Goal: Task Accomplishment & Management: Manage account settings

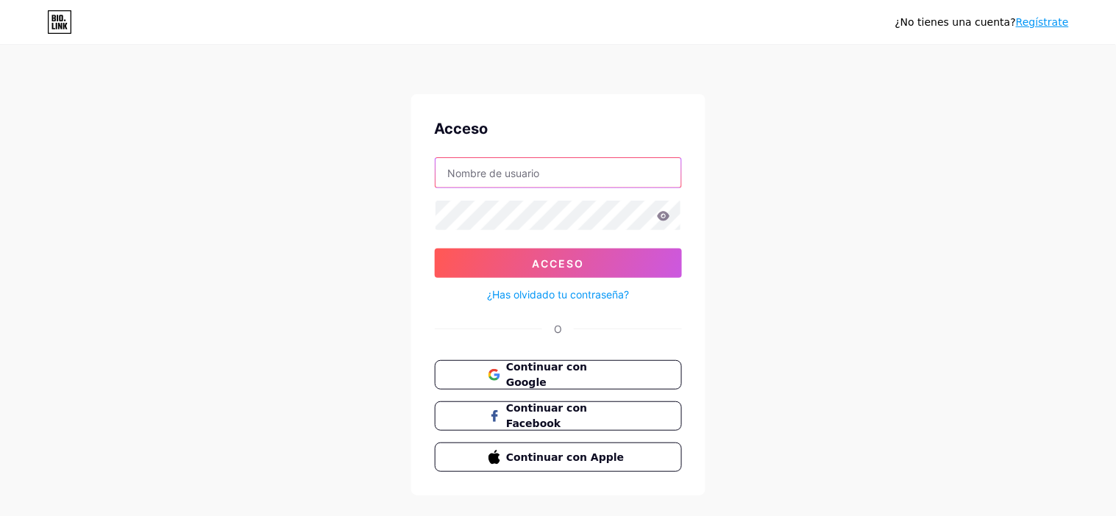
type input "abmusic20202021@gmail.com"
click at [614, 177] on input "abmusic20202021@gmail.com" at bounding box center [558, 172] width 246 height 29
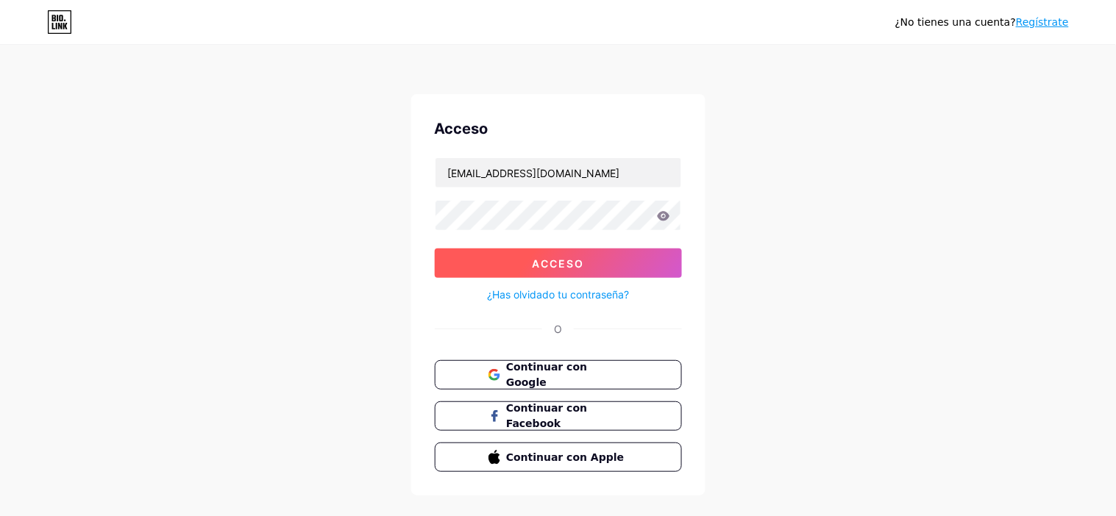
click at [543, 257] on font "Acceso" at bounding box center [558, 263] width 52 height 13
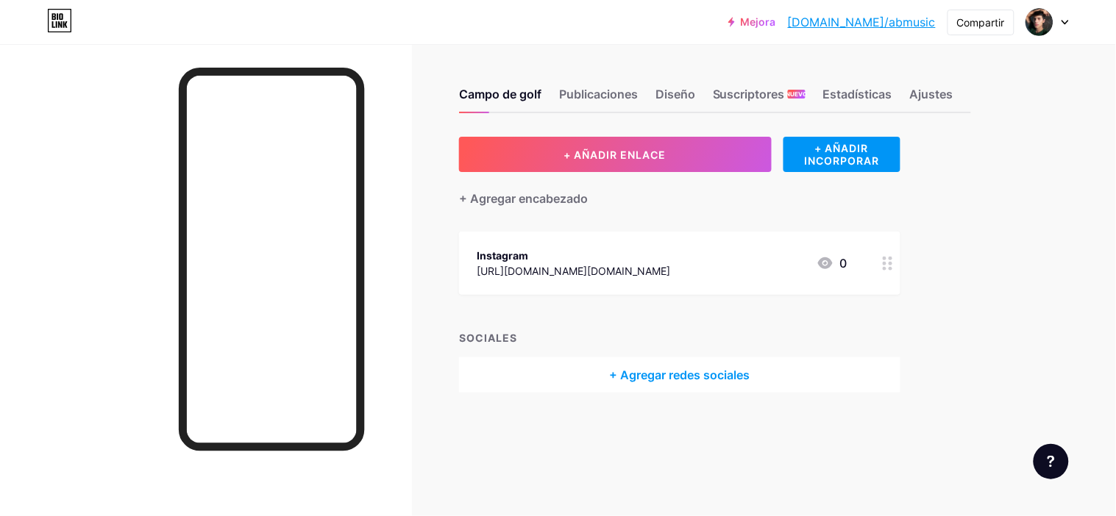
click at [1061, 17] on div at bounding box center [1047, 22] width 43 height 26
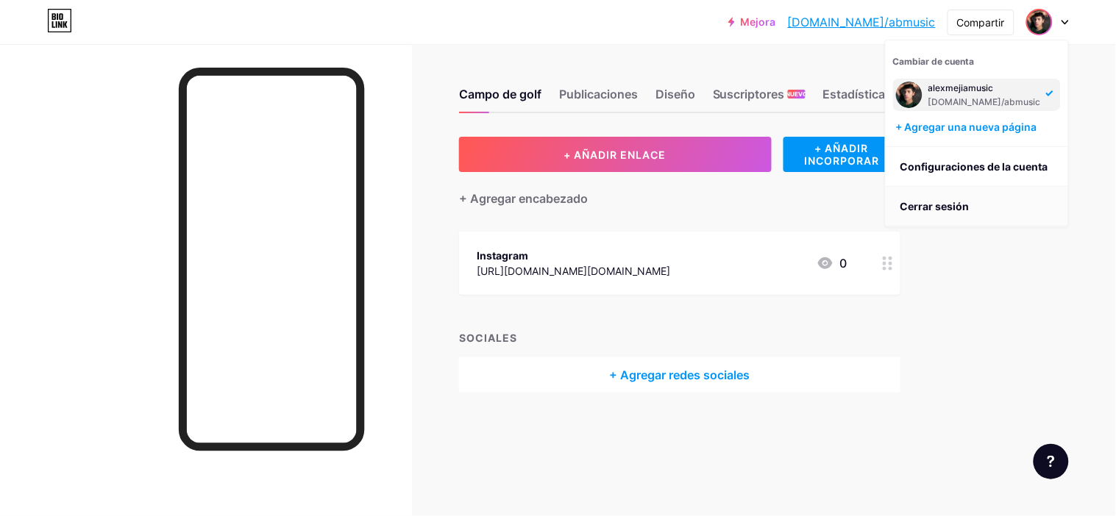
click at [933, 206] on font "Cerrar sesión" at bounding box center [934, 206] width 69 height 13
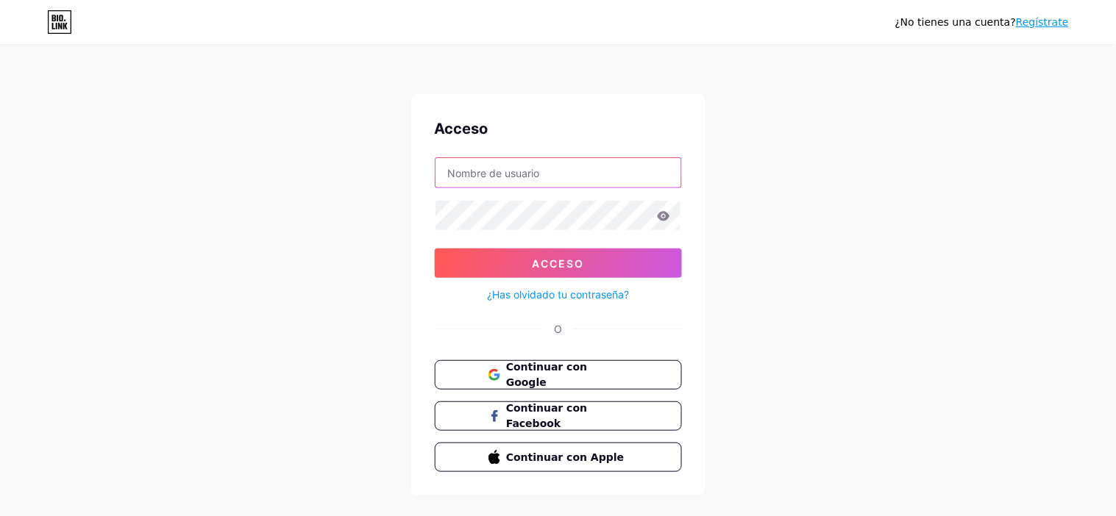
type input "abmusic20202021@gmail.com"
click at [532, 382] on span "Continuar con Google" at bounding box center [566, 376] width 123 height 32
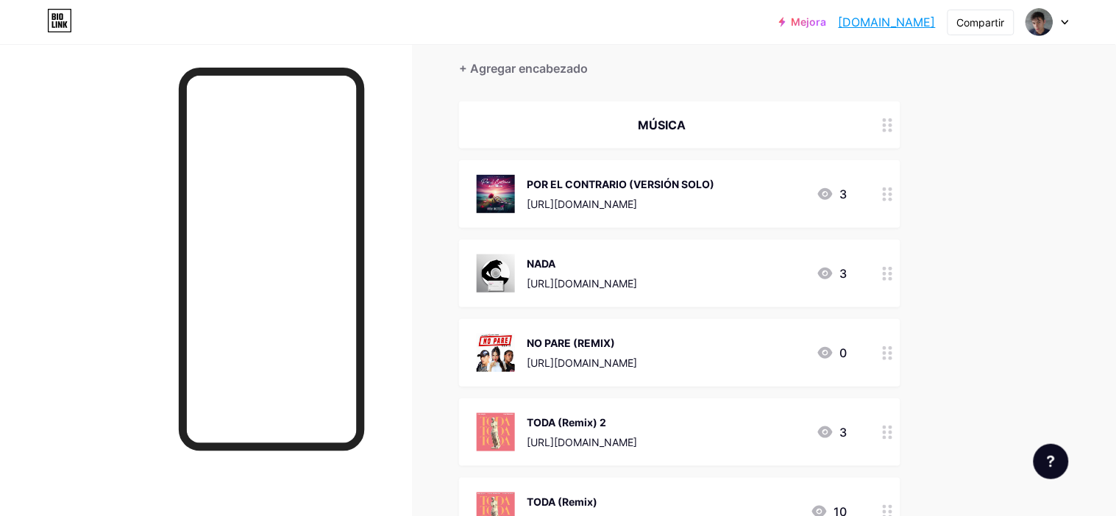
scroll to position [129, 0]
click at [821, 192] on icon at bounding box center [825, 195] width 15 height 12
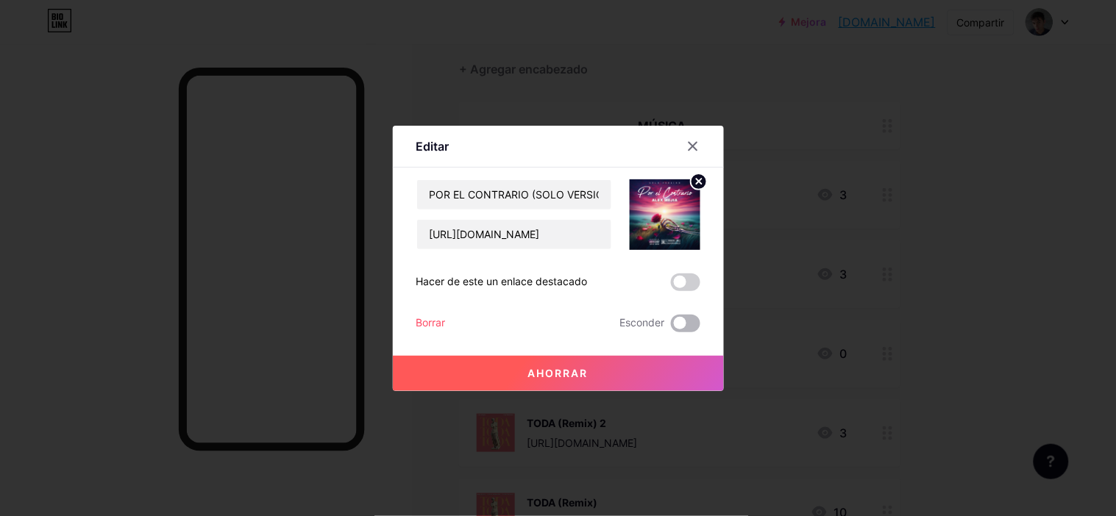
click at [685, 321] on span at bounding box center [685, 324] width 29 height 18
click at [671, 327] on input "checkbox" at bounding box center [671, 327] width 0 height 0
click at [648, 370] on button "Ahorrar" at bounding box center [558, 373] width 331 height 35
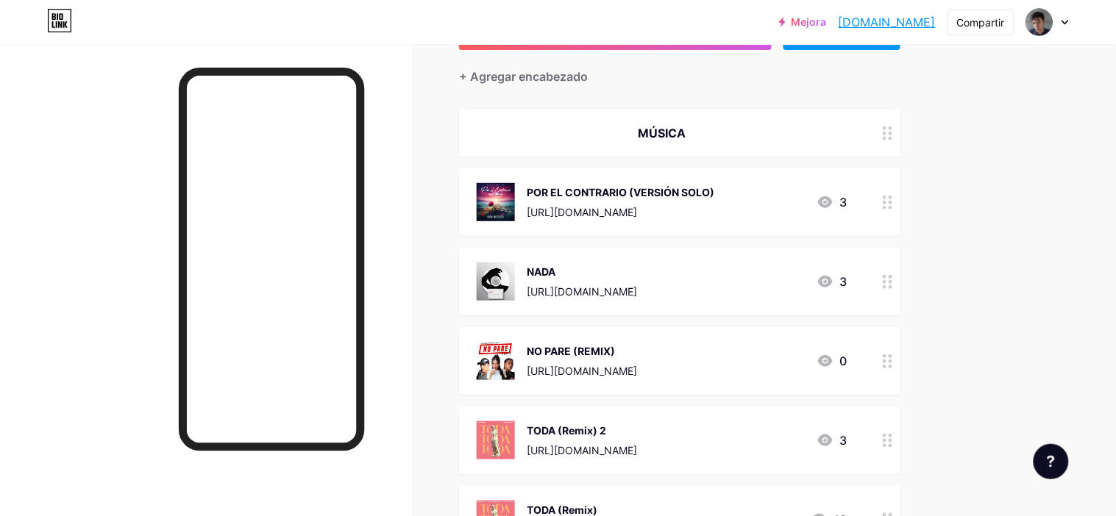
scroll to position [133, 0]
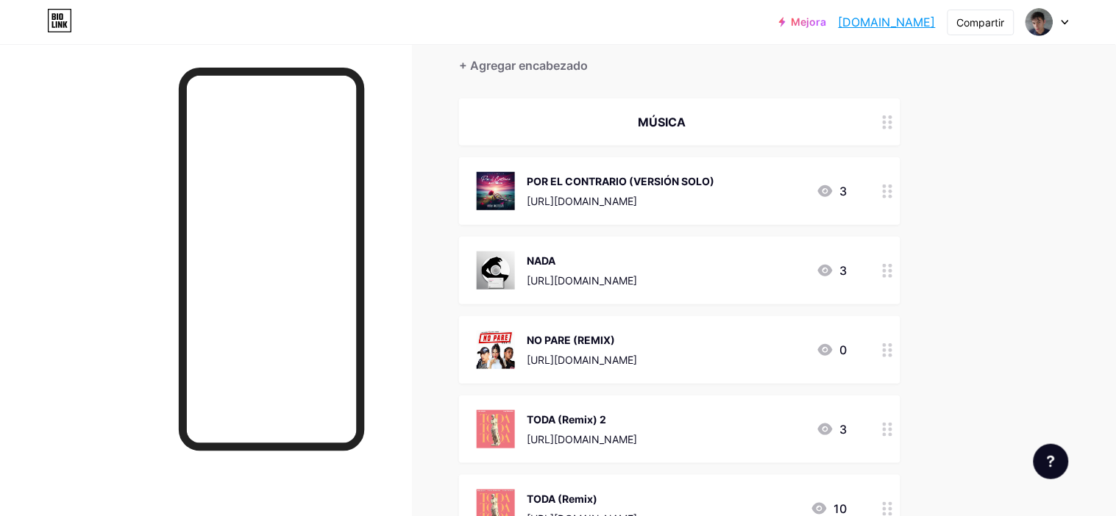
click at [822, 203] on div "POR EL CONTRARIO (VERSIÓN SOLO) https://drive.google.com/file/d/19K9nAbI1wktUwm…" at bounding box center [662, 191] width 371 height 38
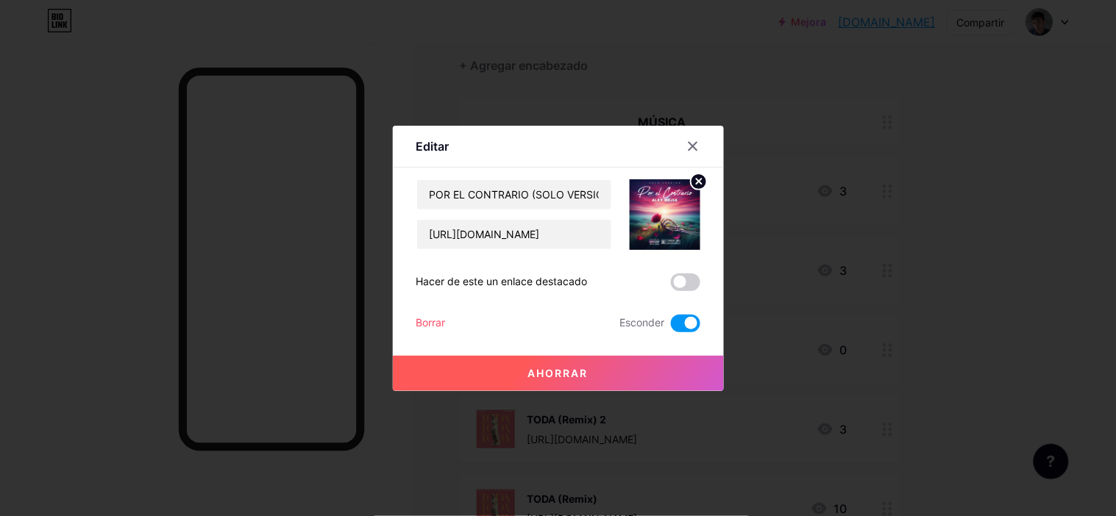
click at [432, 321] on font "Borrar" at bounding box center [430, 322] width 29 height 13
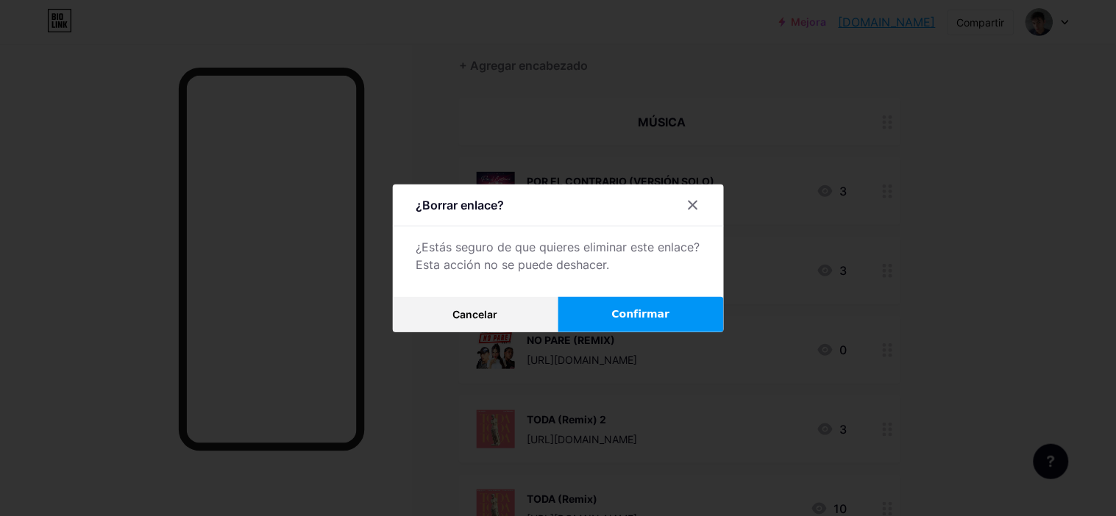
click at [625, 312] on font "Confirmar" at bounding box center [641, 314] width 58 height 12
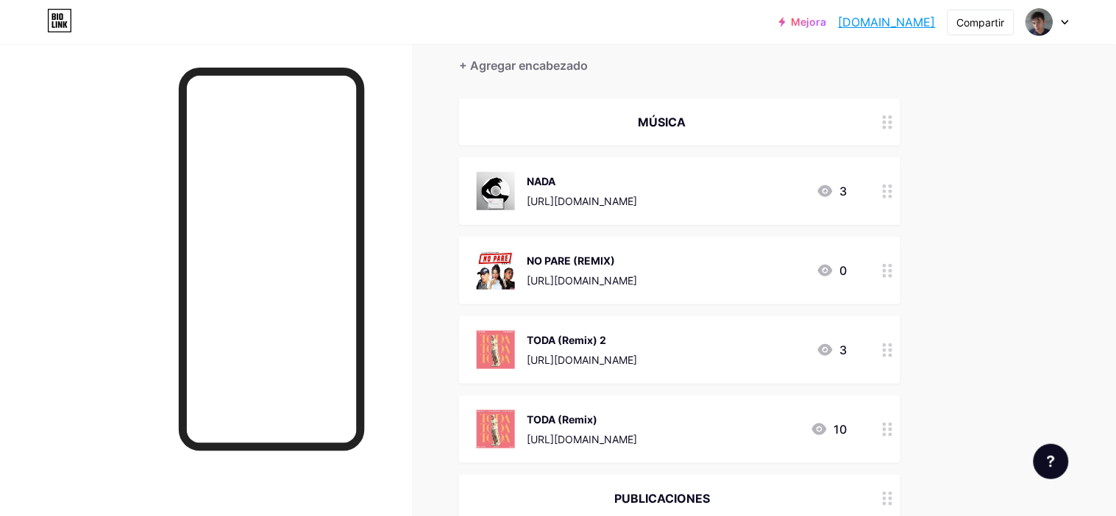
click at [822, 183] on icon at bounding box center [825, 191] width 18 height 18
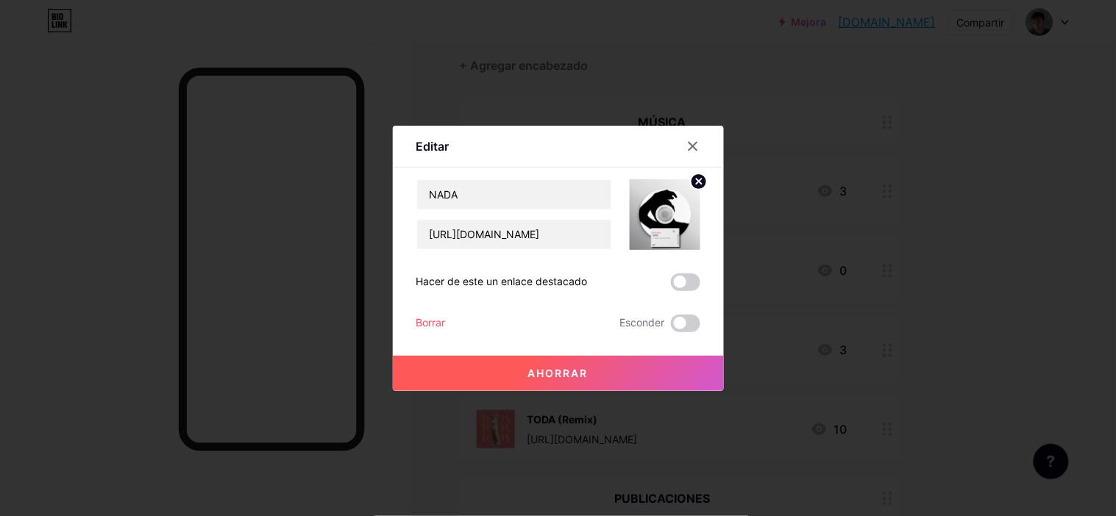
click at [454, 310] on div "NADA https://drive.google.com/file/d/1JhhYkUREeUa7oUDHi-RB4xEPJ5yctCU6/view?usp…" at bounding box center [558, 255] width 284 height 153
click at [439, 310] on div "NADA https://drive.google.com/file/d/1JhhYkUREeUa7oUDHi-RB4xEPJ5yctCU6/view?usp…" at bounding box center [558, 255] width 284 height 153
click at [413, 334] on div "Ahorrar" at bounding box center [558, 361] width 331 height 59
click at [439, 316] on font "Borrar" at bounding box center [430, 322] width 29 height 13
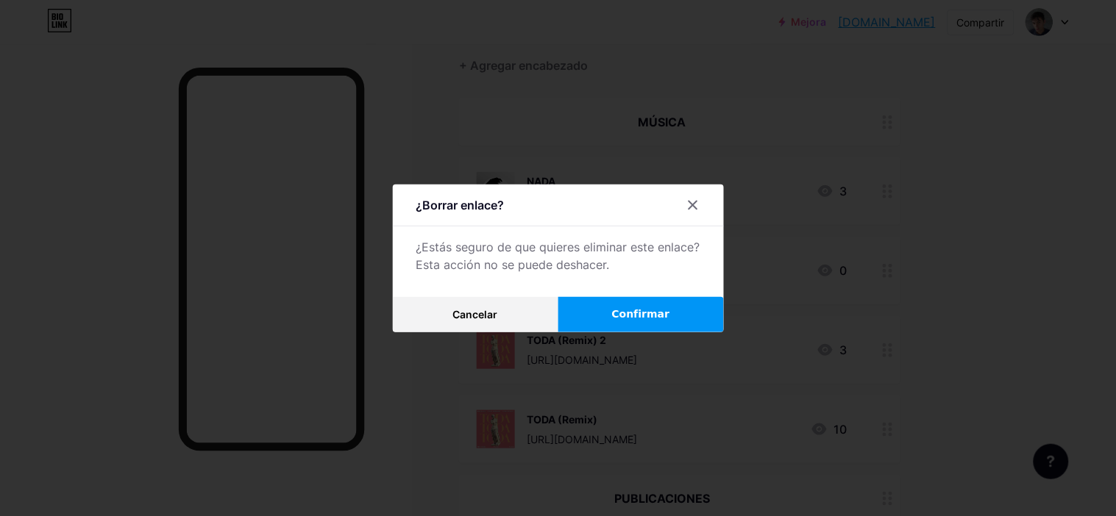
click at [608, 319] on button "Confirmar" at bounding box center [641, 314] width 166 height 35
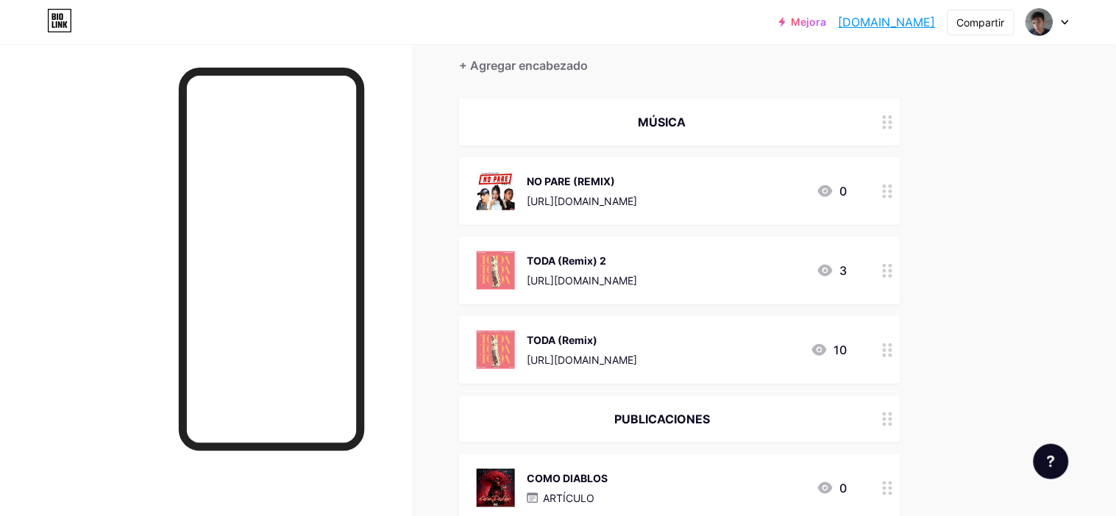
click at [834, 187] on div "0" at bounding box center [831, 191] width 31 height 18
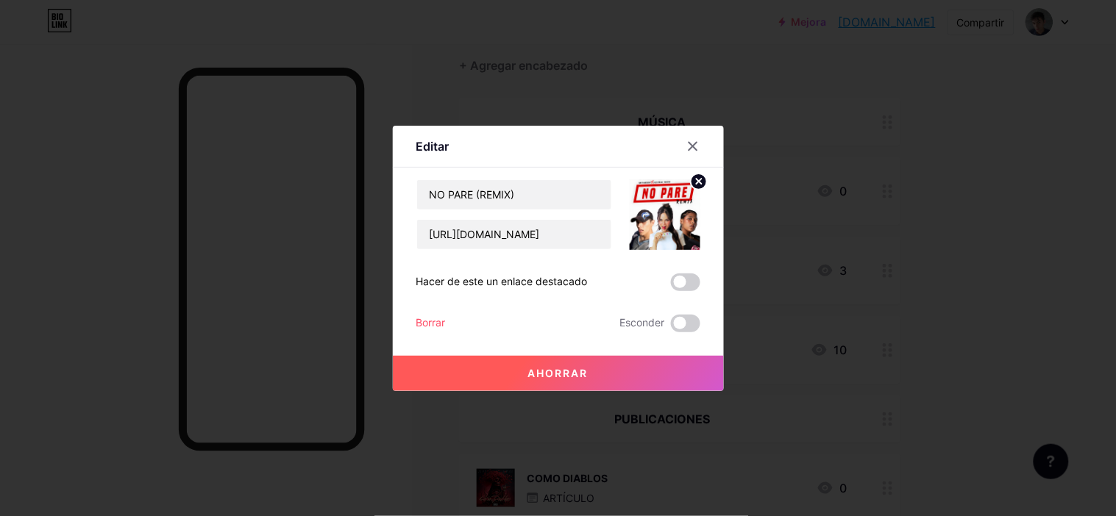
click at [419, 326] on font "Borrar" at bounding box center [430, 322] width 29 height 13
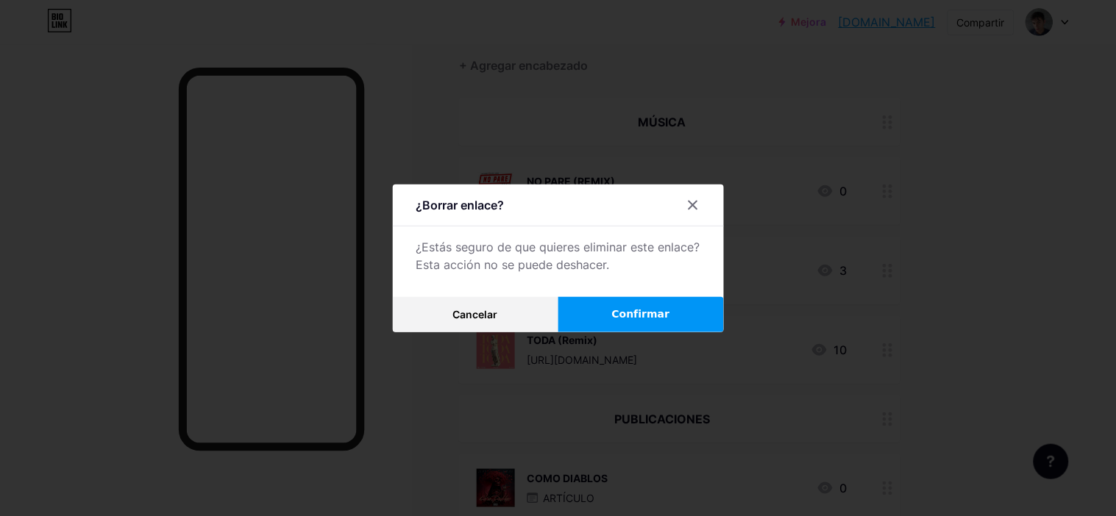
click at [618, 321] on span "Confirmar" at bounding box center [641, 314] width 58 height 15
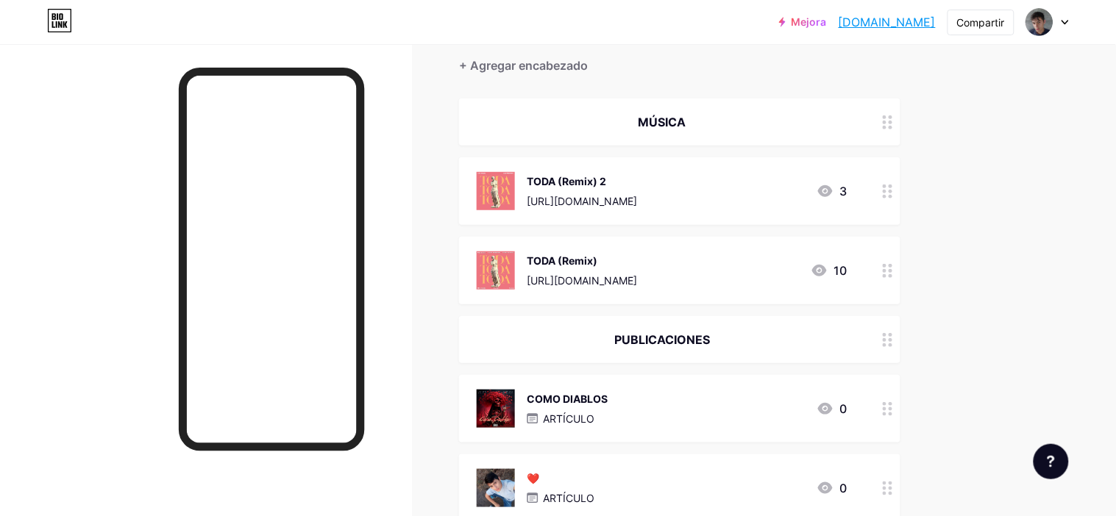
click at [822, 191] on icon at bounding box center [825, 191] width 15 height 12
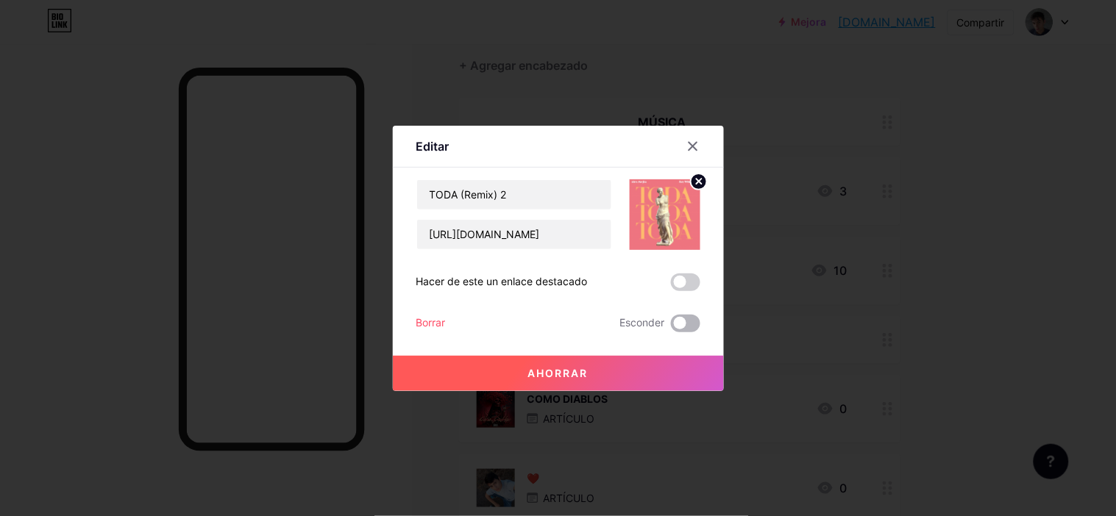
click at [692, 325] on span at bounding box center [685, 324] width 29 height 18
click at [671, 327] on input "checkbox" at bounding box center [671, 327] width 0 height 0
click at [576, 367] on font "Ahorrar" at bounding box center [558, 373] width 60 height 13
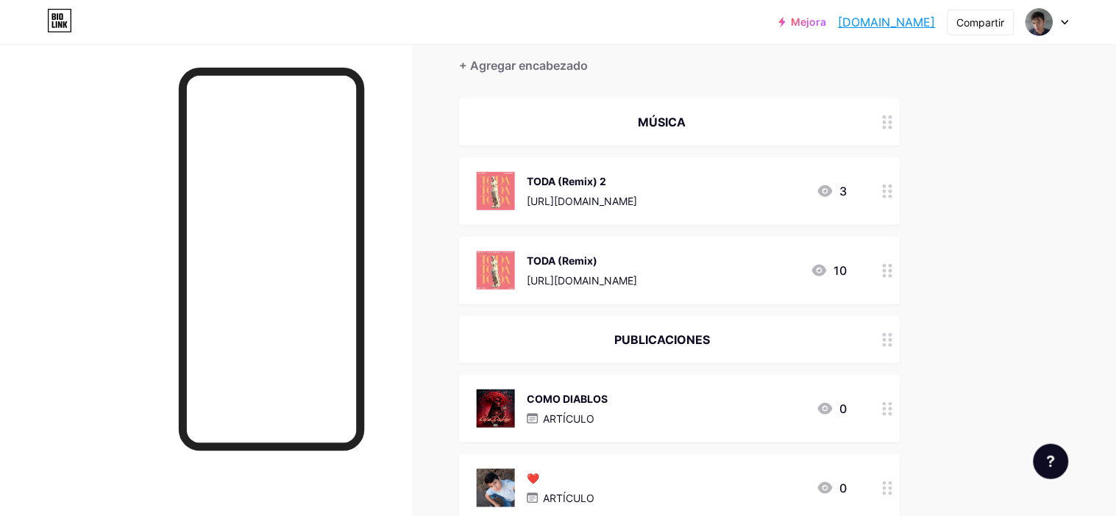
click at [826, 275] on icon at bounding box center [820, 271] width 18 height 18
click at [677, 323] on span at bounding box center [685, 324] width 29 height 18
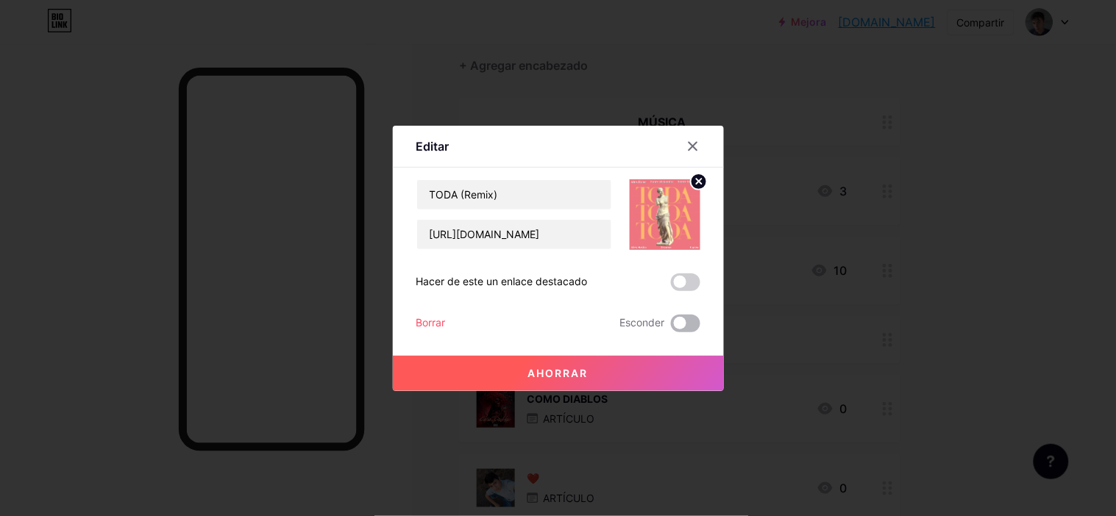
click at [671, 327] on input "checkbox" at bounding box center [671, 327] width 0 height 0
click at [544, 379] on font "Ahorrar" at bounding box center [558, 373] width 60 height 13
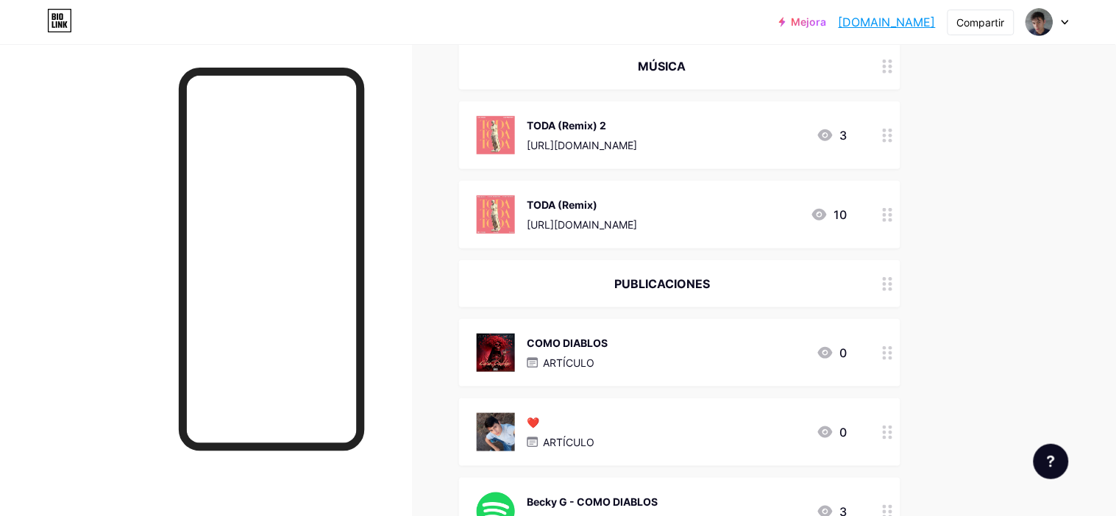
scroll to position [197, 0]
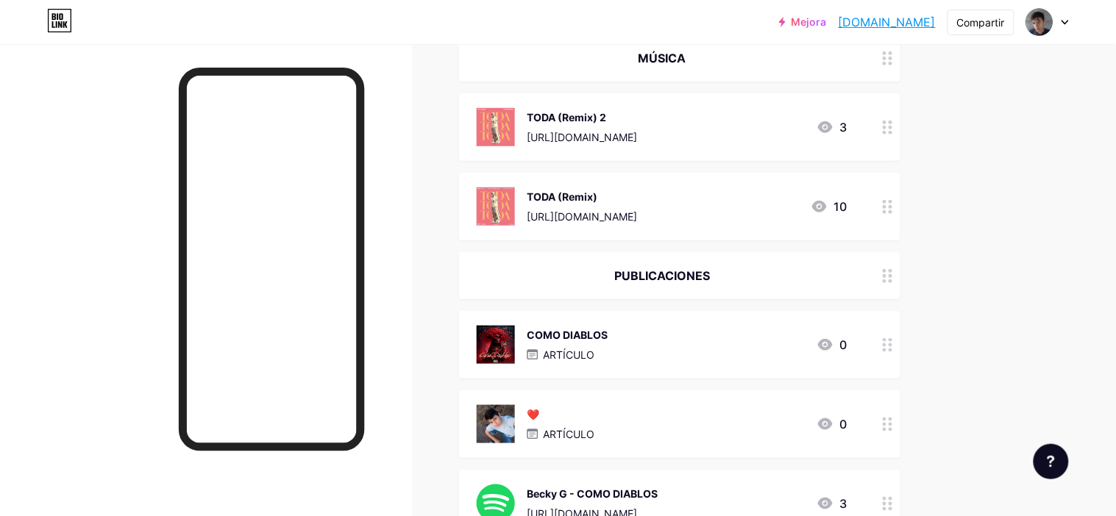
click at [822, 260] on div "PUBLICACIONES" at bounding box center [679, 275] width 441 height 47
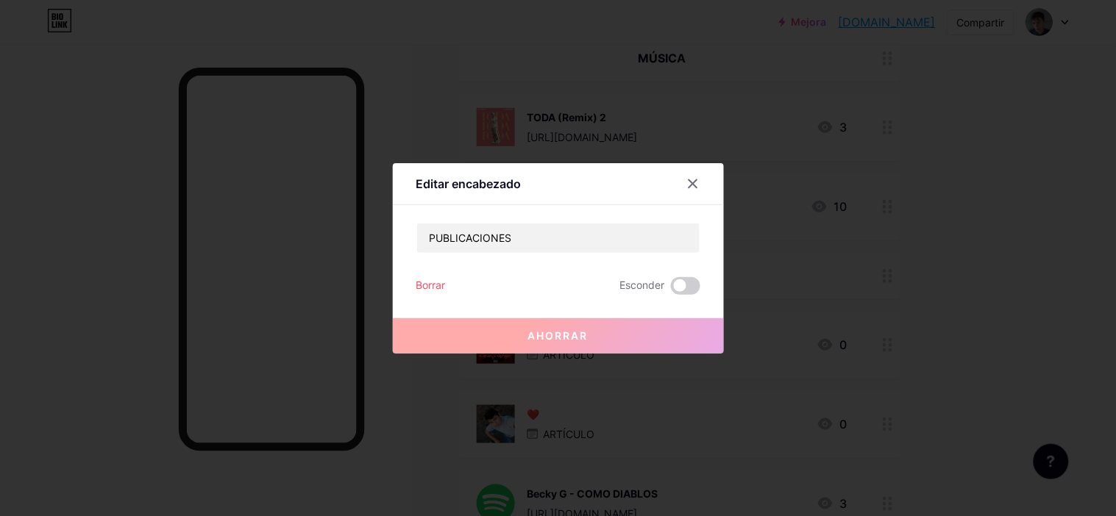
click at [420, 284] on font "Borrar" at bounding box center [430, 285] width 29 height 13
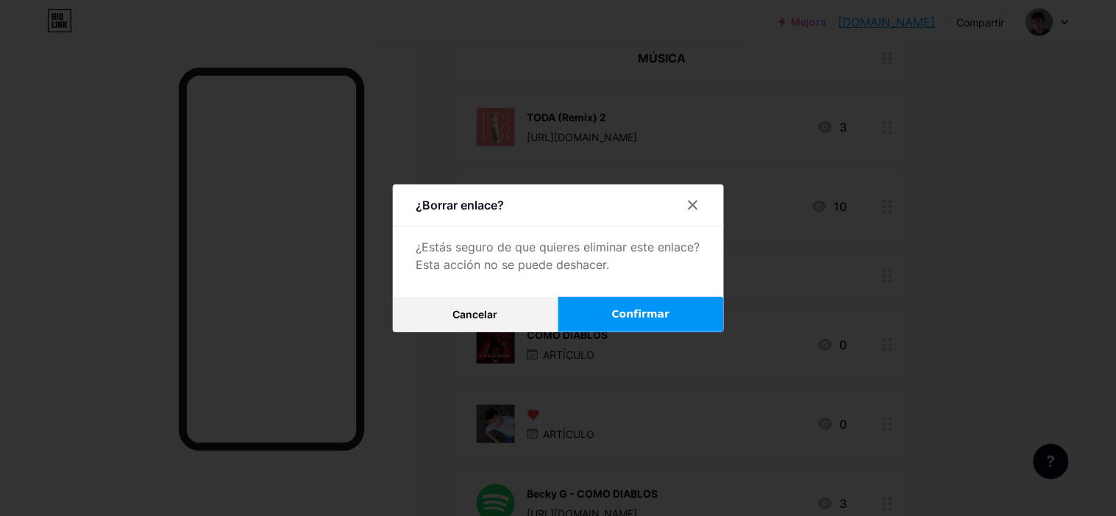
click at [655, 305] on button "Confirmar" at bounding box center [641, 314] width 166 height 35
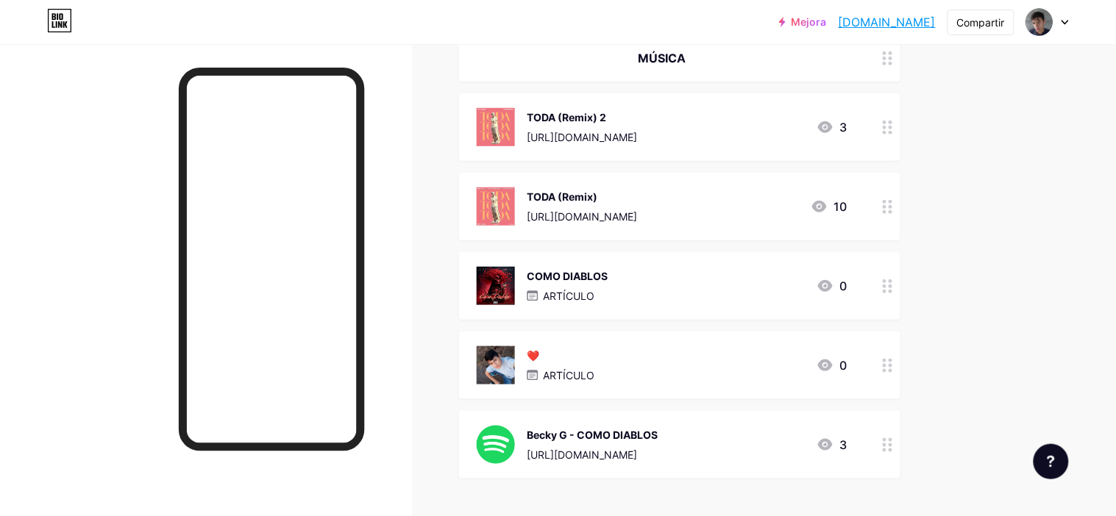
click at [827, 283] on icon at bounding box center [825, 286] width 15 height 12
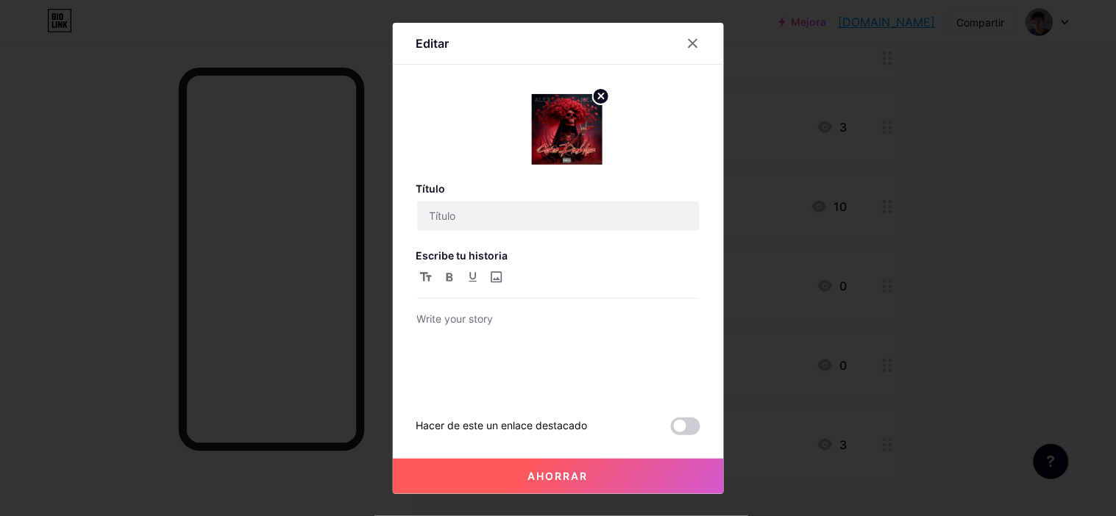
type input "COMO DIABLOS"
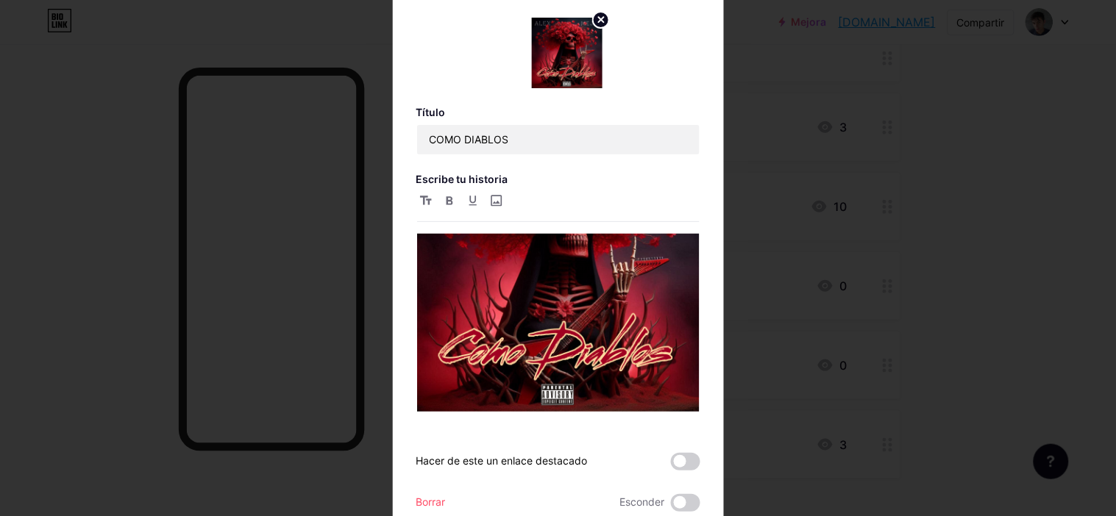
scroll to position [54, 0]
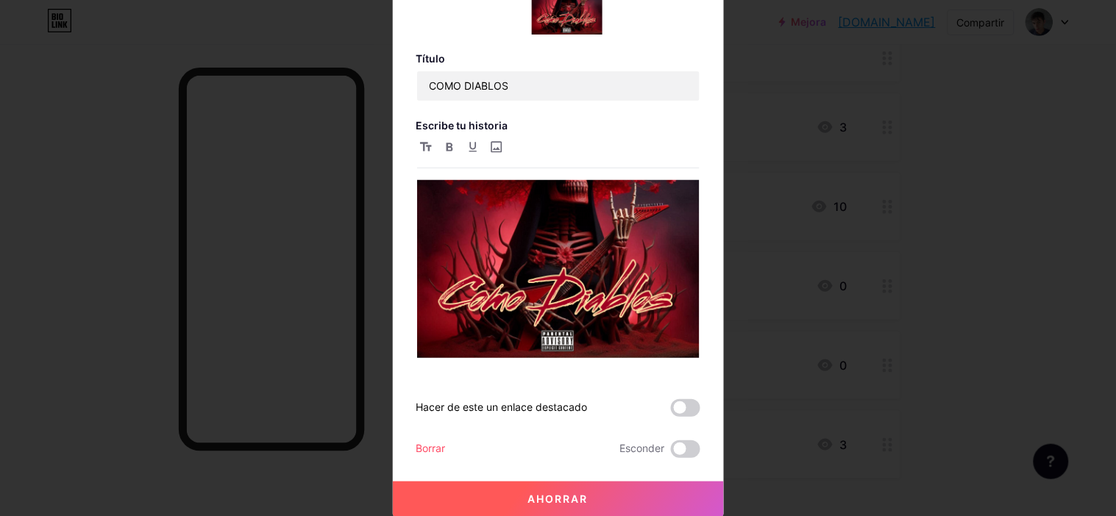
click at [424, 449] on font "Borrar" at bounding box center [430, 448] width 29 height 13
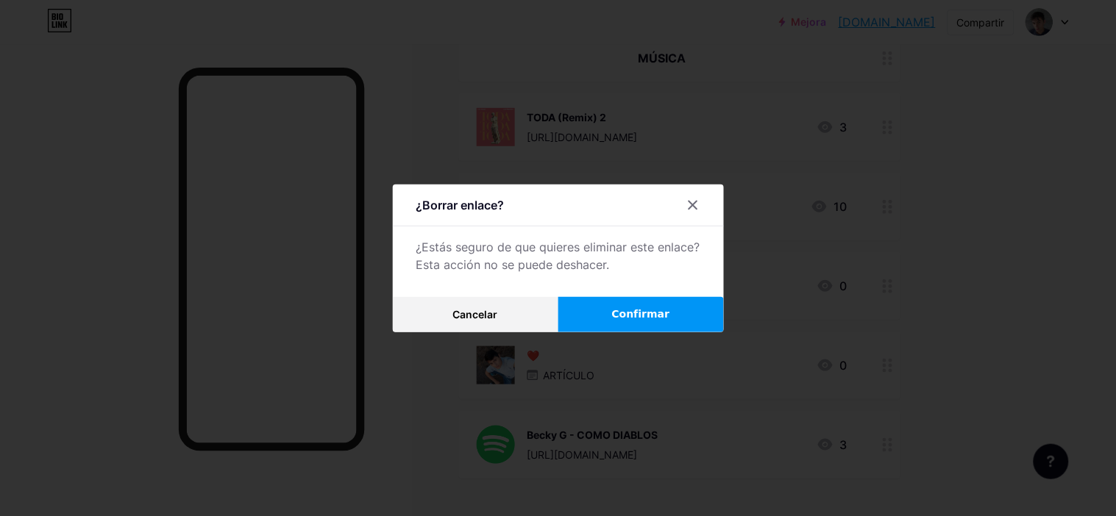
click at [594, 326] on button "Confirmar" at bounding box center [641, 314] width 166 height 35
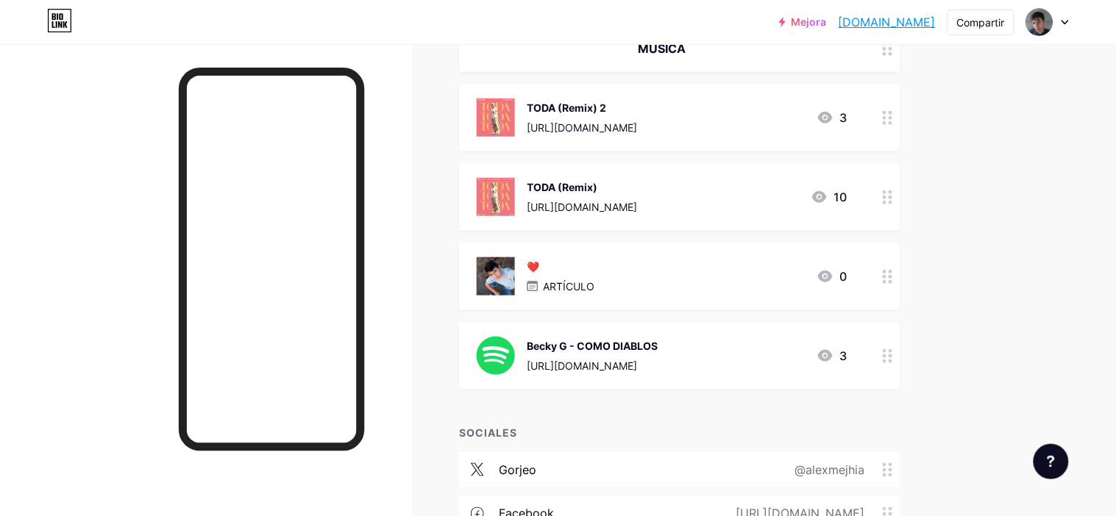
scroll to position [209, 0]
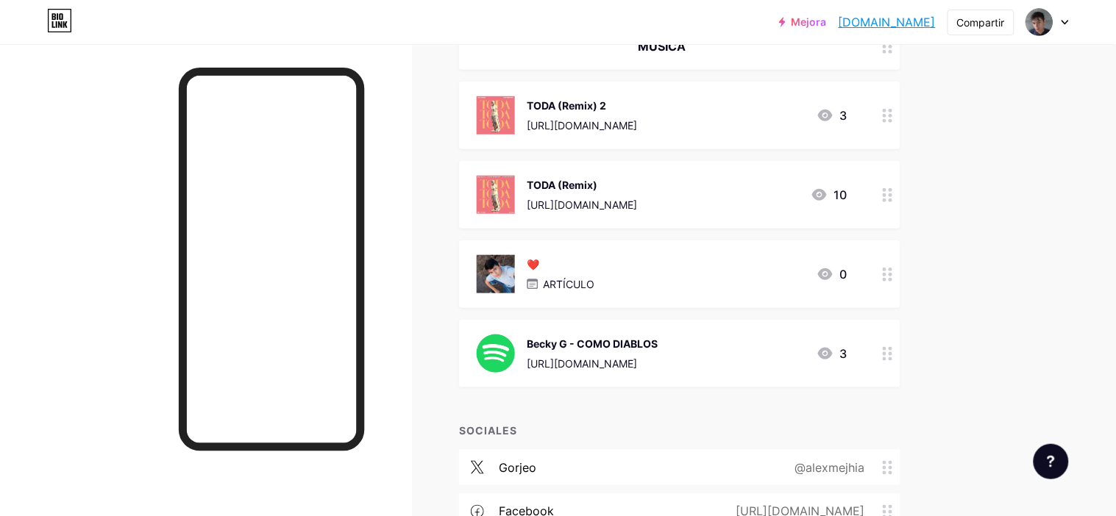
click at [833, 346] on icon at bounding box center [825, 354] width 18 height 18
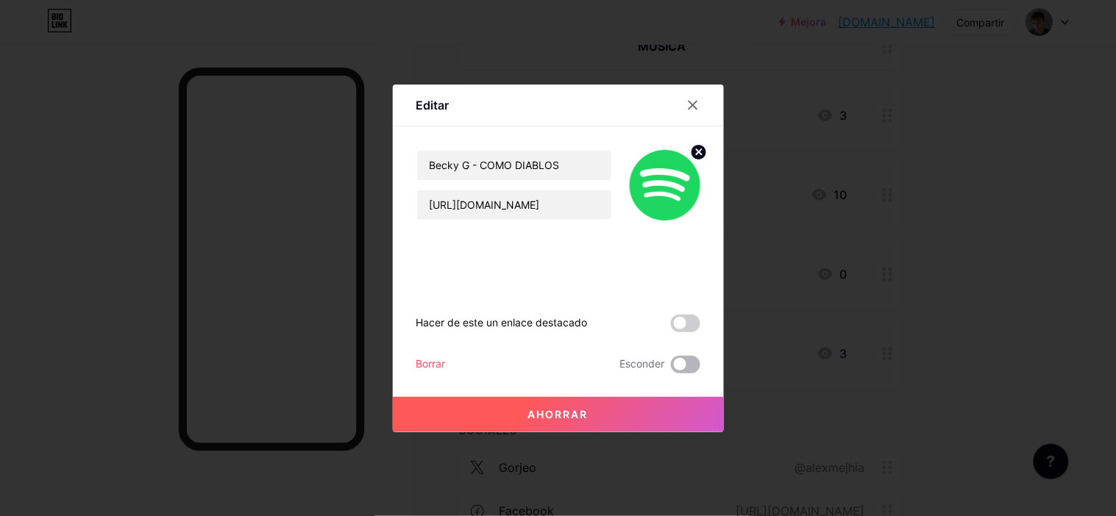
click at [682, 366] on span at bounding box center [685, 365] width 29 height 18
click at [671, 369] on input "checkbox" at bounding box center [671, 369] width 0 height 0
click at [511, 418] on button "Ahorrar" at bounding box center [558, 414] width 331 height 35
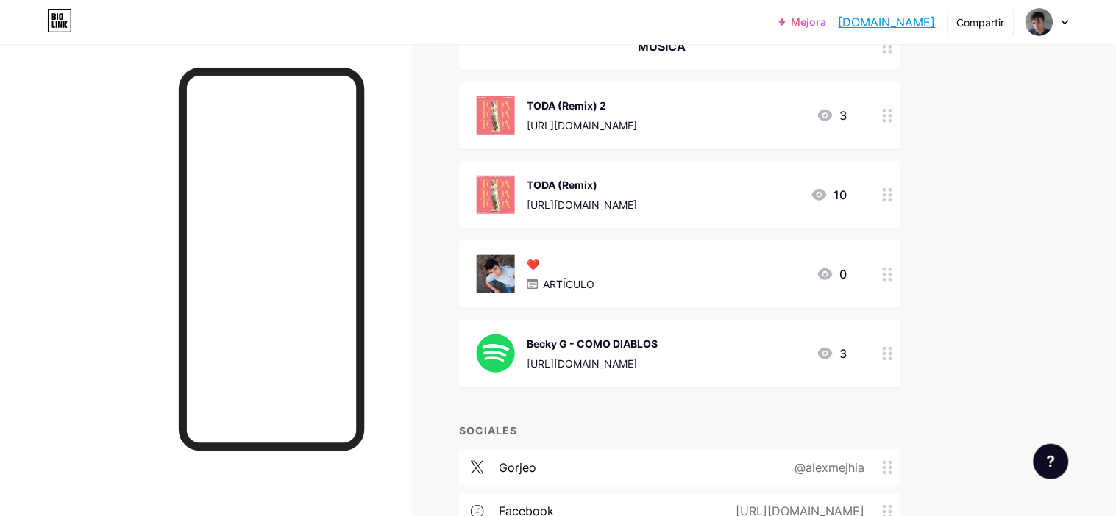
click at [825, 282] on icon at bounding box center [825, 275] width 18 height 18
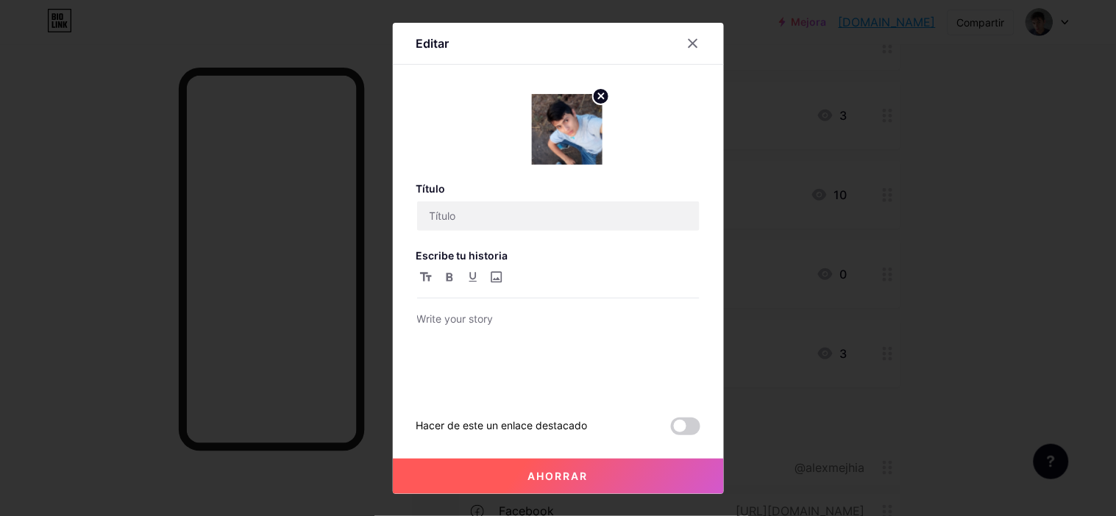
type input "❤️"
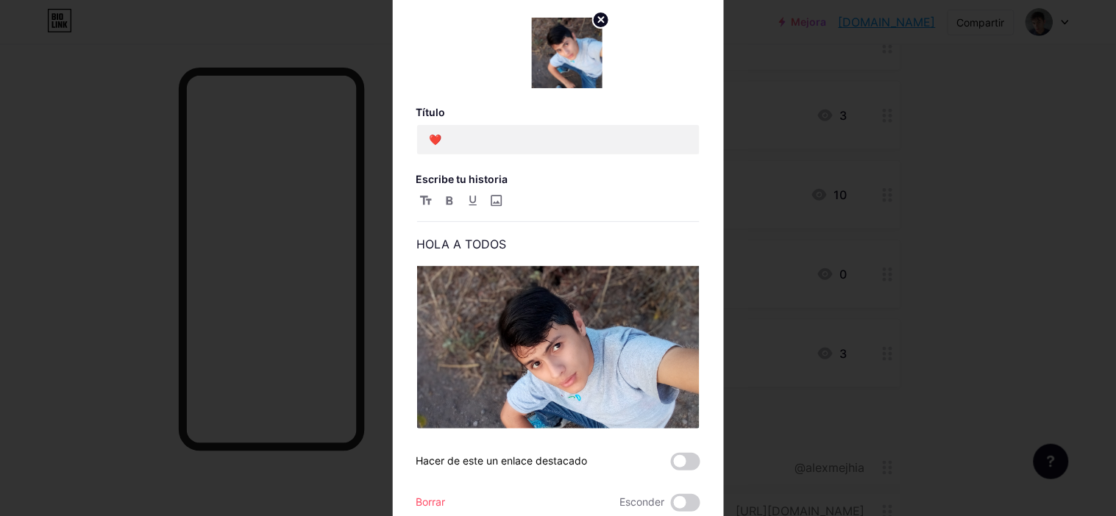
scroll to position [54, 0]
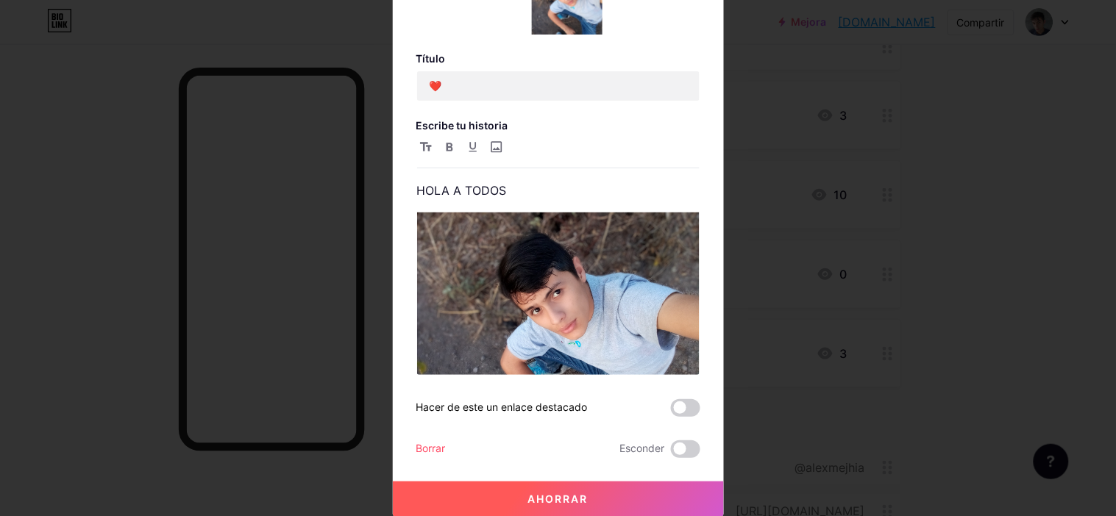
click at [438, 449] on font "Borrar" at bounding box center [430, 448] width 29 height 13
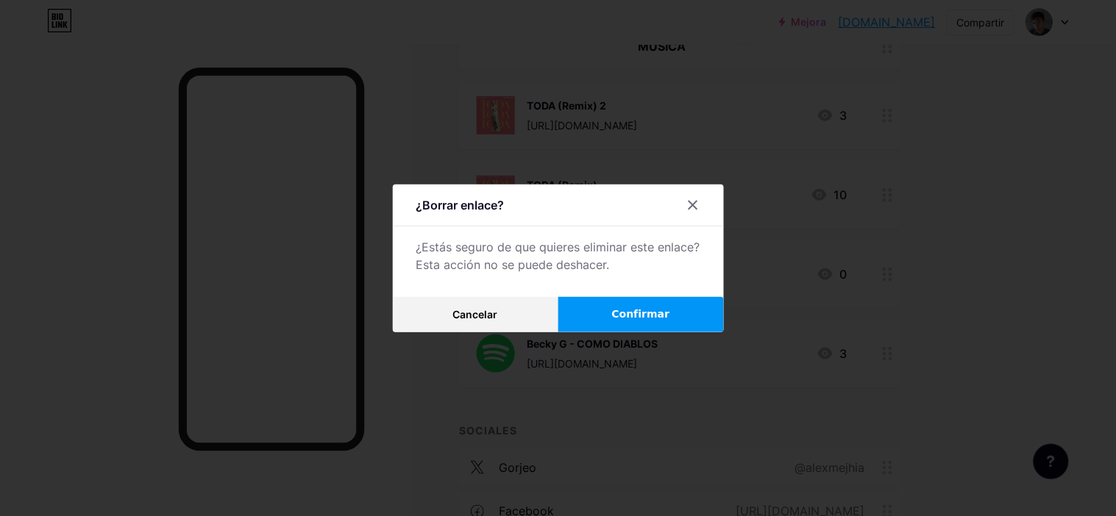
click at [598, 316] on button "Confirmar" at bounding box center [641, 314] width 166 height 35
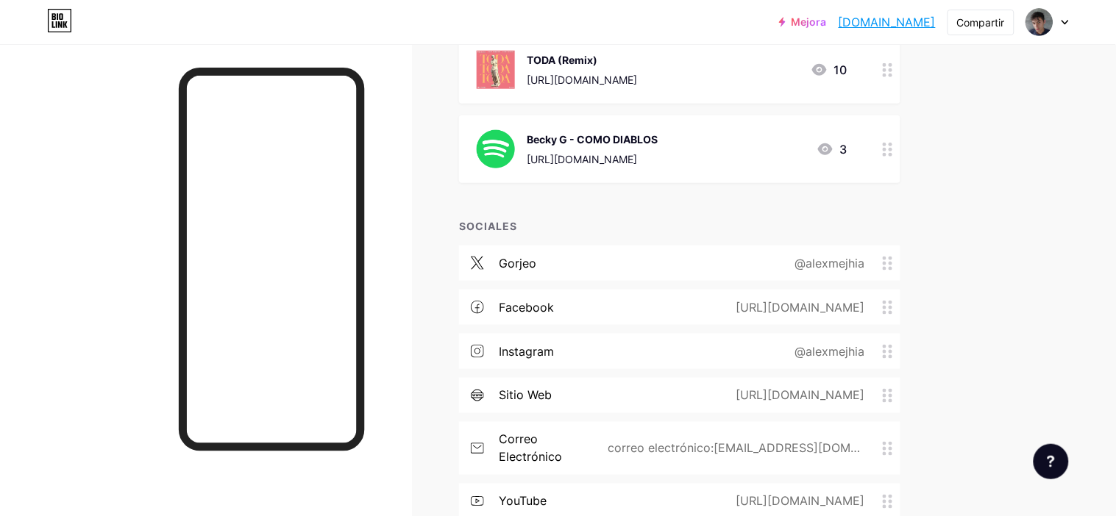
scroll to position [0, 0]
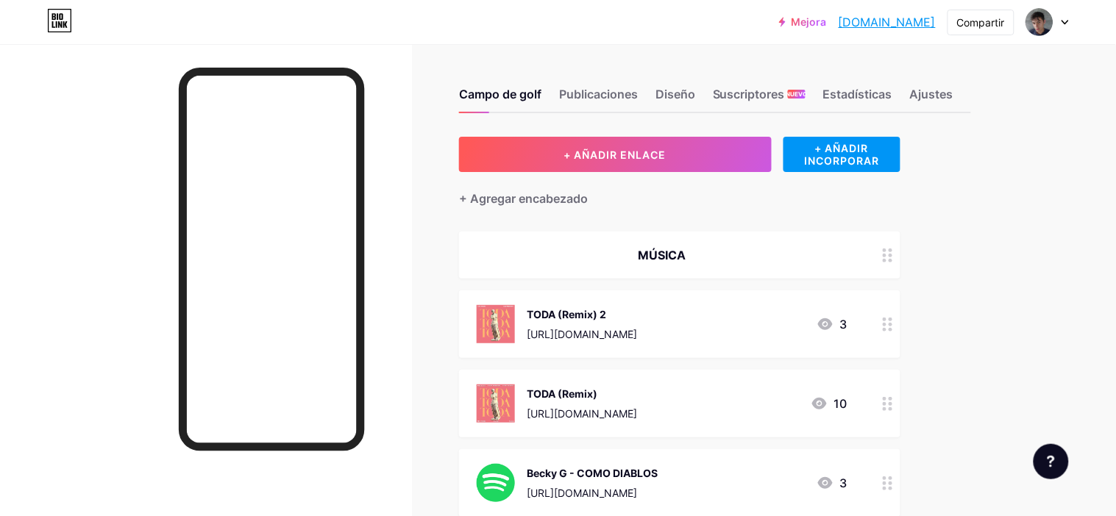
click at [667, 256] on font "MÚSICA" at bounding box center [662, 255] width 48 height 15
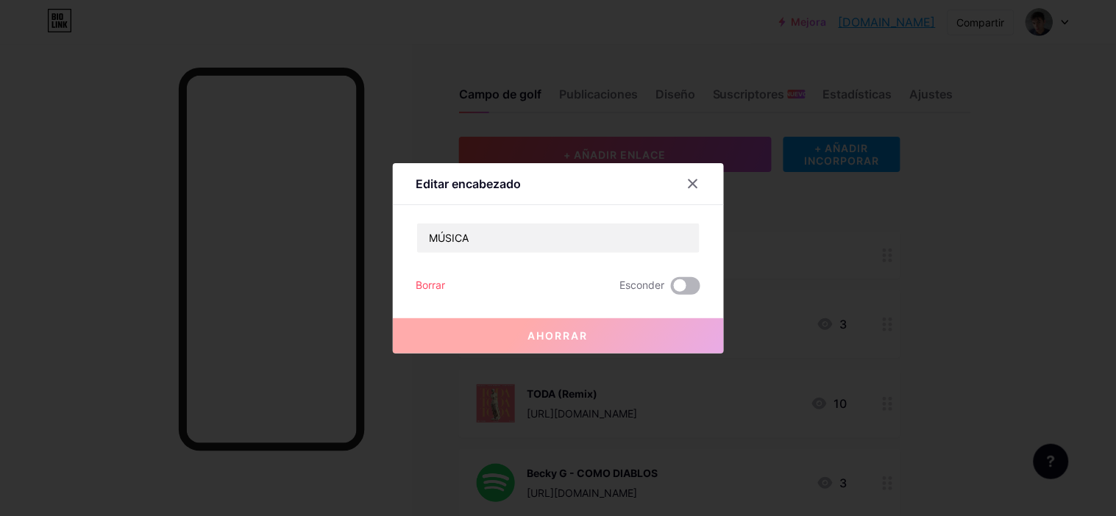
click at [683, 285] on span at bounding box center [685, 286] width 29 height 18
click at [671, 290] on input "checkbox" at bounding box center [671, 290] width 0 height 0
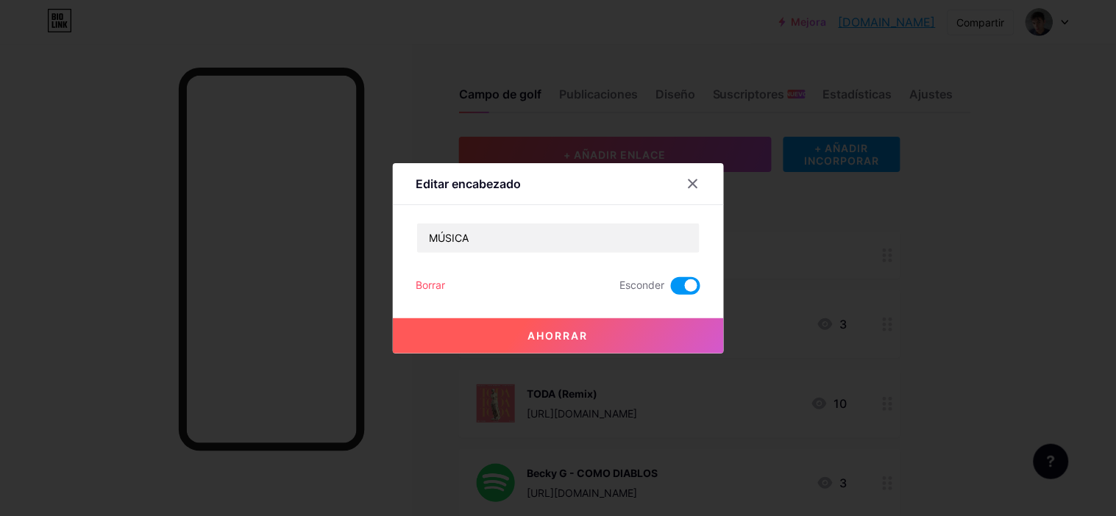
click at [537, 323] on button "Ahorrar" at bounding box center [558, 336] width 331 height 35
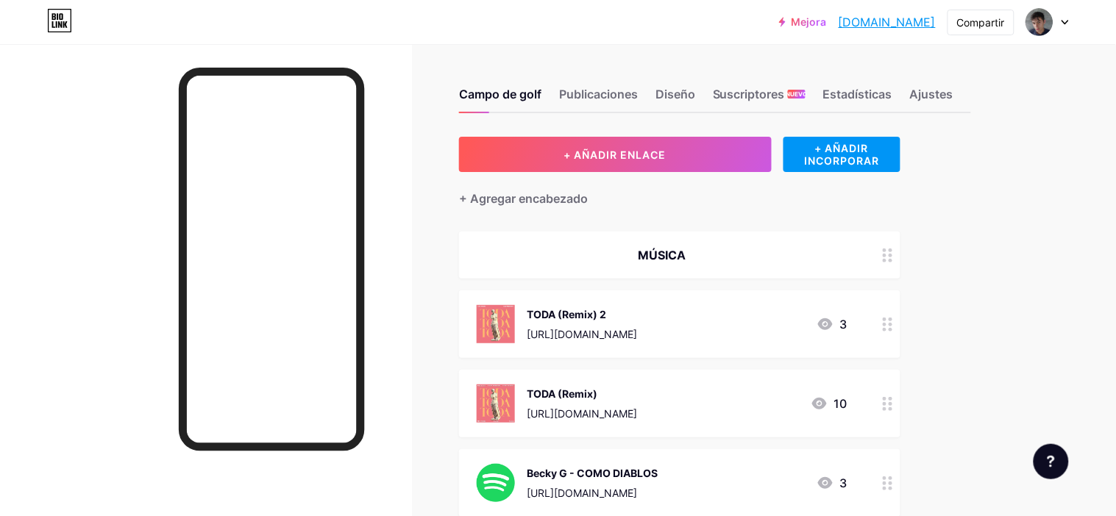
scroll to position [436, 0]
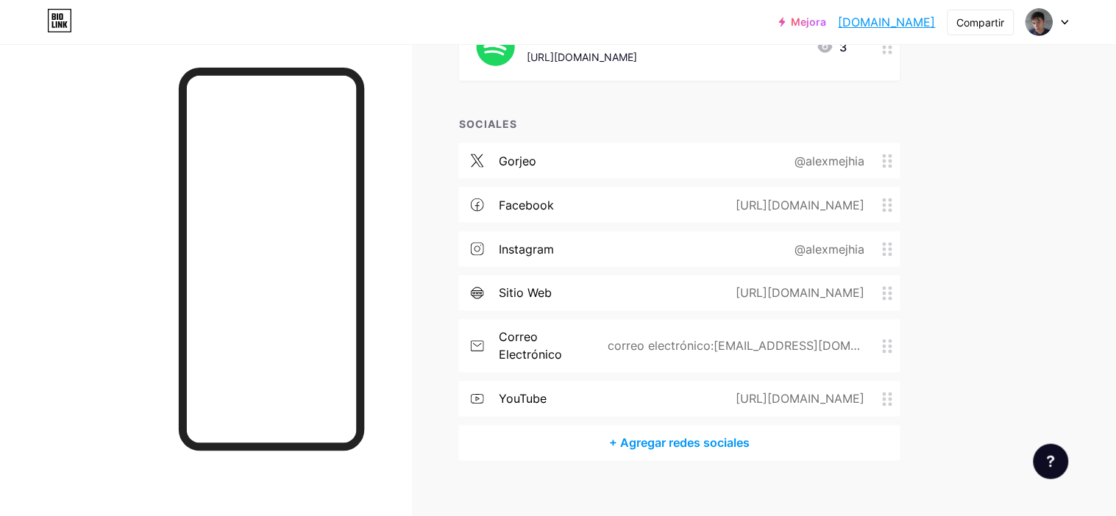
click at [777, 155] on div "@alexmejhia" at bounding box center [827, 161] width 111 height 18
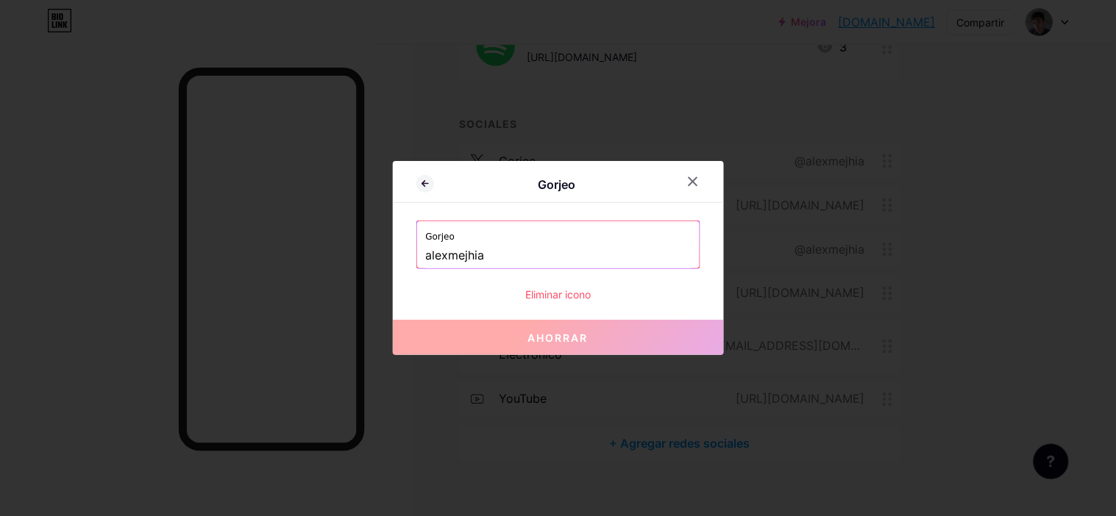
click at [556, 281] on div "Gorjeo alexmejhia Eliminar icono" at bounding box center [558, 262] width 284 height 82
click at [557, 287] on font "Eliminar icono" at bounding box center [557, 294] width 65 height 15
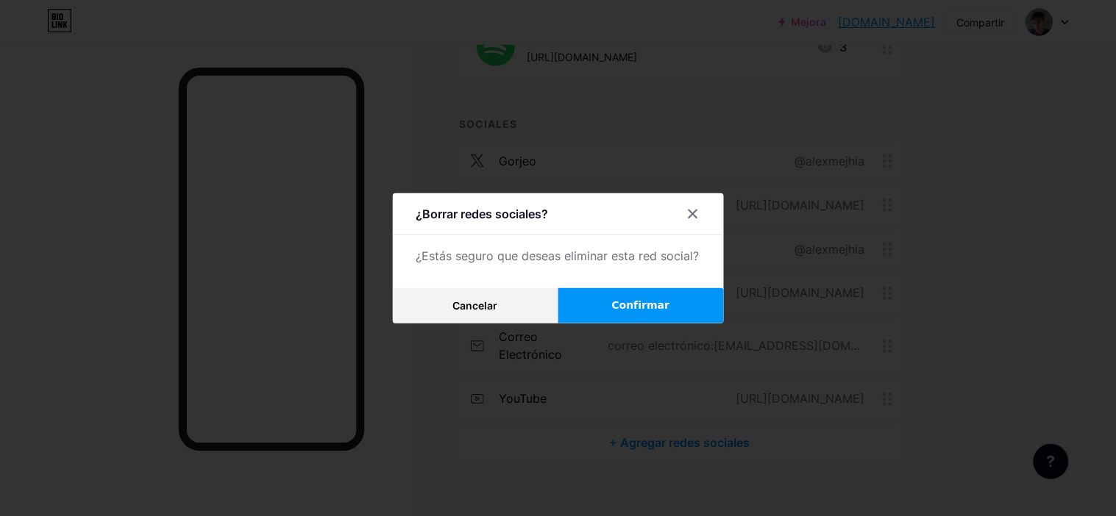
click at [641, 301] on font "Confirmar" at bounding box center [641, 305] width 58 height 12
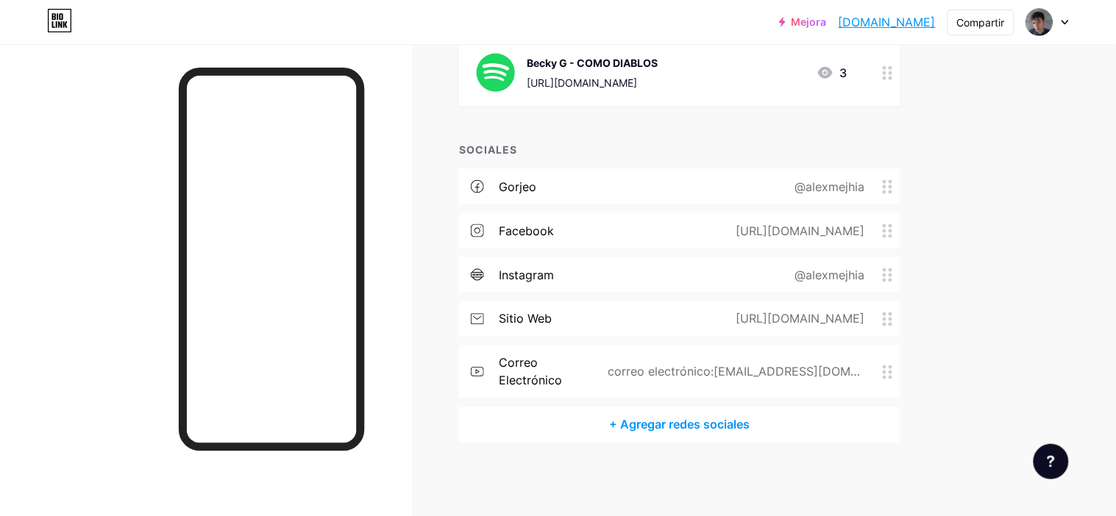
scroll to position [392, 0]
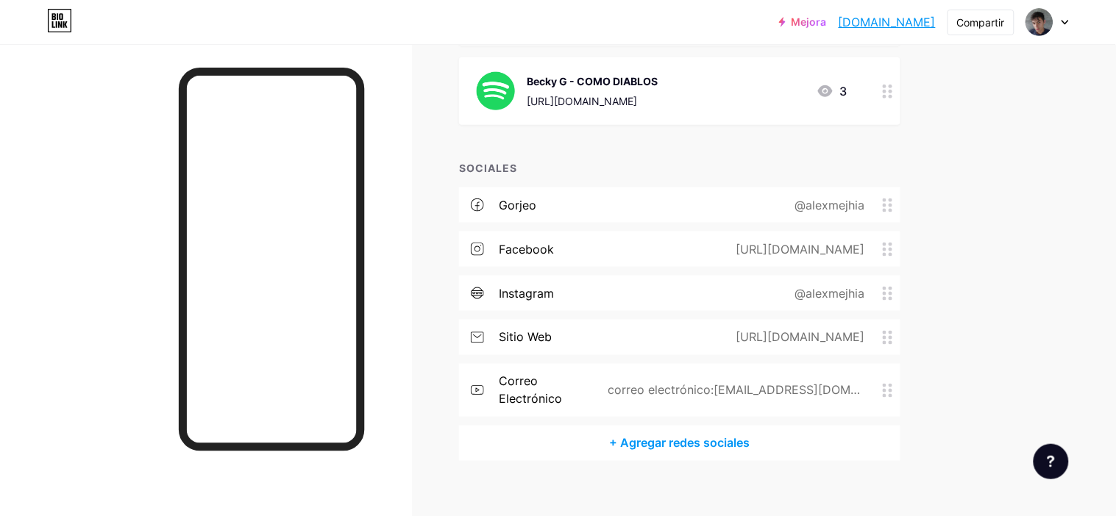
click at [533, 338] on font "sitio web" at bounding box center [525, 337] width 53 height 15
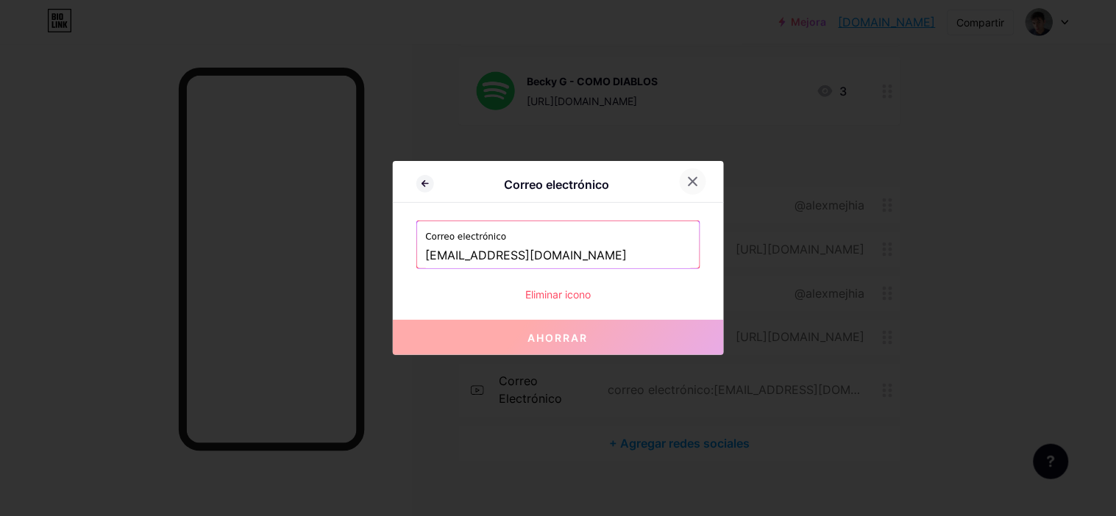
click at [687, 171] on div at bounding box center [693, 181] width 26 height 26
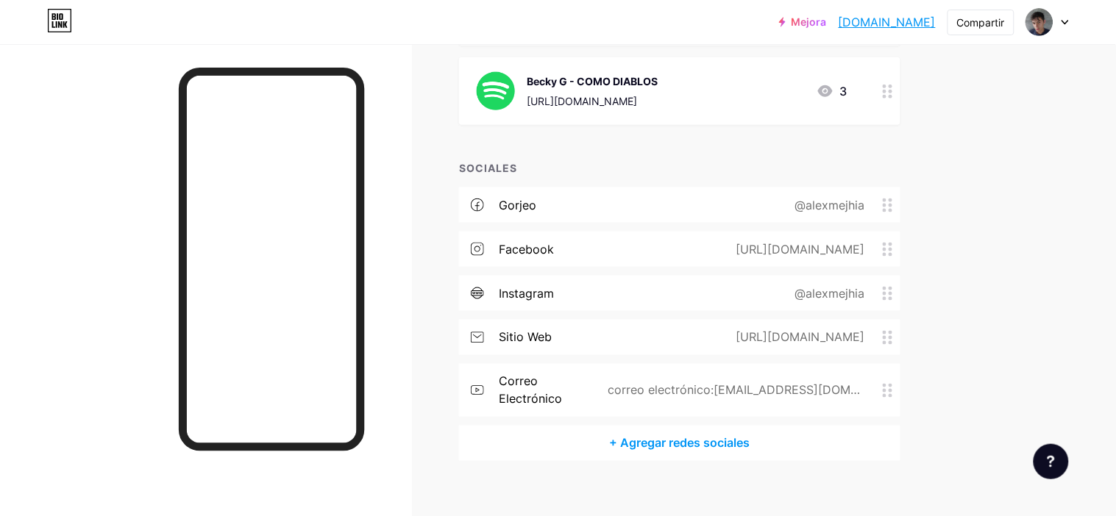
click at [663, 350] on div "sitio web https://sites.google.com/view/iamalexmejia" at bounding box center [679, 337] width 441 height 35
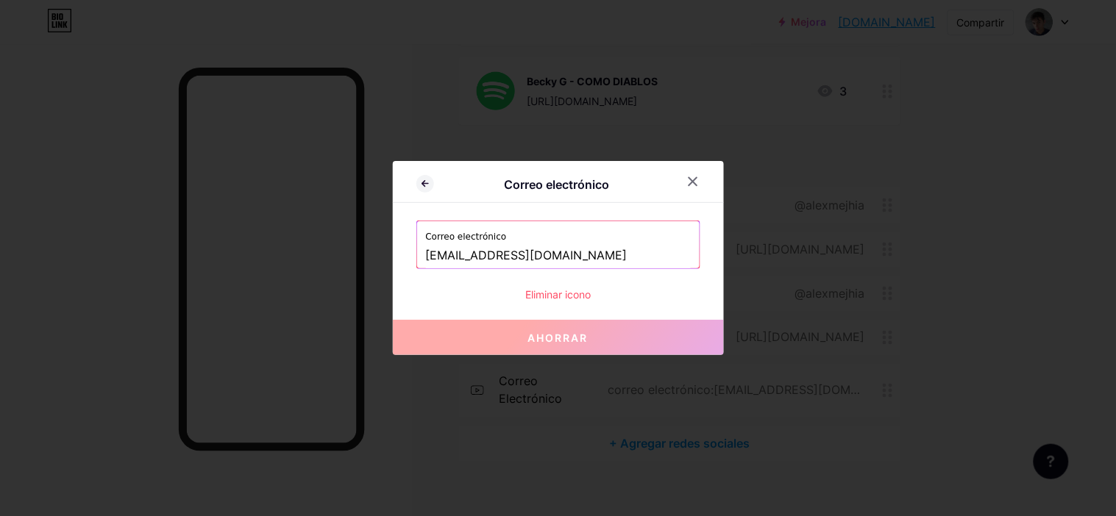
click at [554, 294] on font "Eliminar icono" at bounding box center [557, 294] width 65 height 13
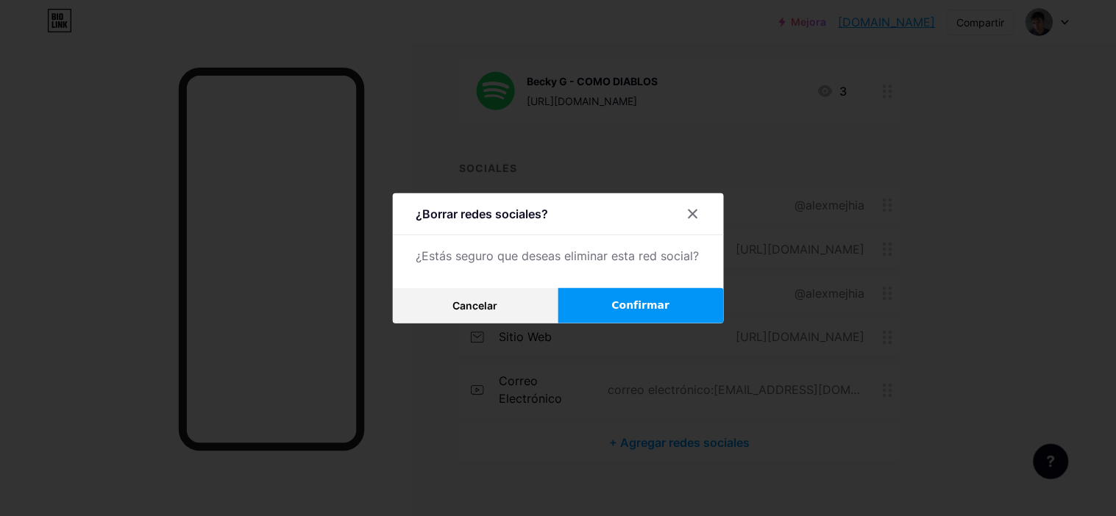
click at [648, 299] on font "Confirmar" at bounding box center [641, 305] width 58 height 12
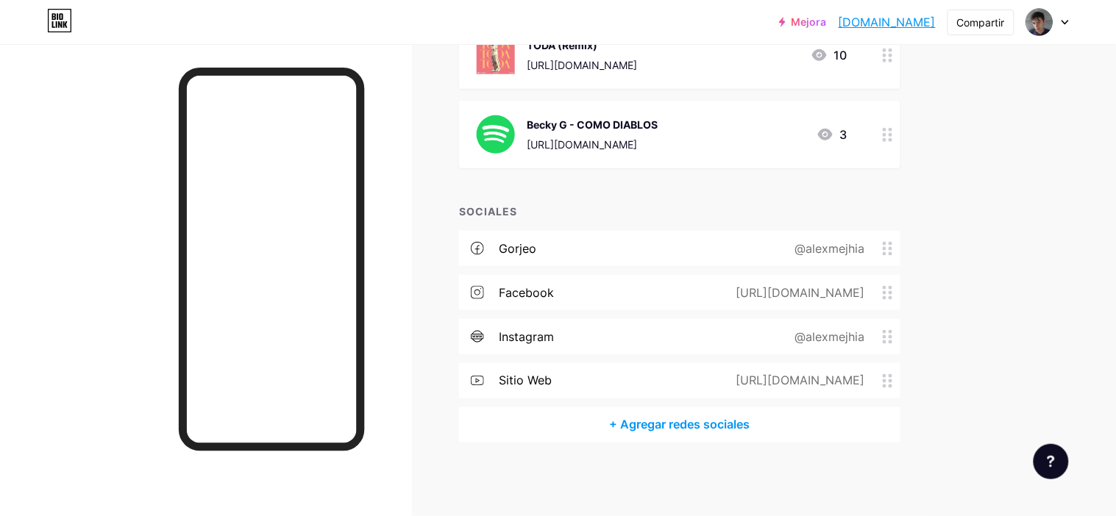
scroll to position [348, 0]
click at [736, 388] on font "https://sites.google.com/view/iamalexmejia" at bounding box center [800, 381] width 129 height 15
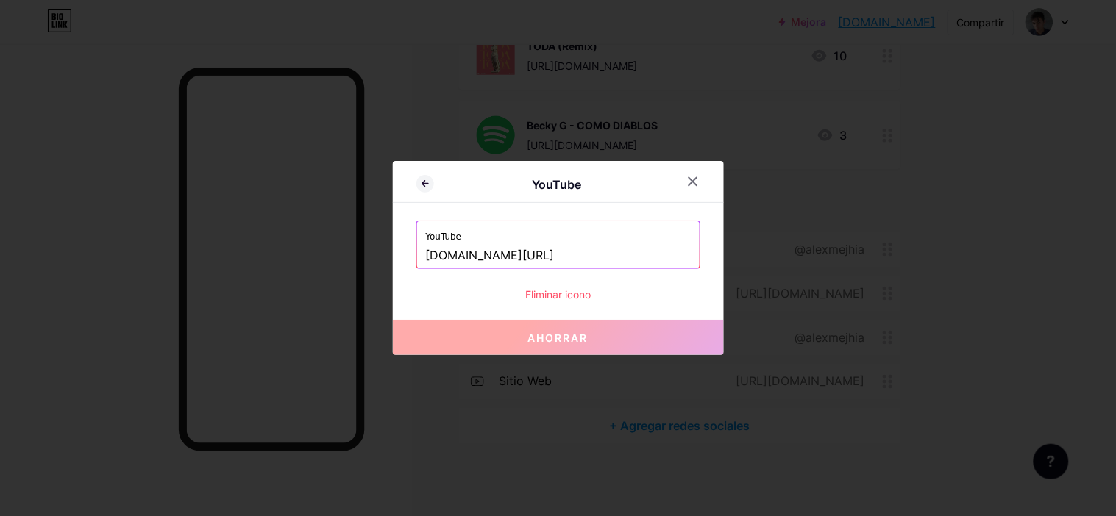
click at [571, 297] on font "Eliminar icono" at bounding box center [557, 294] width 65 height 13
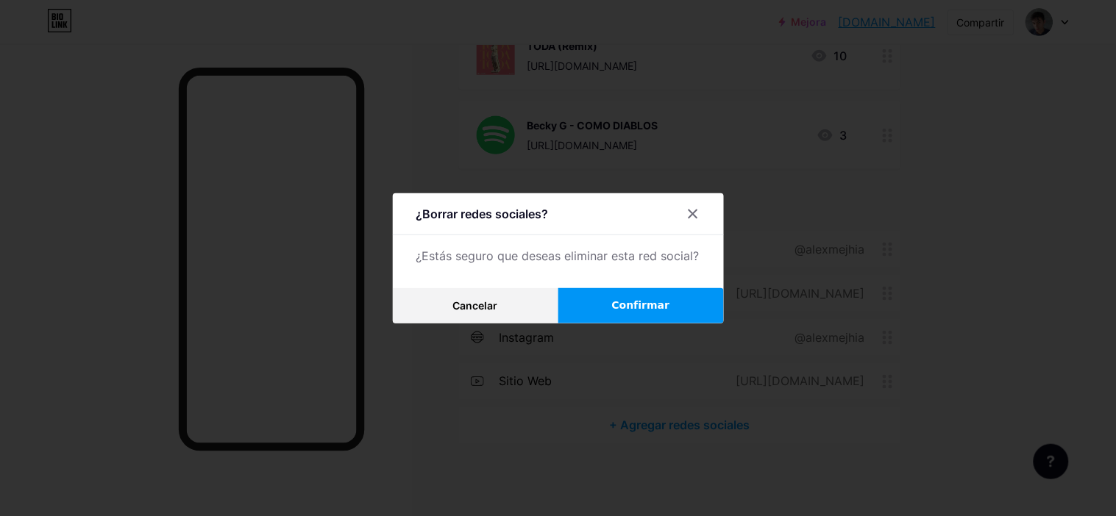
click at [622, 316] on button "Confirmar" at bounding box center [641, 305] width 166 height 35
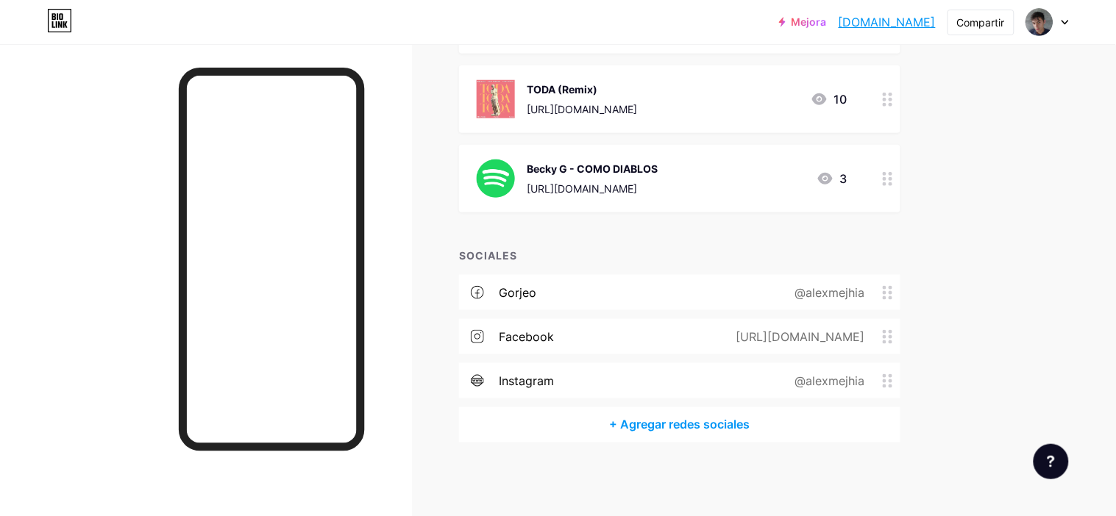
scroll to position [304, 0]
click at [641, 433] on font "+ Agregar redes sociales" at bounding box center [680, 426] width 140 height 18
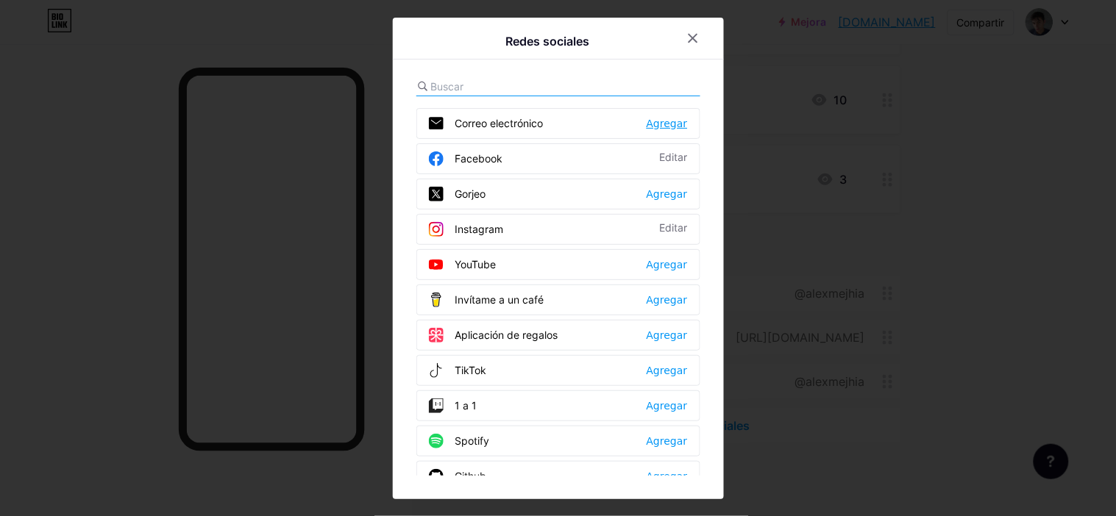
click at [661, 118] on font "Agregar" at bounding box center [667, 124] width 41 height 12
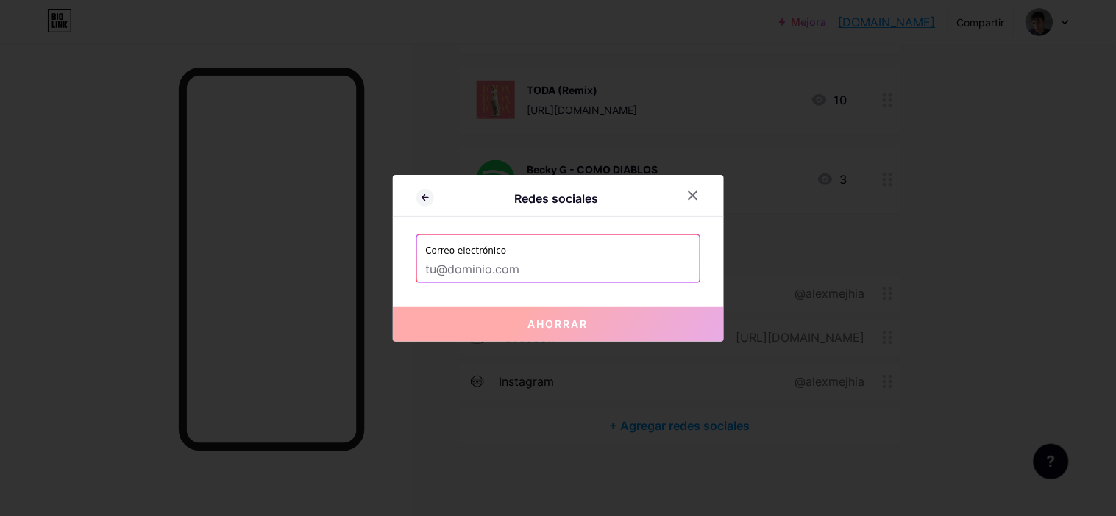
click at [440, 277] on input "text" at bounding box center [558, 269] width 265 height 25
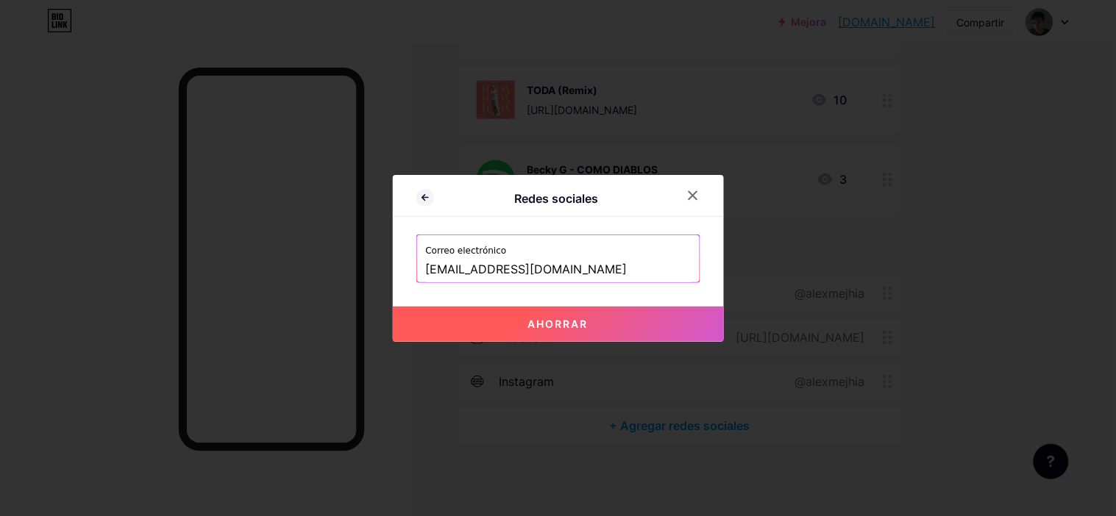
click at [586, 316] on button "Ahorrar" at bounding box center [558, 324] width 331 height 35
type input "mailto:erikmejiahn@gmail.com"
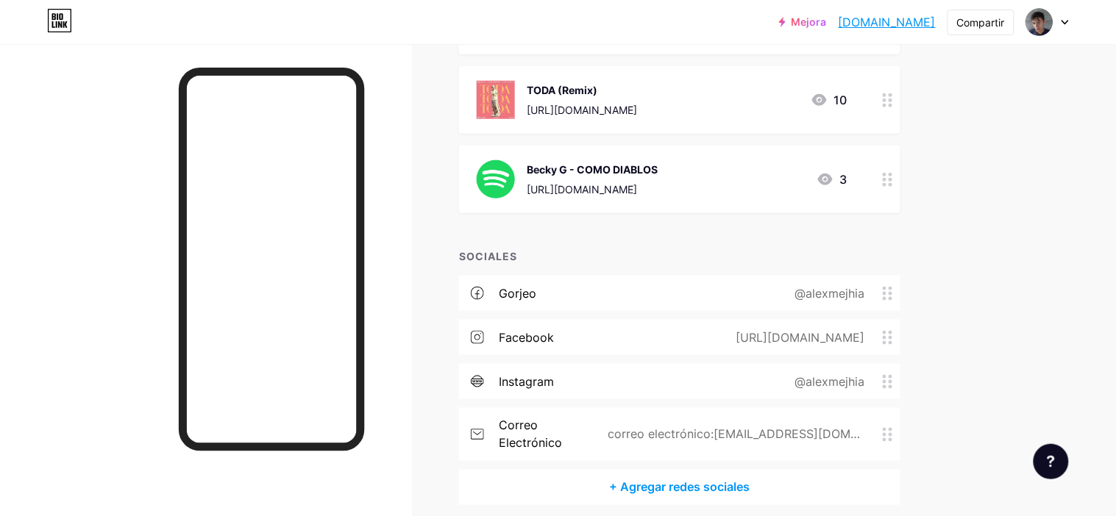
scroll to position [0, 0]
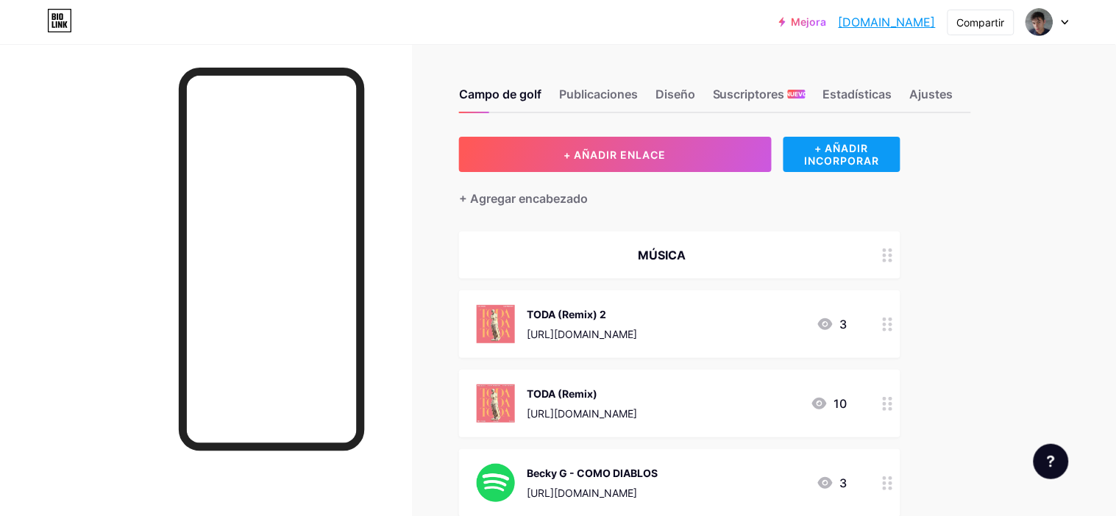
click at [844, 152] on font "+ AÑADIR INCORPORAR" at bounding box center [841, 154] width 75 height 25
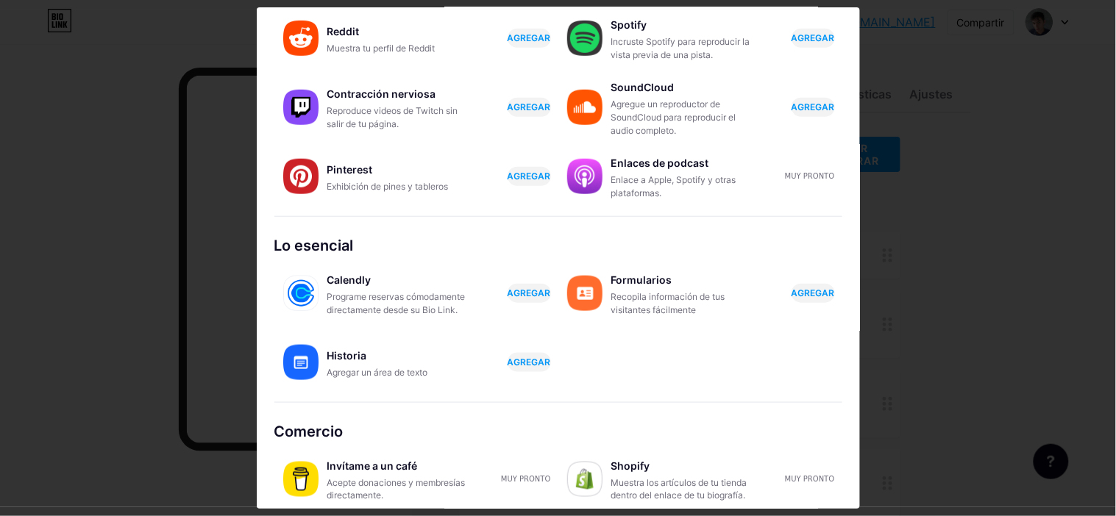
scroll to position [247, 0]
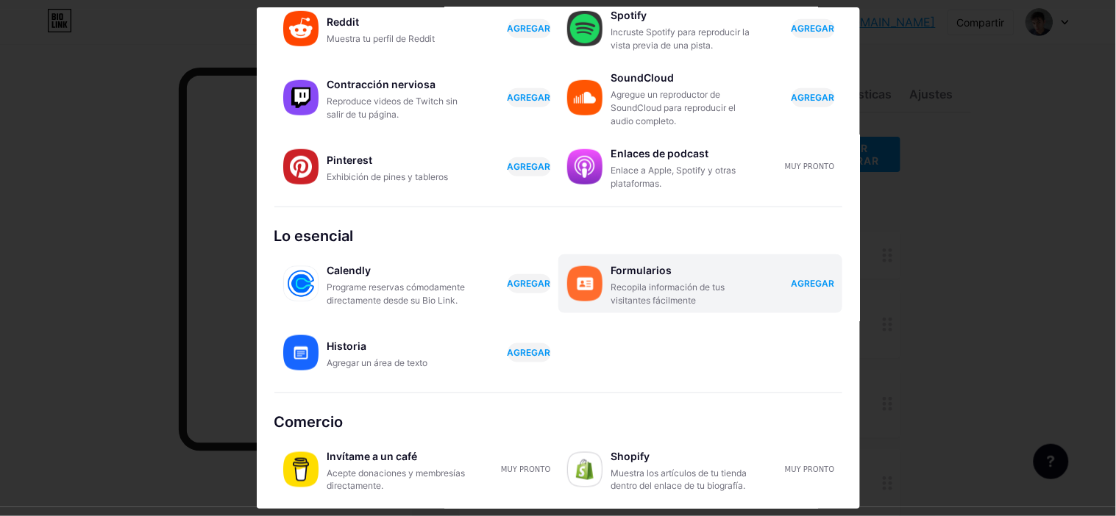
click at [811, 288] on font "AGREGAR" at bounding box center [812, 283] width 43 height 13
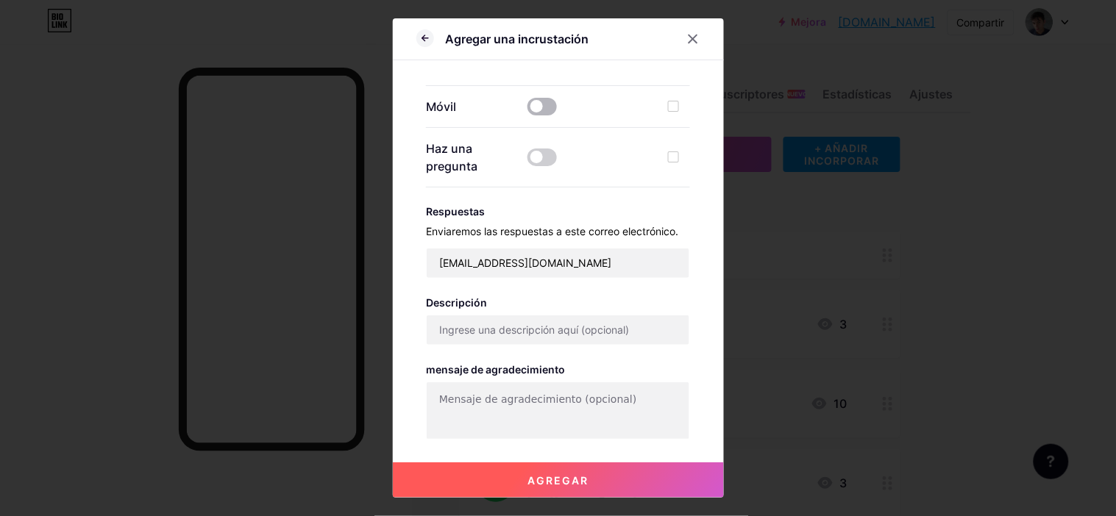
scroll to position [428, 0]
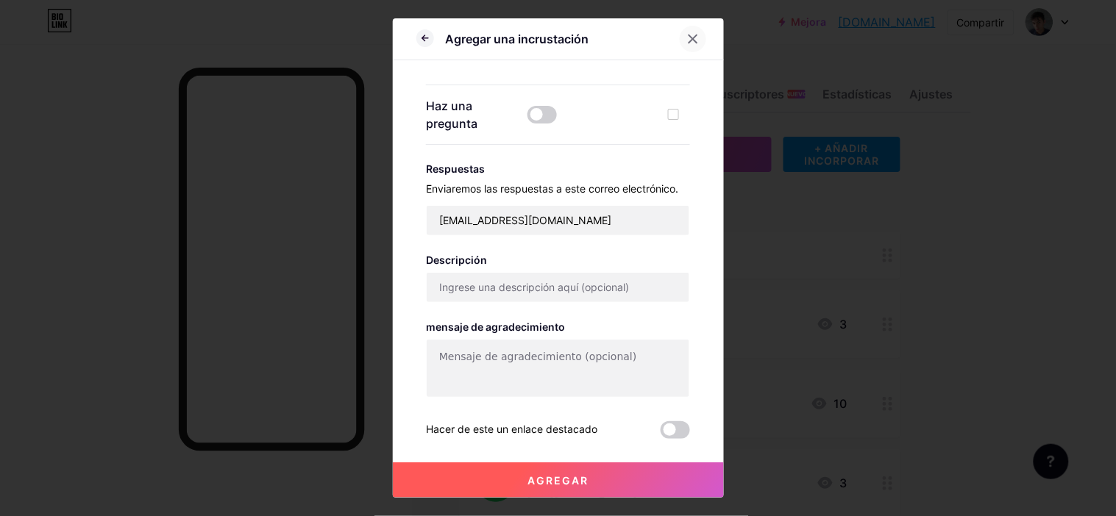
click at [687, 34] on icon at bounding box center [693, 39] width 12 height 12
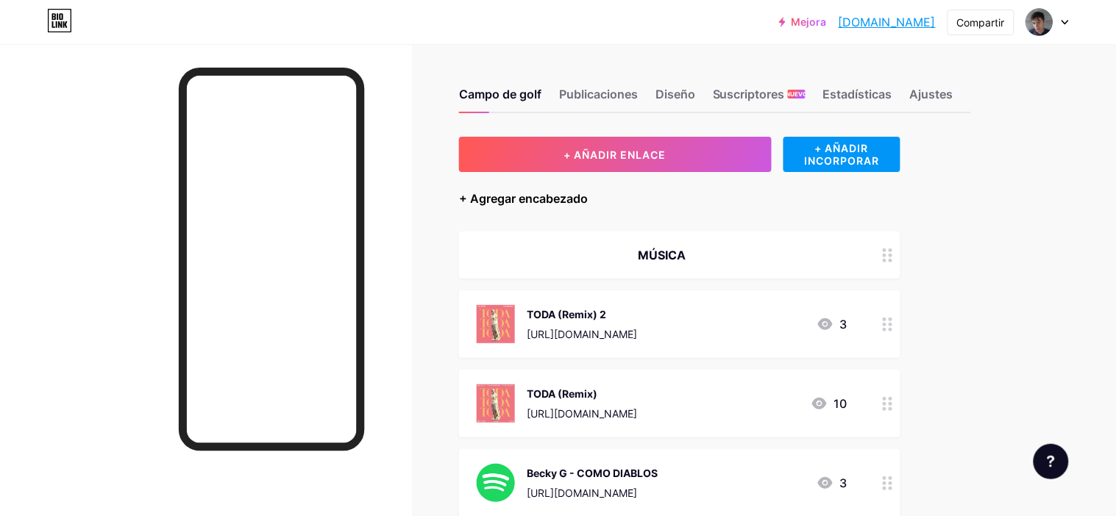
click at [494, 199] on font "+ Agregar encabezado" at bounding box center [523, 198] width 129 height 15
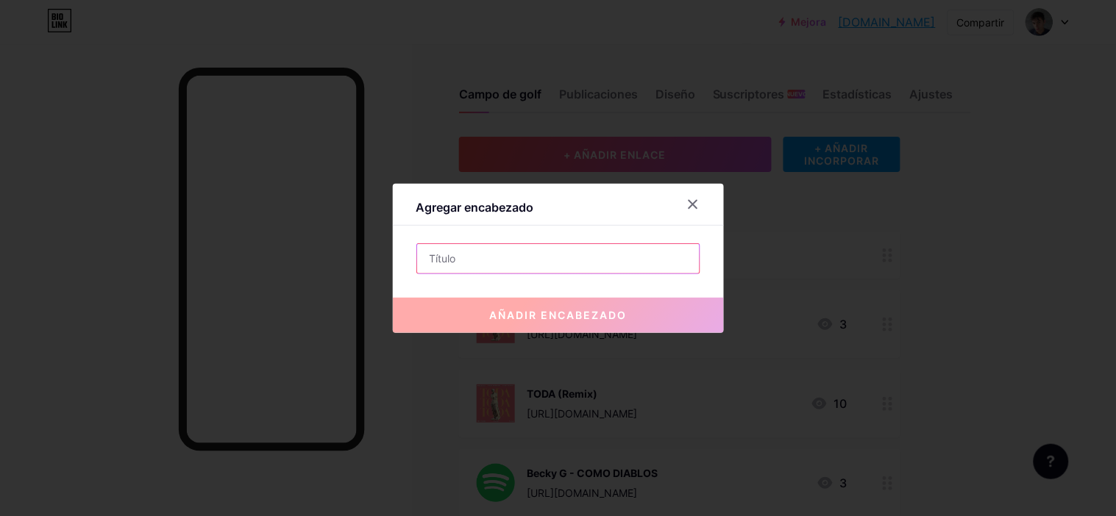
click at [491, 250] on input "text" at bounding box center [558, 258] width 282 height 29
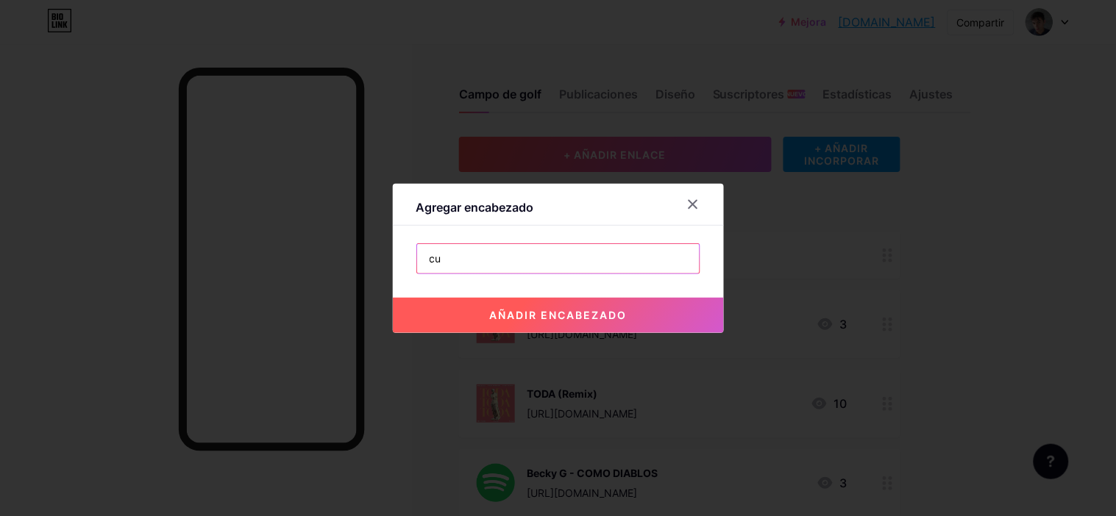
type input "c"
click at [457, 271] on input "CURCUSOS GRATIS" at bounding box center [558, 258] width 282 height 29
click at [449, 258] on input "CURCUSOS GRATIS" at bounding box center [558, 258] width 282 height 29
click at [469, 262] on input "CURCUSOS GRATIS" at bounding box center [558, 258] width 282 height 29
type input "CURSOS GRATIS"
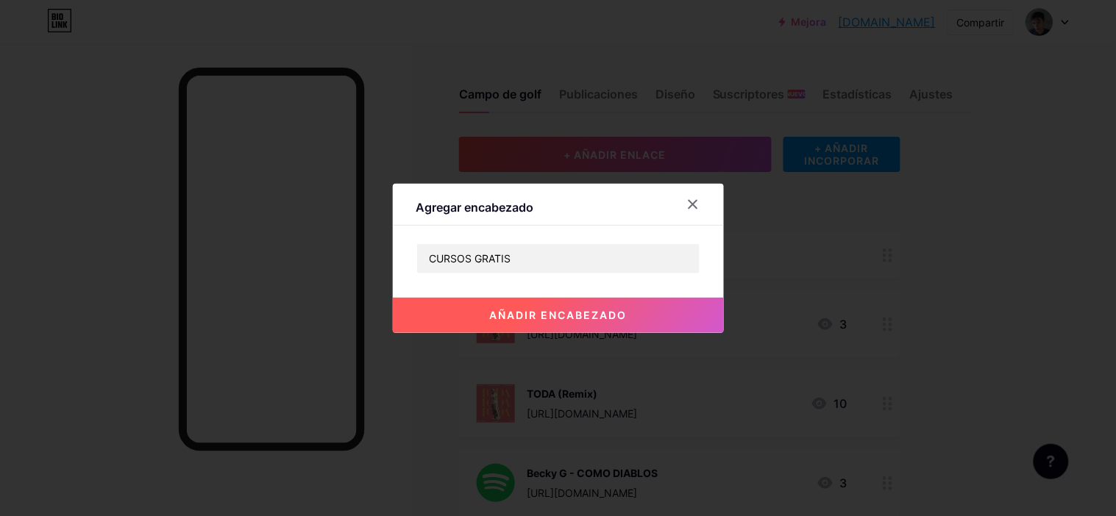
click at [611, 316] on font "añadir encabezado" at bounding box center [558, 315] width 138 height 13
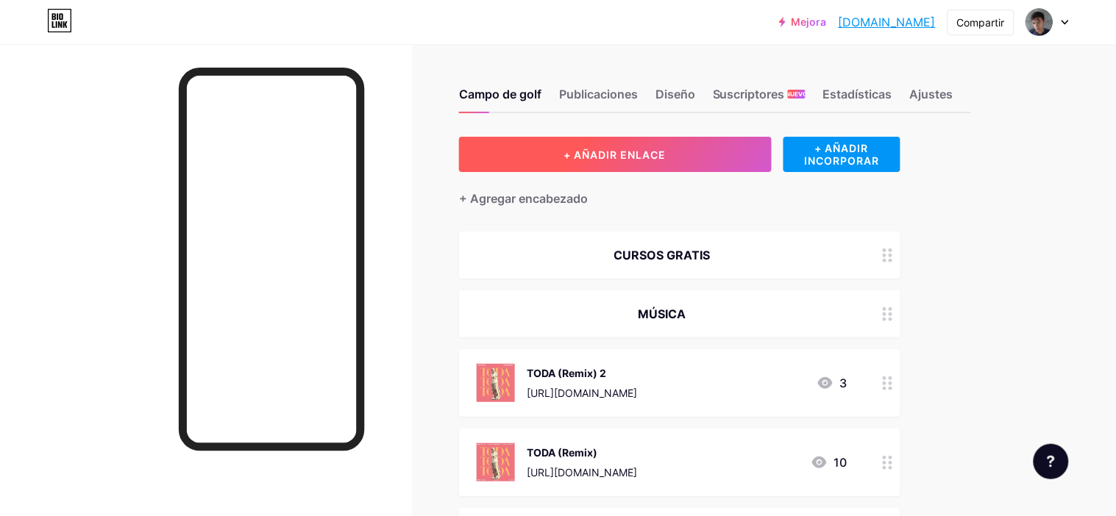
click at [676, 143] on button "+ AÑADIR ENLACE" at bounding box center [615, 154] width 313 height 35
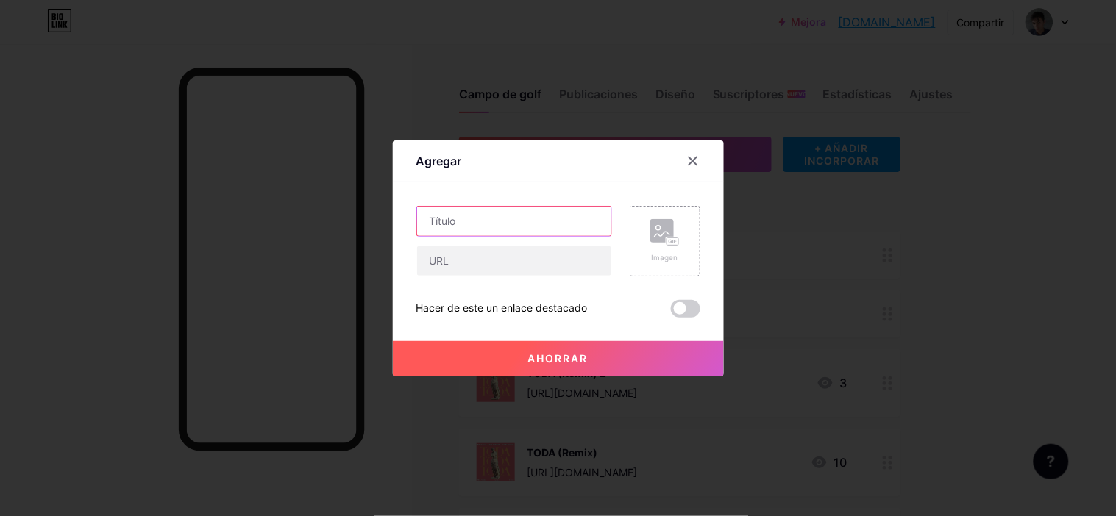
click at [483, 224] on input "text" at bounding box center [514, 221] width 194 height 29
type input "c"
click at [528, 225] on input "MATEMATICAS (BASICO)" at bounding box center [514, 221] width 194 height 29
click at [472, 224] on input "MATEMATICAS (BÁSICO)" at bounding box center [514, 221] width 194 height 29
type input "MATEMÁTICAS (BÁSICO)"
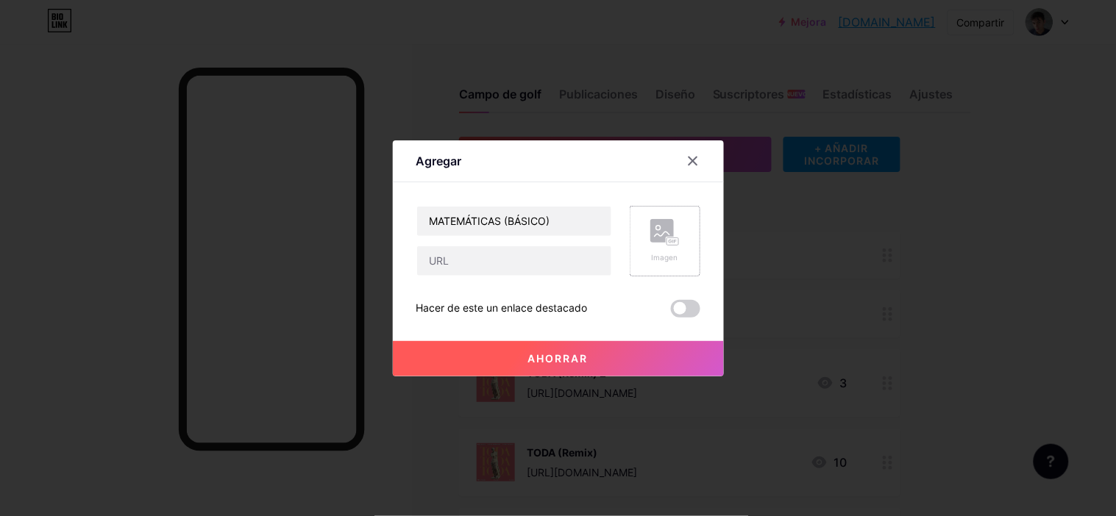
click at [649, 225] on div "Imagen" at bounding box center [665, 241] width 71 height 71
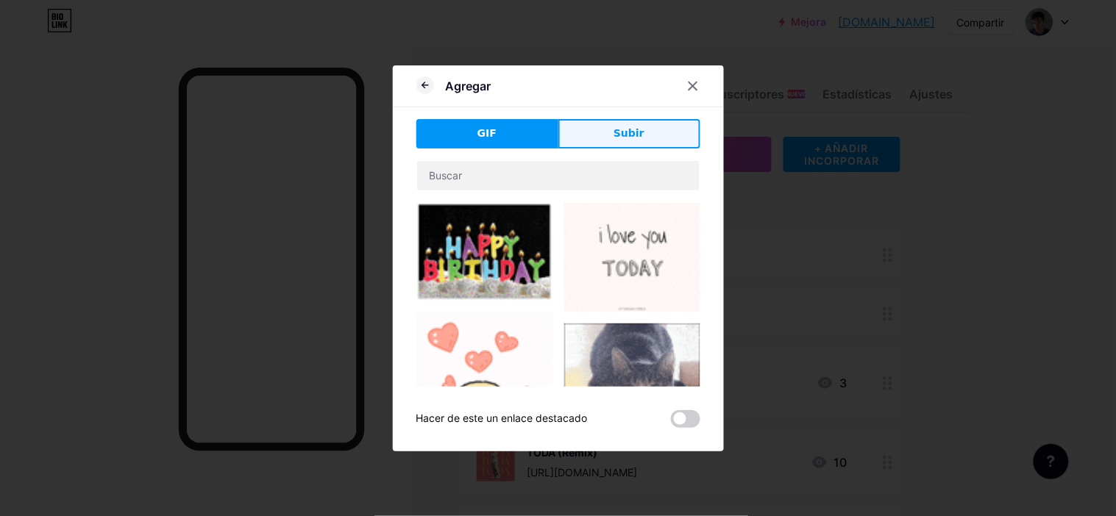
click at [646, 133] on button "Subir" at bounding box center [629, 133] width 142 height 29
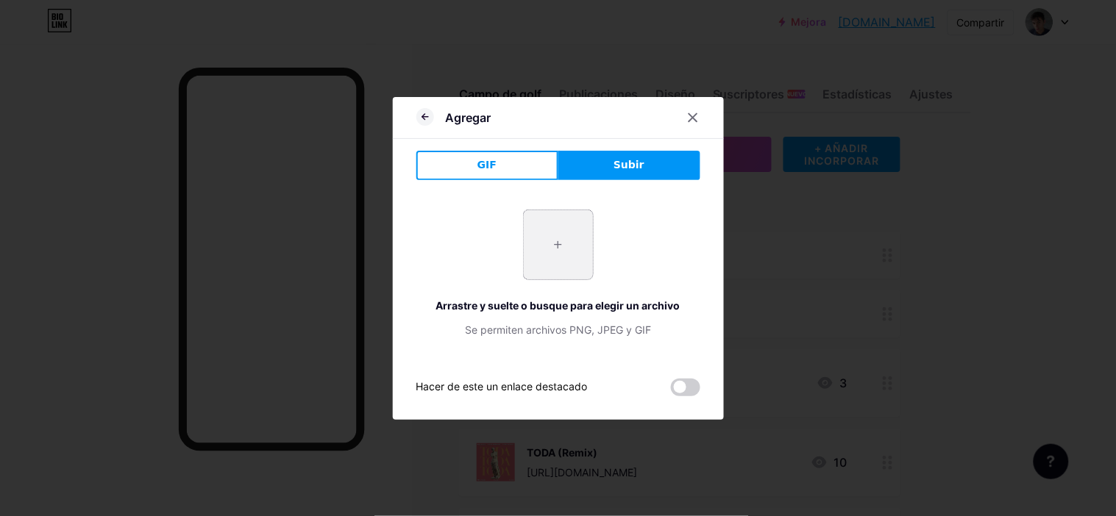
click at [538, 249] on input "file" at bounding box center [558, 244] width 69 height 69
type input "C:\fakepath\canvas-600x600.jpg"
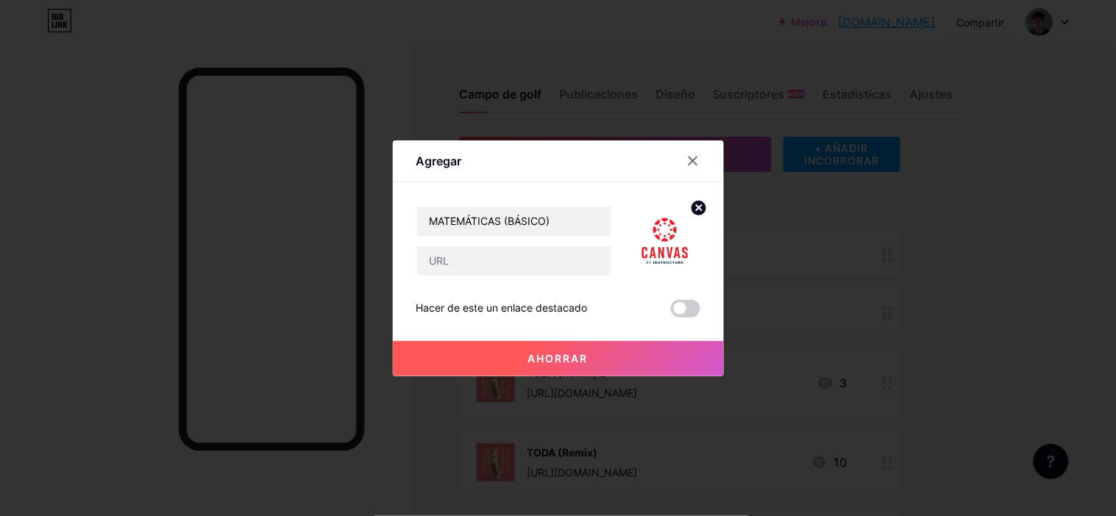
click at [664, 248] on img at bounding box center [665, 241] width 71 height 71
click at [697, 204] on circle at bounding box center [699, 208] width 16 height 16
click at [671, 228] on rect at bounding box center [662, 231] width 24 height 24
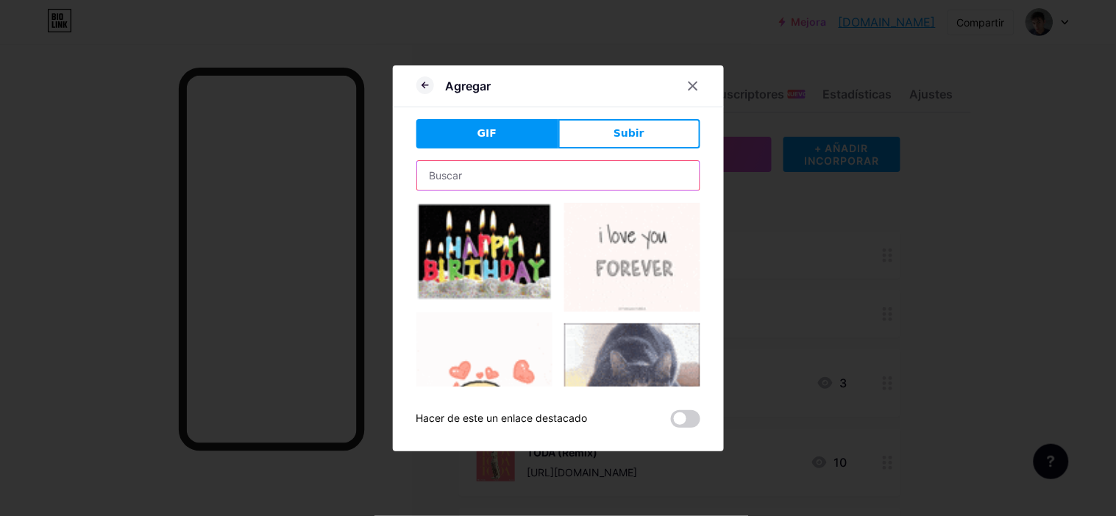
click at [513, 167] on input "text" at bounding box center [558, 175] width 282 height 29
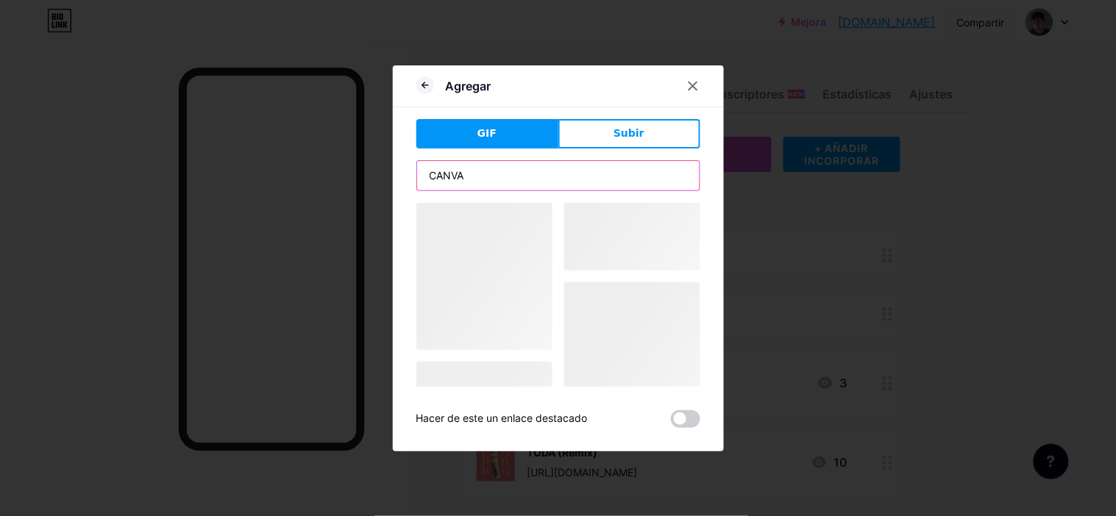
type input "CANVAS"
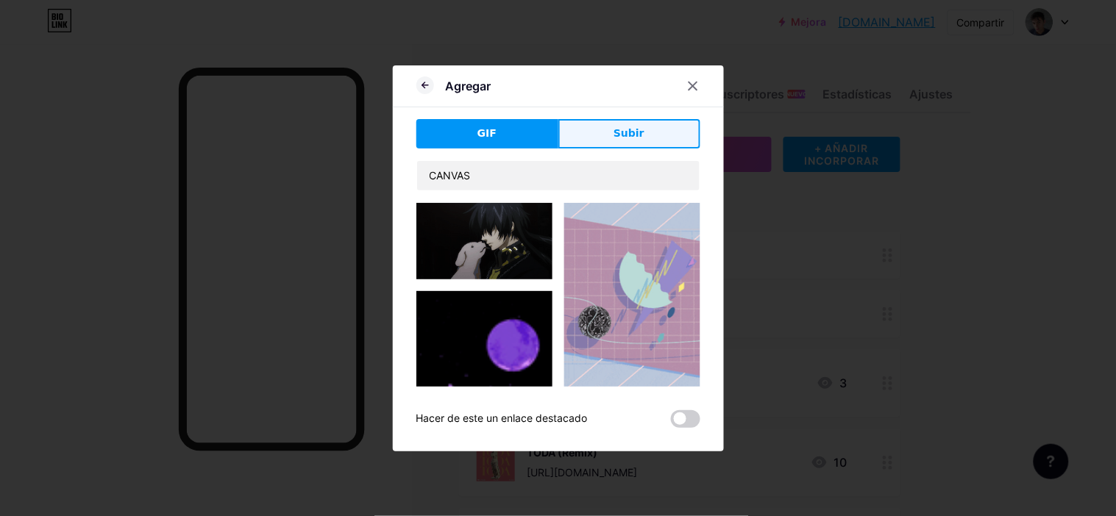
click at [605, 124] on button "Subir" at bounding box center [629, 133] width 142 height 29
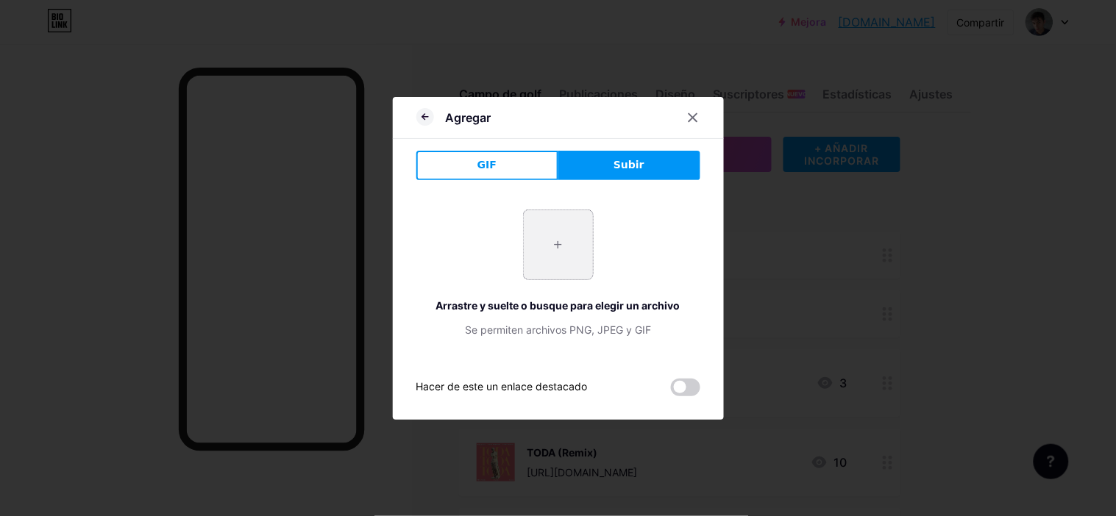
click at [568, 213] on input "file" at bounding box center [558, 244] width 69 height 69
type input "C:\fakepath\canvas-600x600.jpg"
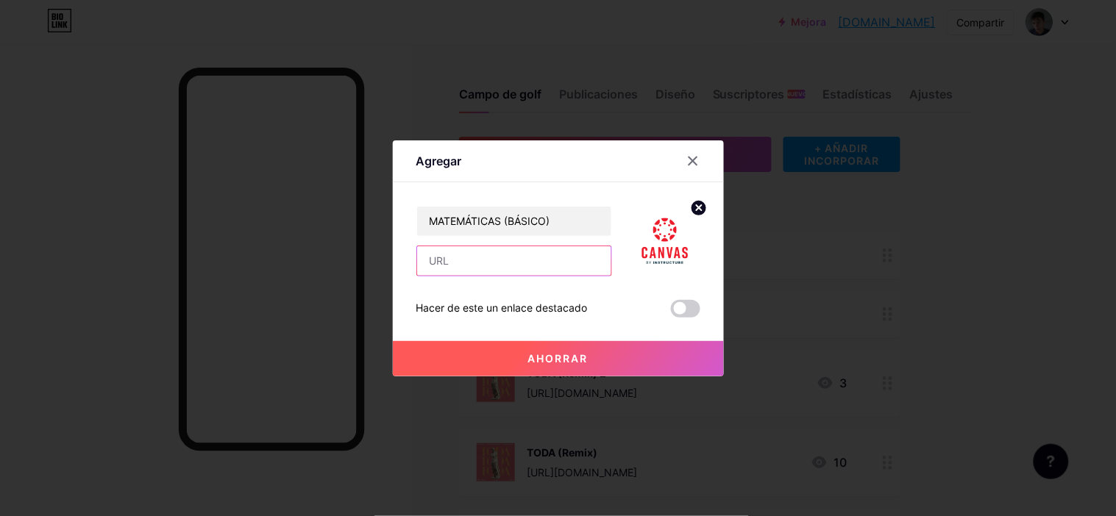
click at [455, 268] on input "text" at bounding box center [514, 260] width 194 height 29
paste input "https://canvas.instructure.com/enroll/RXLR9G."
type input "https://canvas.instructure.com/enroll/RXLR9G."
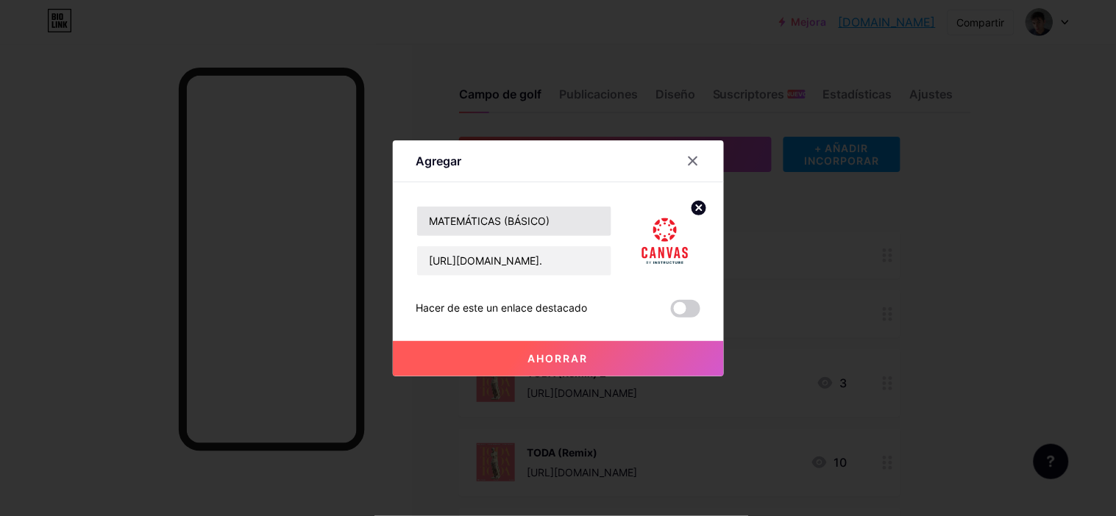
drag, startPoint x: 566, startPoint y: 347, endPoint x: 566, endPoint y: 232, distance: 115.5
click at [566, 232] on div "MATEMÁTICAS (BÁSICO) https://canvas.instructure.com/enroll/RXLR9G. Hacer de est…" at bounding box center [558, 262] width 284 height 112
click at [676, 306] on span at bounding box center [685, 309] width 29 height 18
click at [671, 313] on input "checkbox" at bounding box center [671, 313] width 0 height 0
click at [612, 355] on button "Ahorrar" at bounding box center [558, 358] width 331 height 35
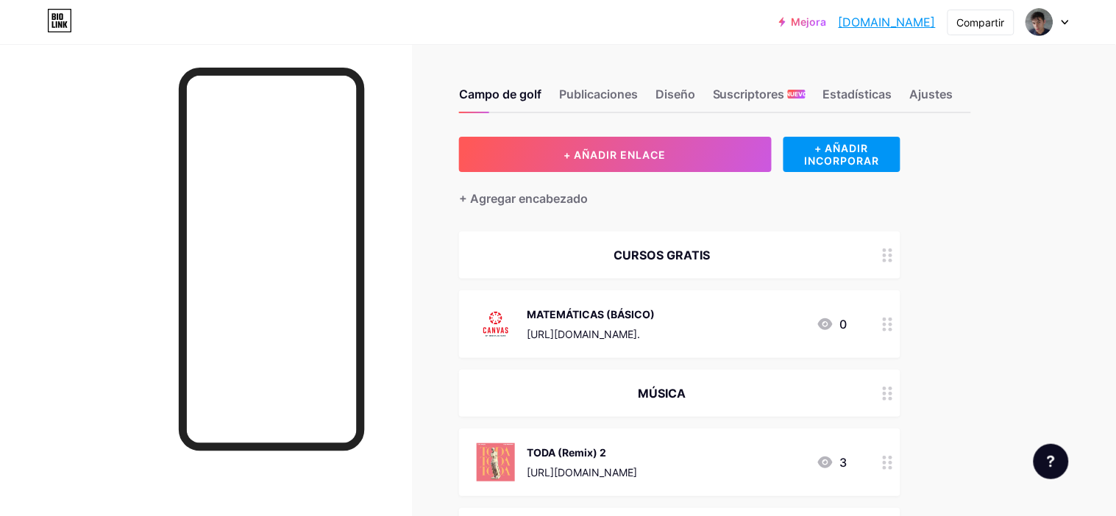
click at [733, 263] on div "CURSOS GRATIS" at bounding box center [662, 255] width 371 height 18
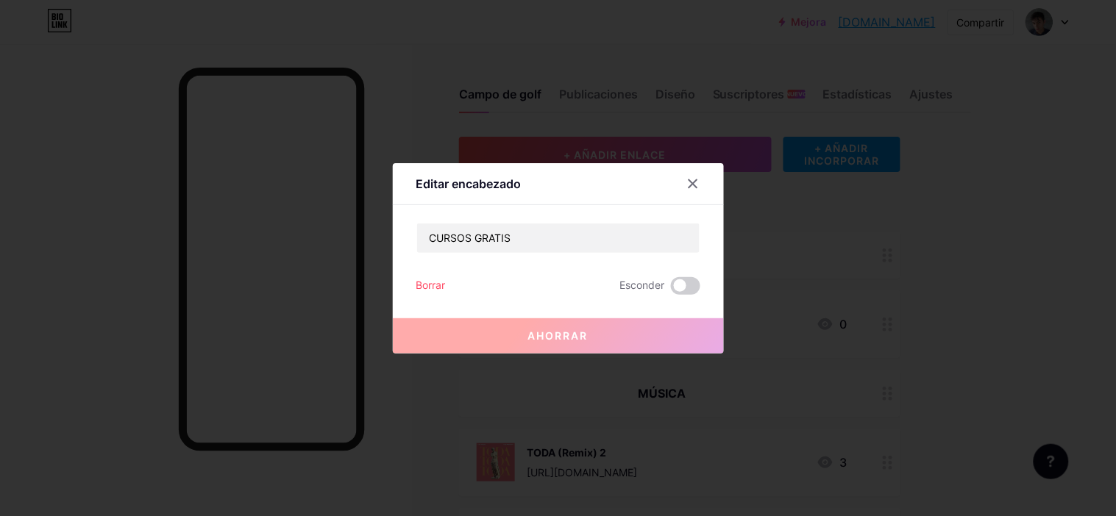
click at [538, 220] on div "Editar encabezado CURSOS GRATIS Borrar Esconder Ahorrar" at bounding box center [558, 258] width 331 height 191
click at [519, 243] on input "CURSOS GRATIS" at bounding box center [558, 238] width 282 height 29
click at [558, 248] on input "CURSOS GRATIS" at bounding box center [558, 238] width 282 height 29
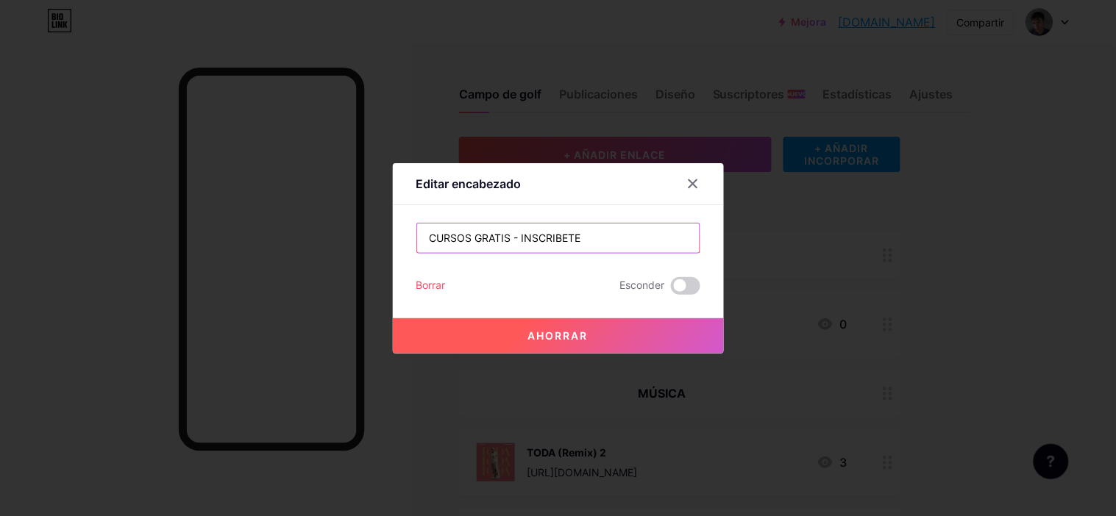
click at [555, 239] on input "CURSOS GRATIS - INSCRIBETE" at bounding box center [558, 238] width 282 height 29
click at [572, 239] on input "CURSOS GRATIS - INSCRIBE TE" at bounding box center [558, 238] width 282 height 29
type input "CURSOS GRATIS - INSCRIBETE"
click at [596, 335] on button "Ahorrar" at bounding box center [558, 336] width 331 height 35
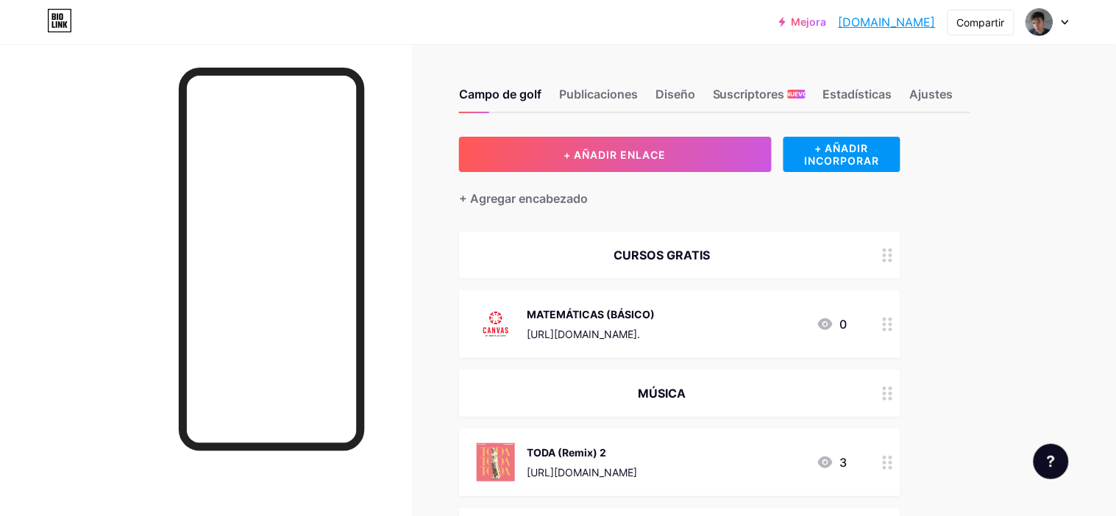
click at [719, 266] on div "CURSOS GRATIS" at bounding box center [679, 255] width 441 height 47
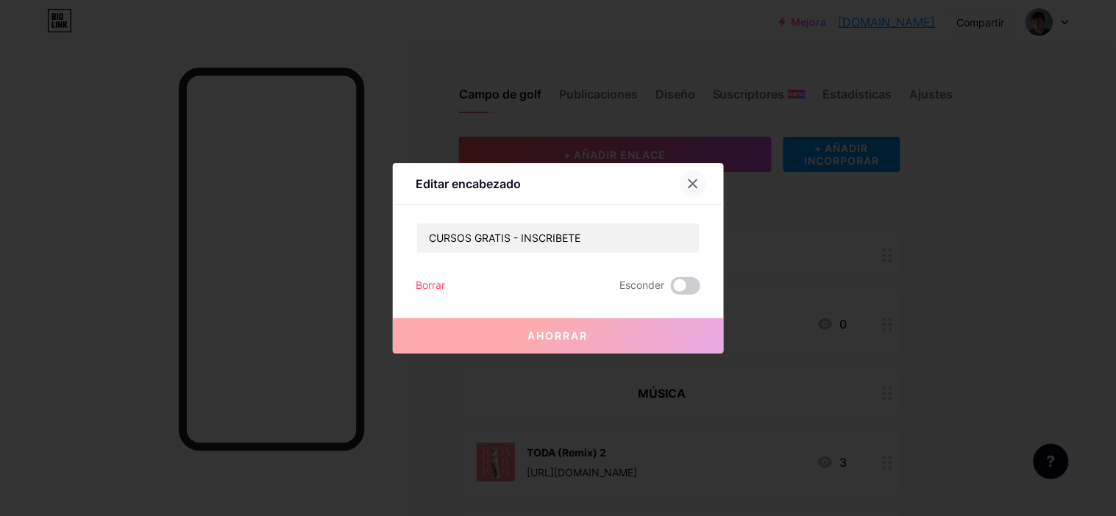
click at [694, 176] on div at bounding box center [693, 184] width 26 height 26
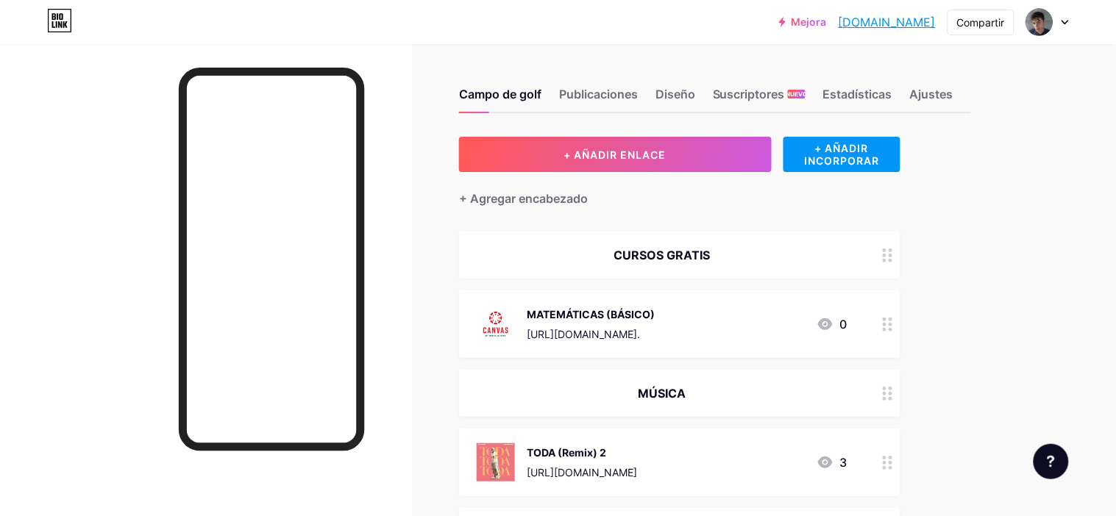
click at [773, 241] on div "CURSOS GRATIS" at bounding box center [679, 255] width 441 height 47
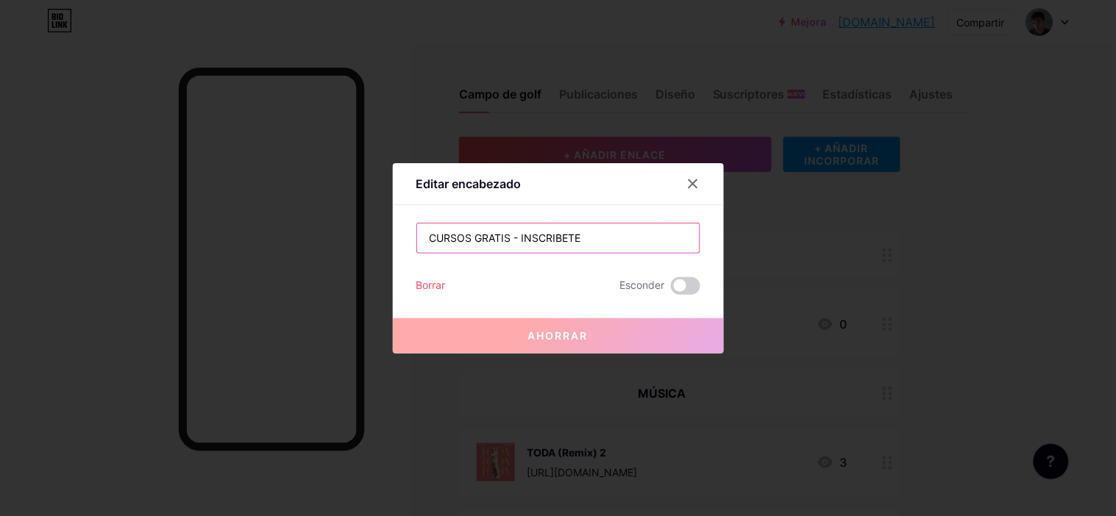
click at [619, 246] on input "CURSOS GRATIS - INSCRIBETE" at bounding box center [558, 238] width 282 height 29
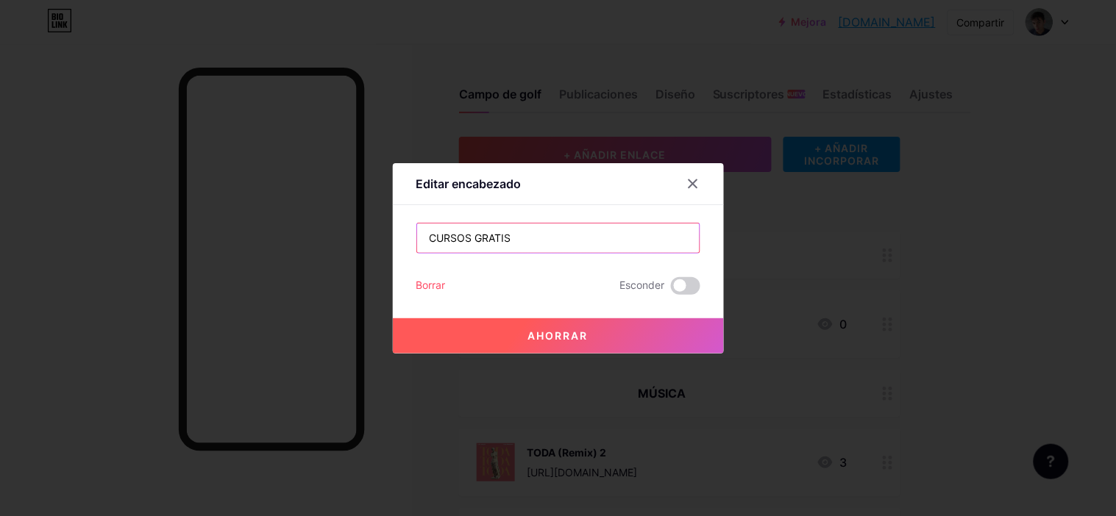
type input "CURSOS GRATIS"
click at [618, 342] on button "Ahorrar" at bounding box center [558, 336] width 331 height 35
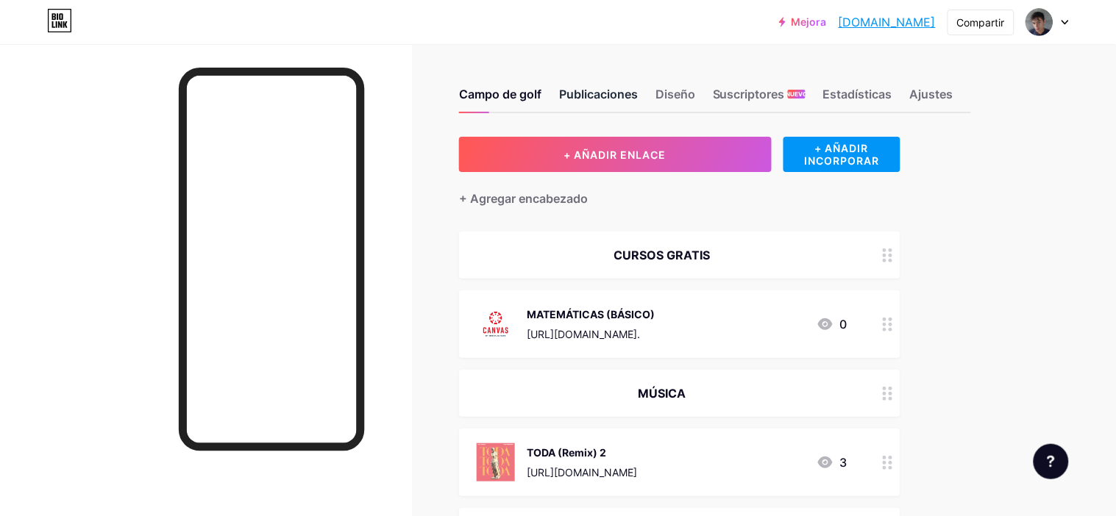
click at [636, 98] on font "Publicaciones" at bounding box center [598, 94] width 79 height 15
click at [590, 88] on font "Publicaciones" at bounding box center [598, 94] width 79 height 15
click at [594, 94] on font "Publicaciones" at bounding box center [598, 94] width 79 height 15
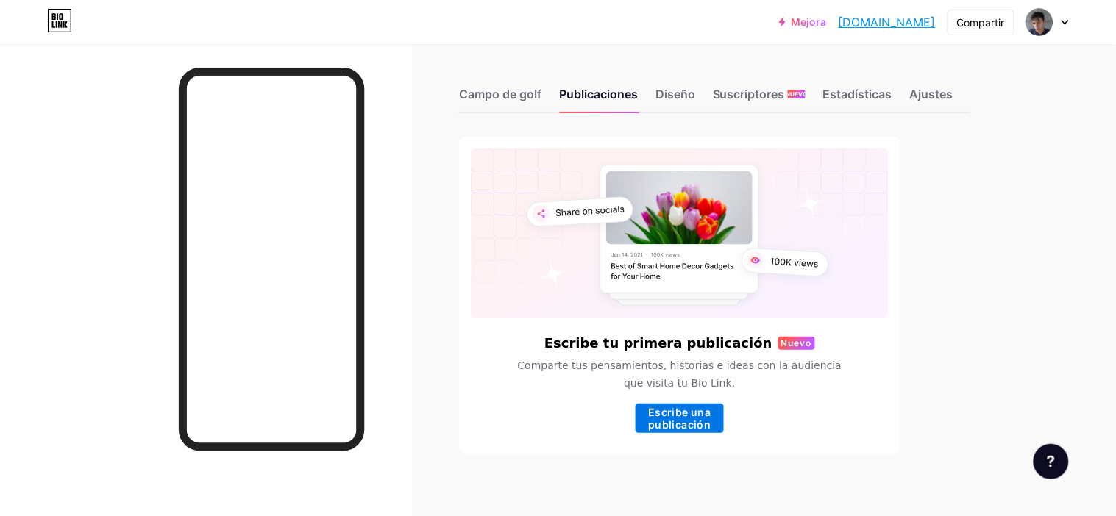
click at [682, 417] on font "Escribe una publicación" at bounding box center [680, 418] width 63 height 25
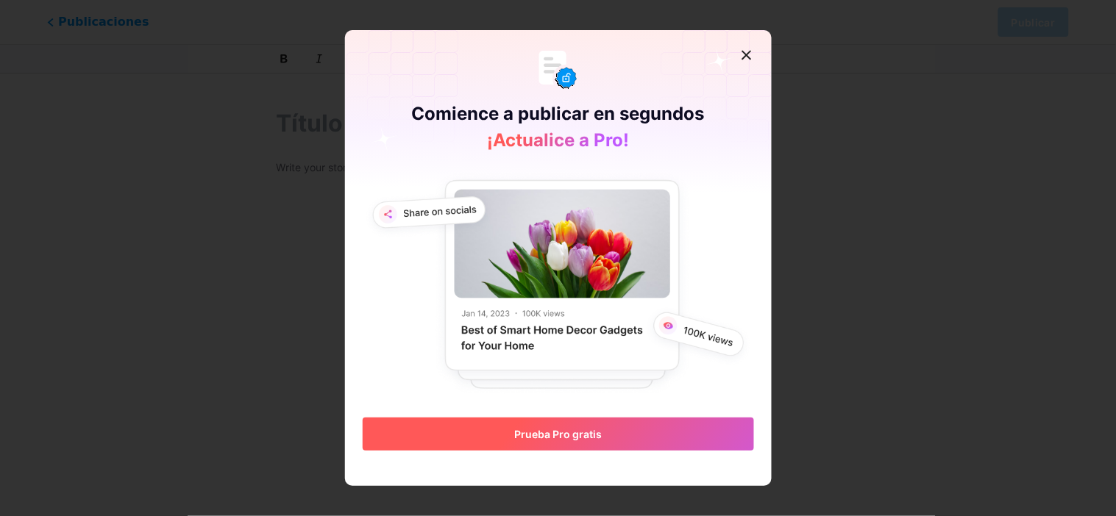
click at [669, 426] on button "Prueba Pro gratis" at bounding box center [558, 434] width 391 height 33
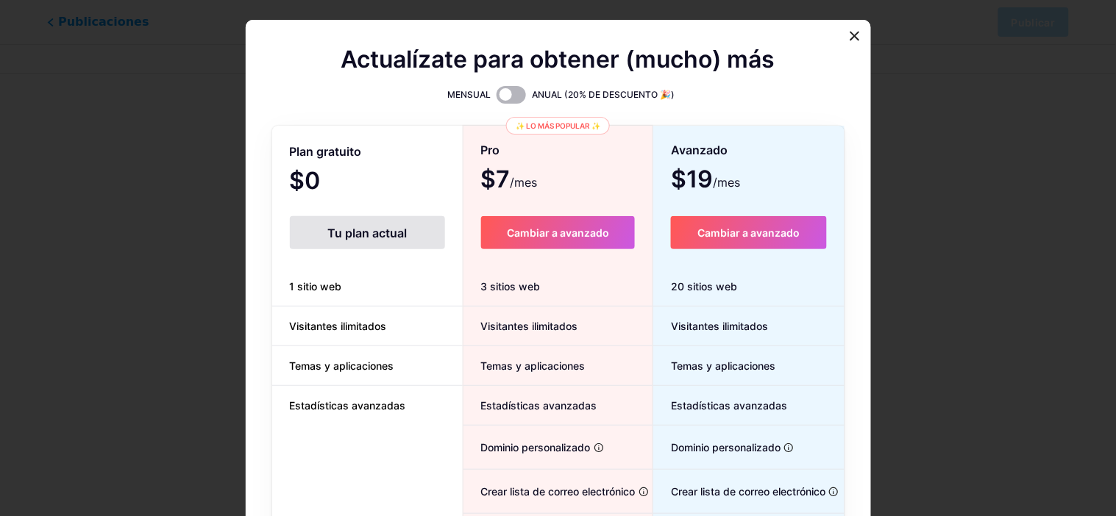
click at [505, 89] on span at bounding box center [511, 95] width 29 height 18
click at [497, 99] on input "checkbox" at bounding box center [497, 99] width 0 height 0
click at [854, 30] on icon at bounding box center [855, 36] width 12 height 12
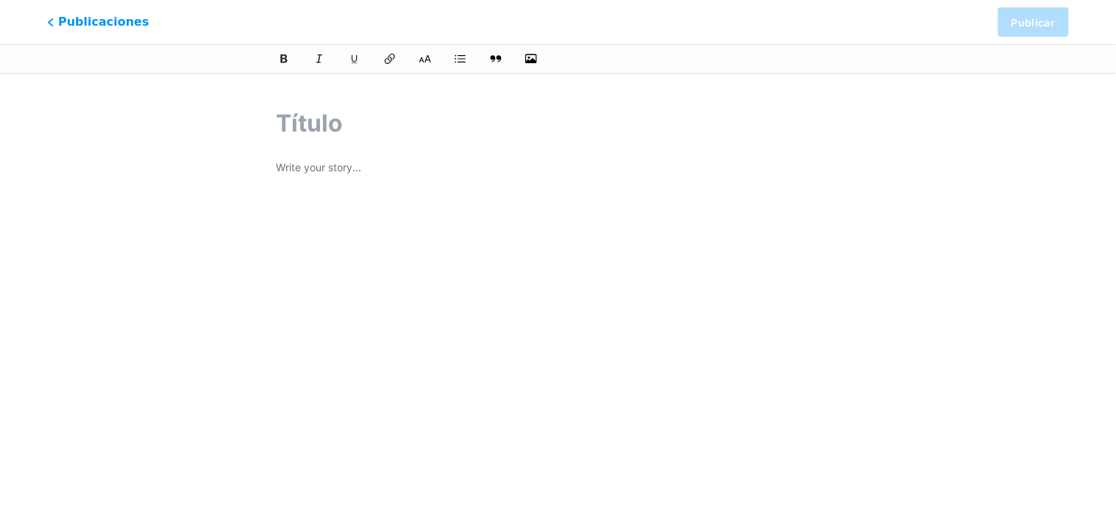
scroll to position [57, 0]
click at [59, 15] on font "Publicaciones" at bounding box center [104, 21] width 100 height 15
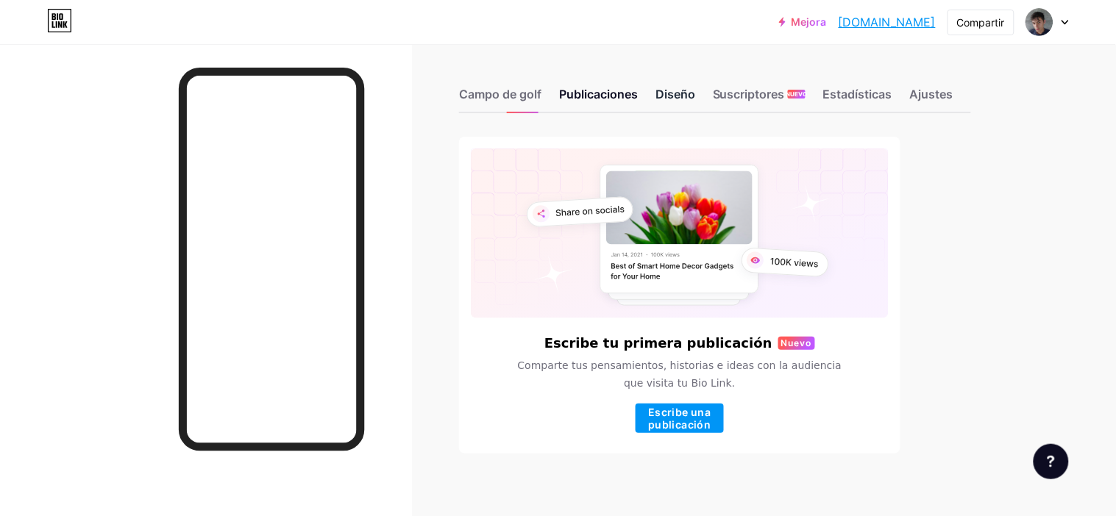
click at [669, 88] on font "Diseño" at bounding box center [675, 94] width 40 height 15
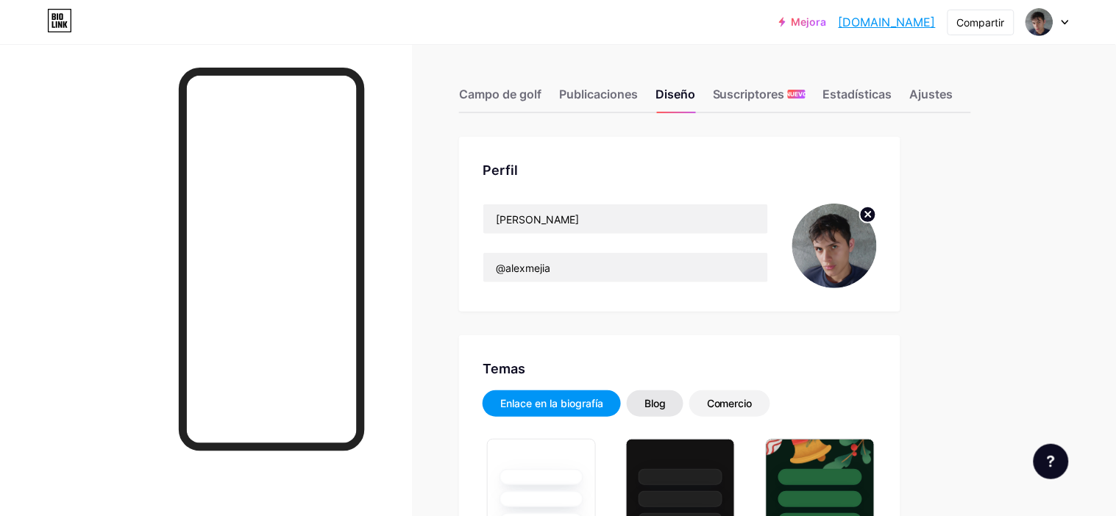
click at [652, 402] on font "Blog" at bounding box center [654, 403] width 21 height 13
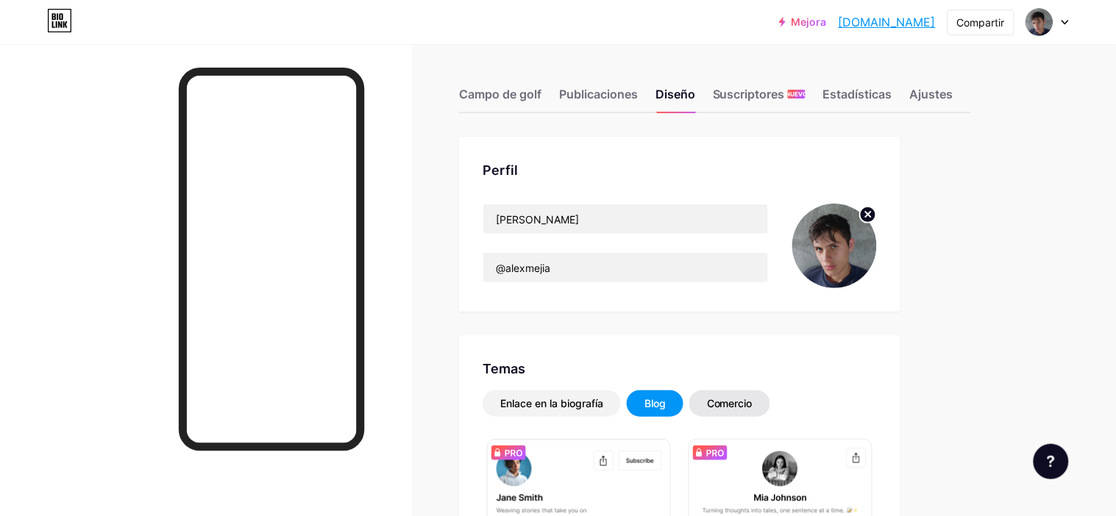
click at [728, 404] on font "Comercio" at bounding box center [730, 403] width 46 height 13
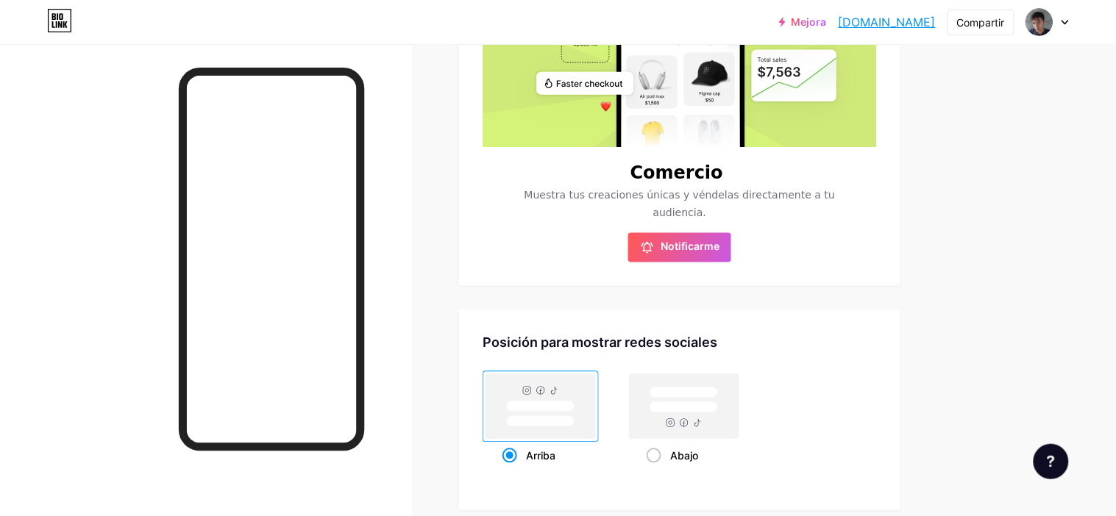
scroll to position [490, 0]
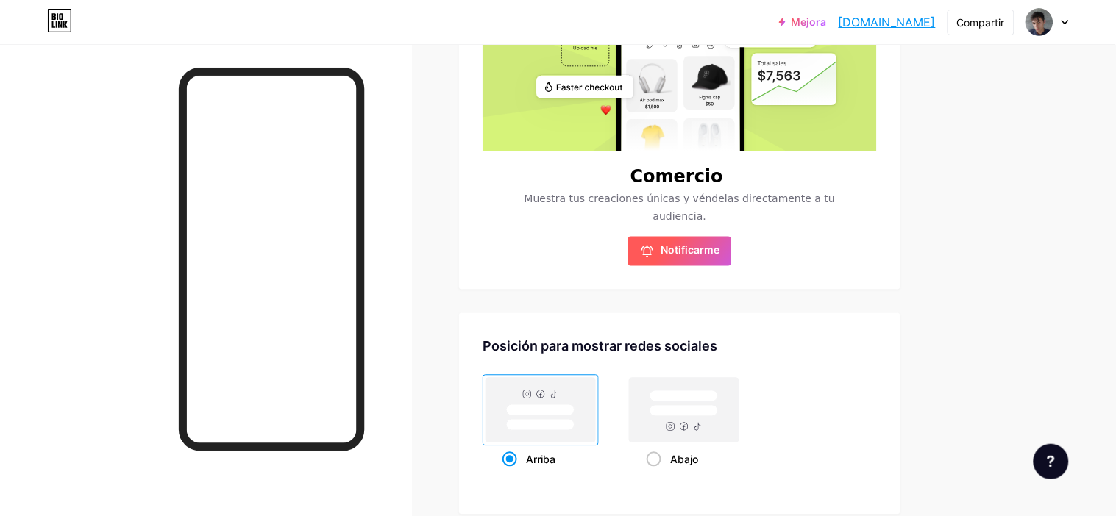
click at [646, 252] on icon at bounding box center [647, 251] width 15 height 15
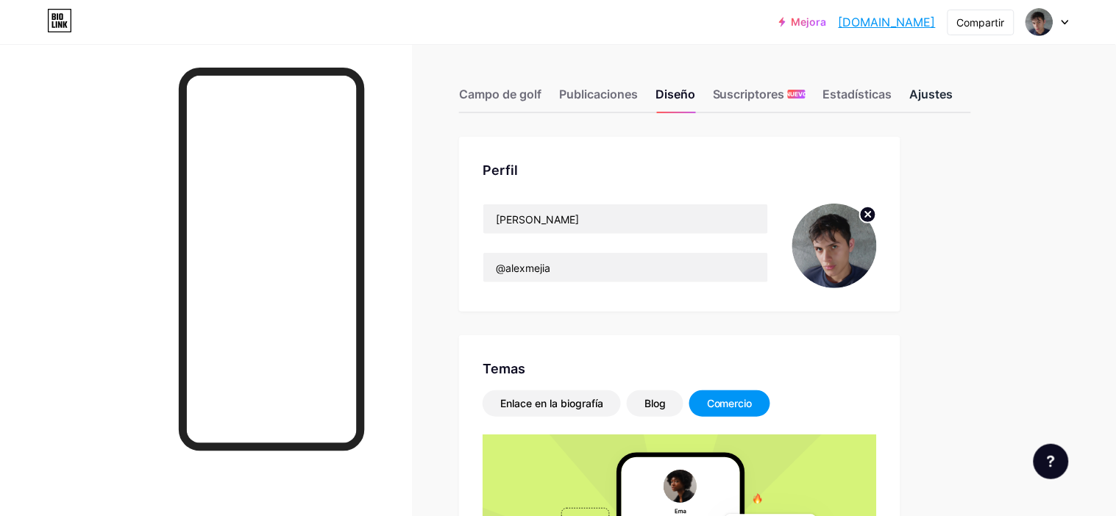
click at [929, 96] on font "Ajustes" at bounding box center [931, 94] width 43 height 15
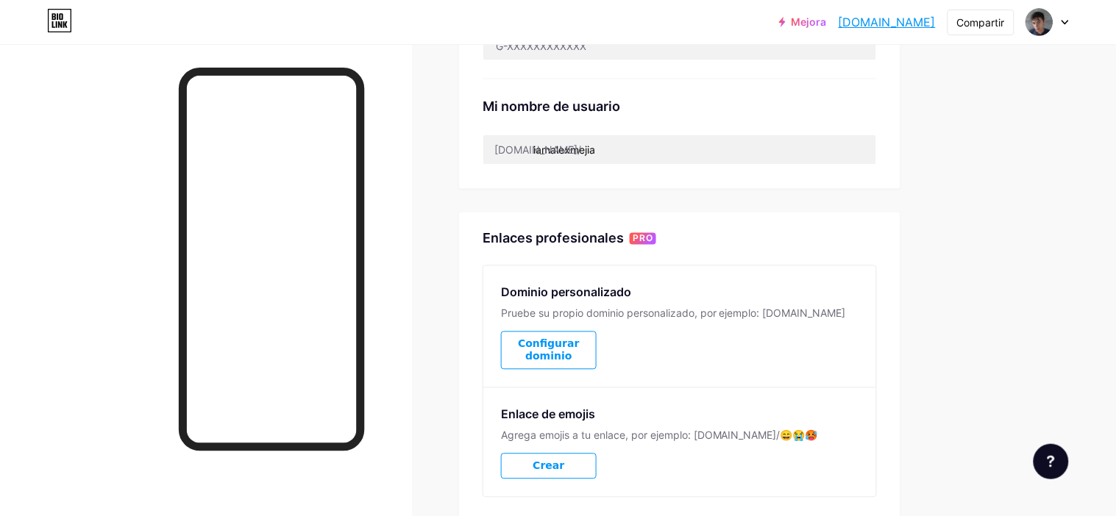
scroll to position [669, 0]
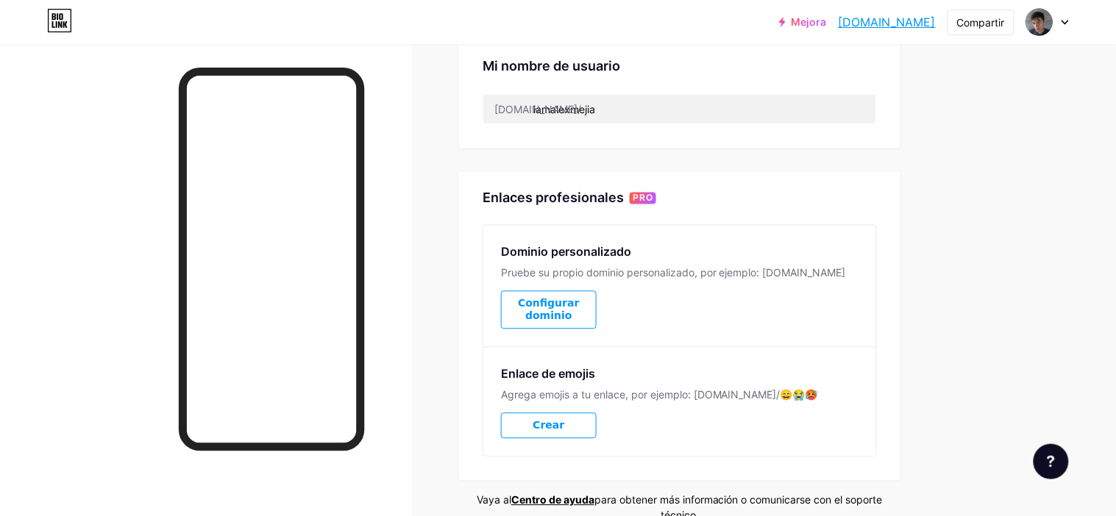
click at [553, 302] on font "Configurar dominio" at bounding box center [548, 310] width 61 height 24
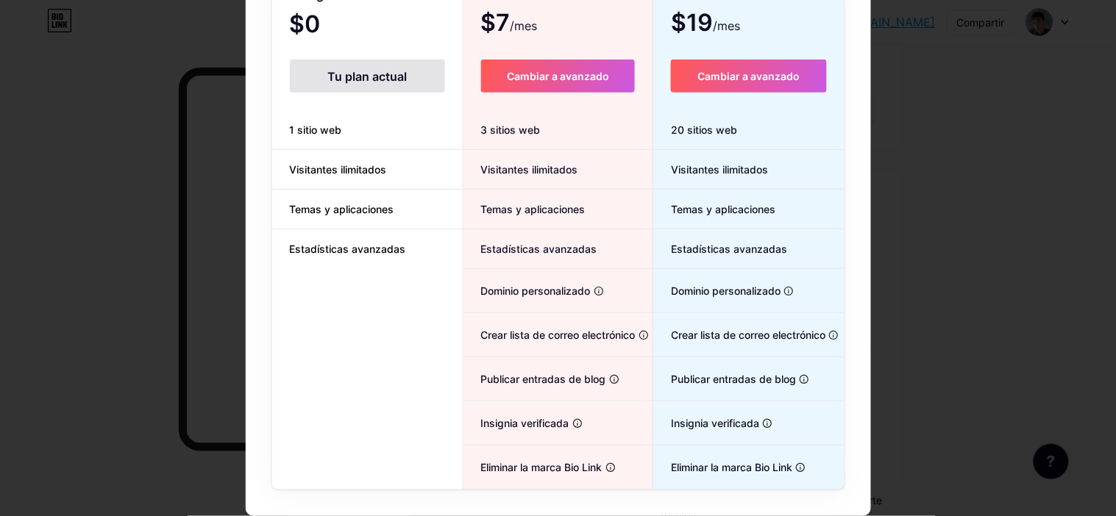
scroll to position [0, 0]
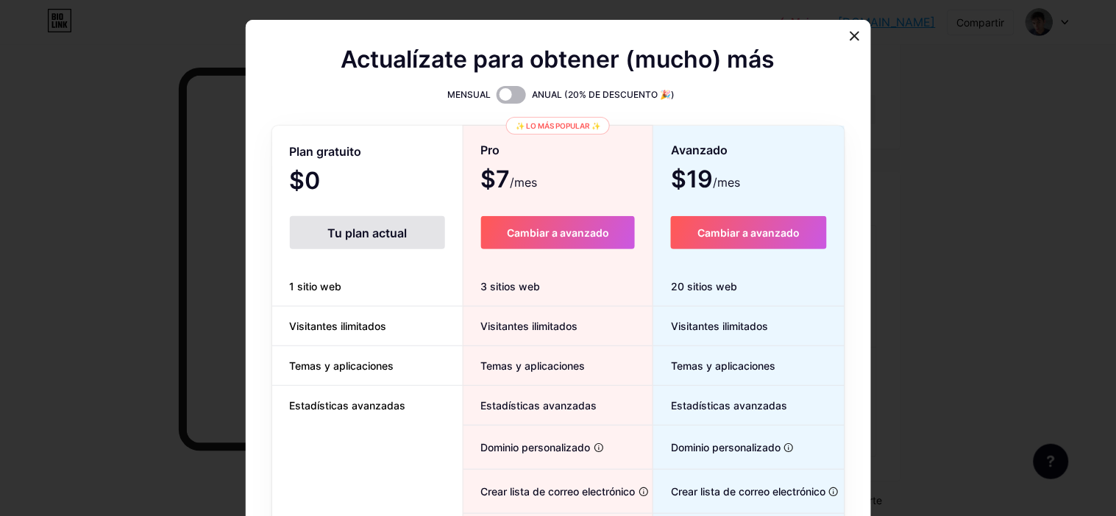
click at [506, 91] on span at bounding box center [511, 95] width 29 height 18
click at [497, 99] on input "checkbox" at bounding box center [497, 99] width 0 height 0
click at [567, 89] on font "ANUAL (20% DE DESCUENTO 🎉)" at bounding box center [603, 94] width 143 height 11
click at [561, 127] on font "✨ Lo más popular ✨" at bounding box center [558, 126] width 85 height 16
click at [555, 121] on font "✨ Lo más popular ✨" at bounding box center [558, 125] width 85 height 9
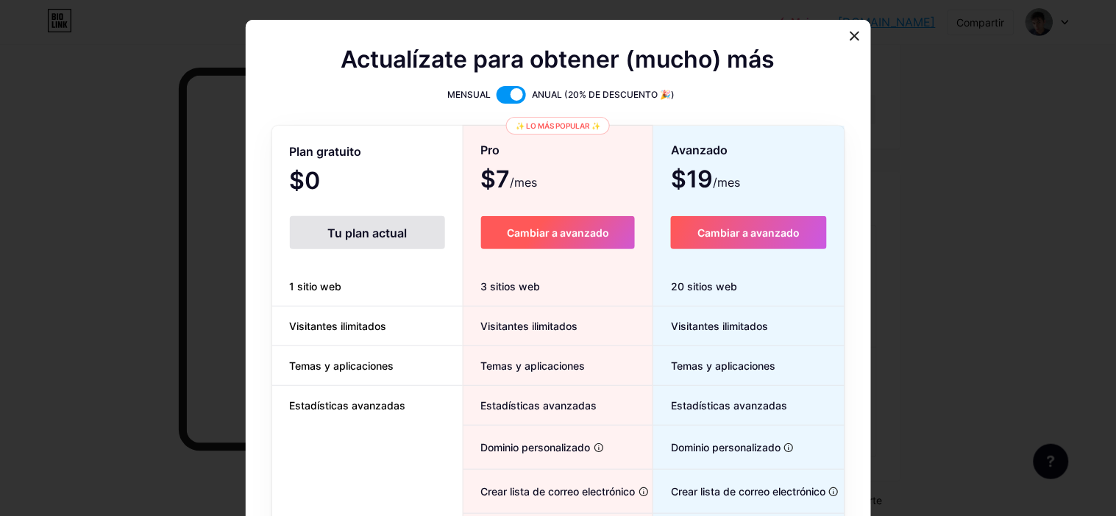
click at [558, 239] on button "Cambiar a avanzado" at bounding box center [558, 232] width 154 height 33
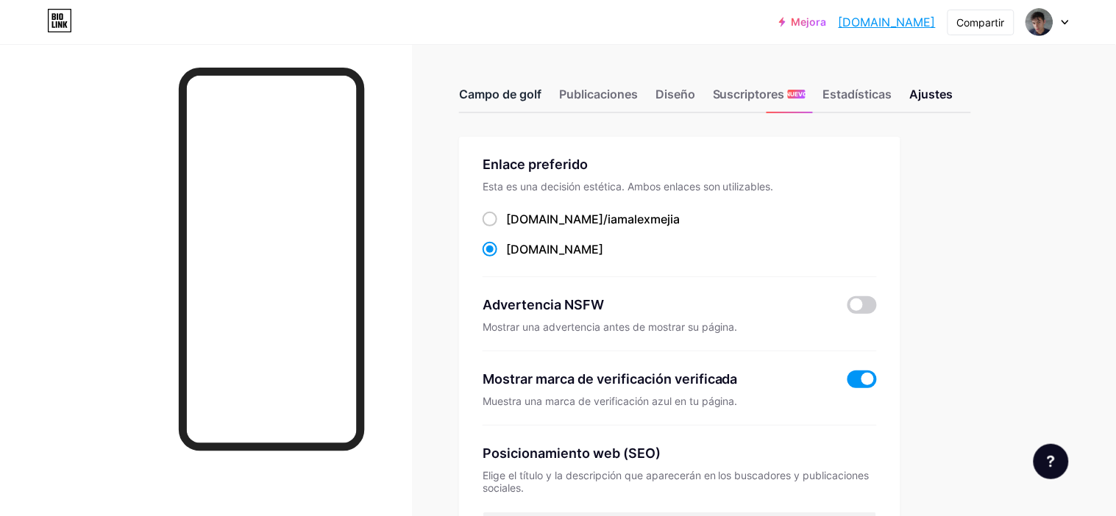
click at [493, 91] on font "Campo de golf" at bounding box center [500, 94] width 82 height 15
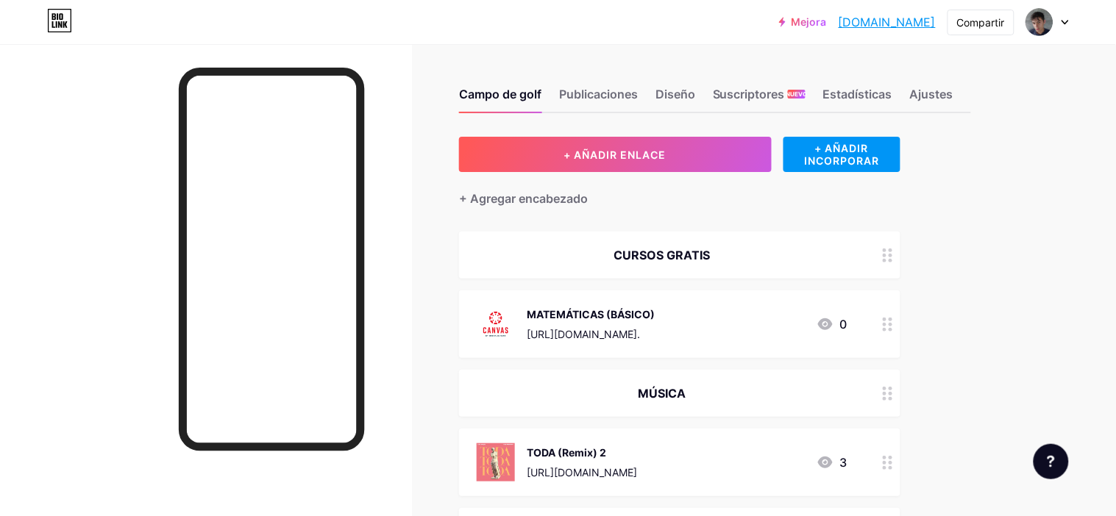
click at [761, 335] on div "MATEMÁTICAS (BÁSICO) [URL][DOMAIN_NAME]. 0" at bounding box center [662, 324] width 371 height 38
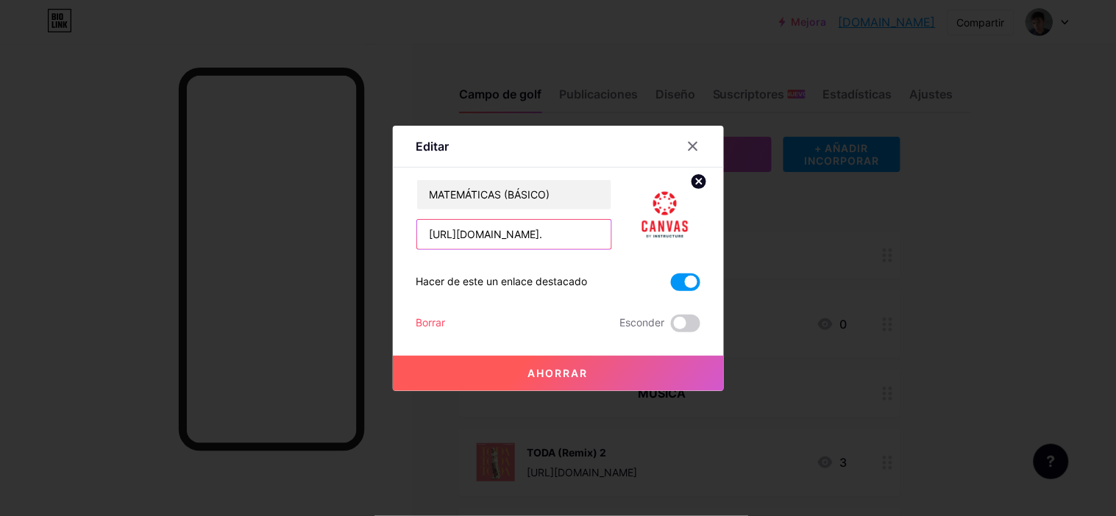
click at [580, 235] on input "[URL][DOMAIN_NAME]." at bounding box center [514, 234] width 194 height 29
click at [598, 236] on input "[URL][DOMAIN_NAME]." at bounding box center [514, 234] width 194 height 29
type input "[URL][DOMAIN_NAME]"
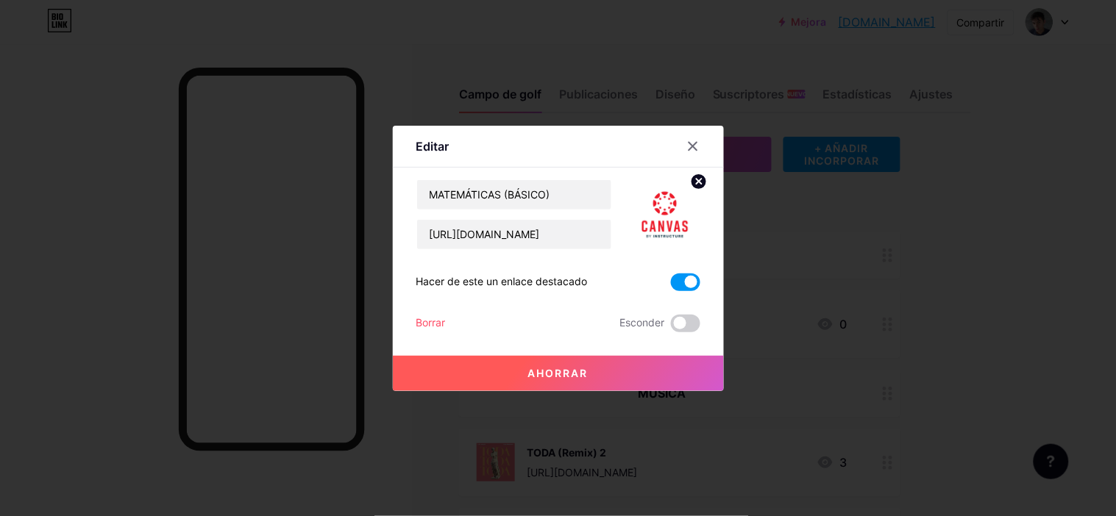
click at [522, 380] on button "Ahorrar" at bounding box center [558, 373] width 331 height 35
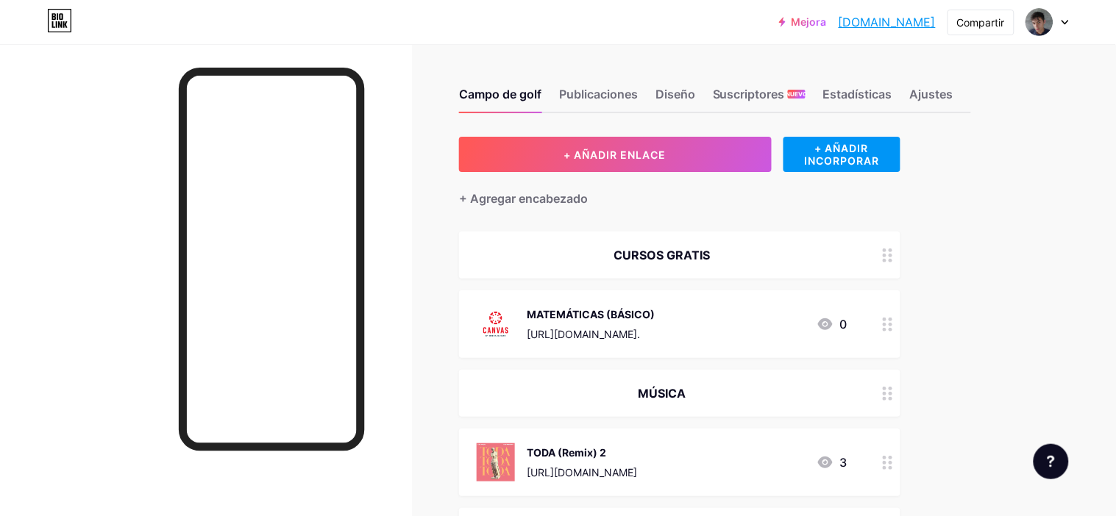
click at [628, 336] on font "[URL][DOMAIN_NAME]." at bounding box center [583, 334] width 113 height 13
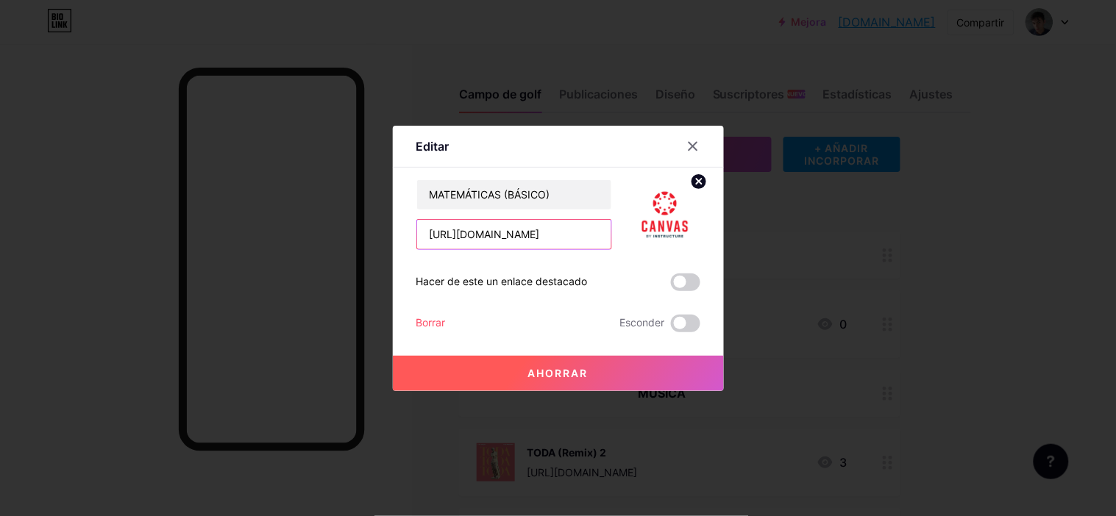
click at [494, 236] on input "[URL][DOMAIN_NAME]" at bounding box center [514, 234] width 194 height 29
click at [494, 236] on input "https://canvas.instructure.com/enroll/RXLR9G" at bounding box center [514, 234] width 194 height 29
paste input "register"
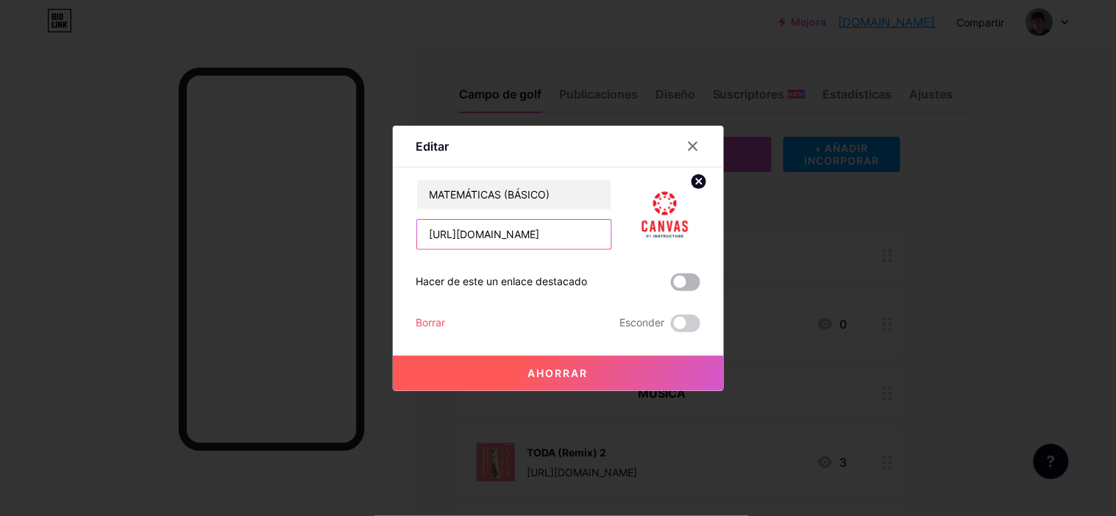
type input "https://canvas.instructure.com/register"
click at [690, 276] on span at bounding box center [685, 283] width 29 height 18
click at [671, 286] on input "checkbox" at bounding box center [671, 286] width 0 height 0
click at [628, 364] on button "Ahorrar" at bounding box center [558, 373] width 331 height 35
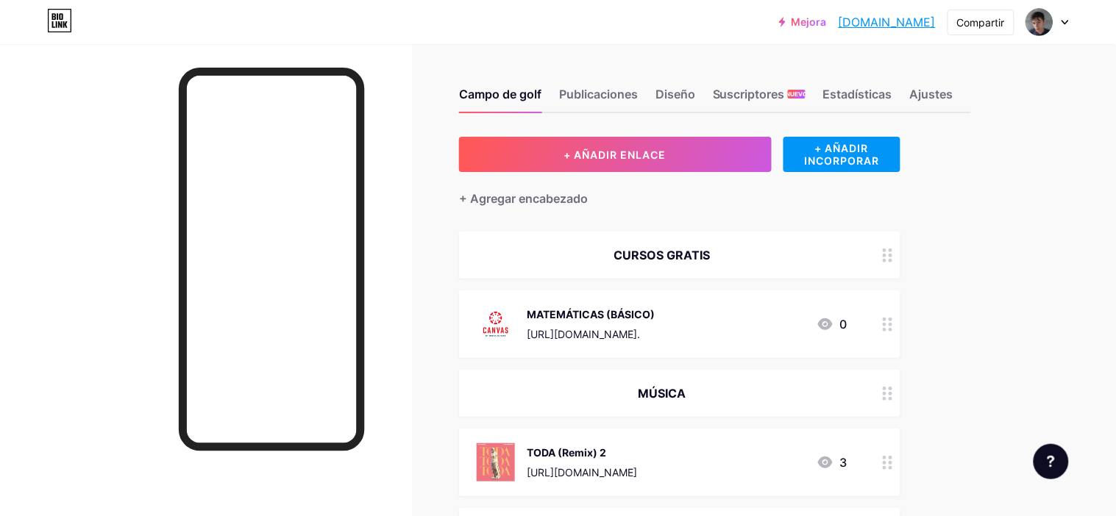
click at [591, 321] on div "MATEMÁTICAS (BÁSICO)" at bounding box center [591, 314] width 128 height 15
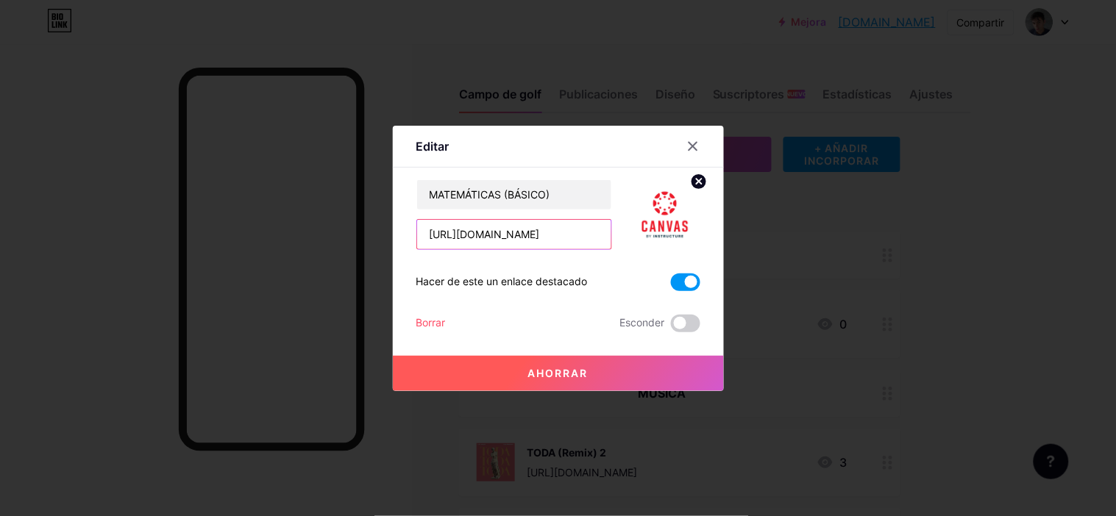
click at [461, 243] on input "https://canvas.instructure.com/register" at bounding box center [514, 234] width 194 height 29
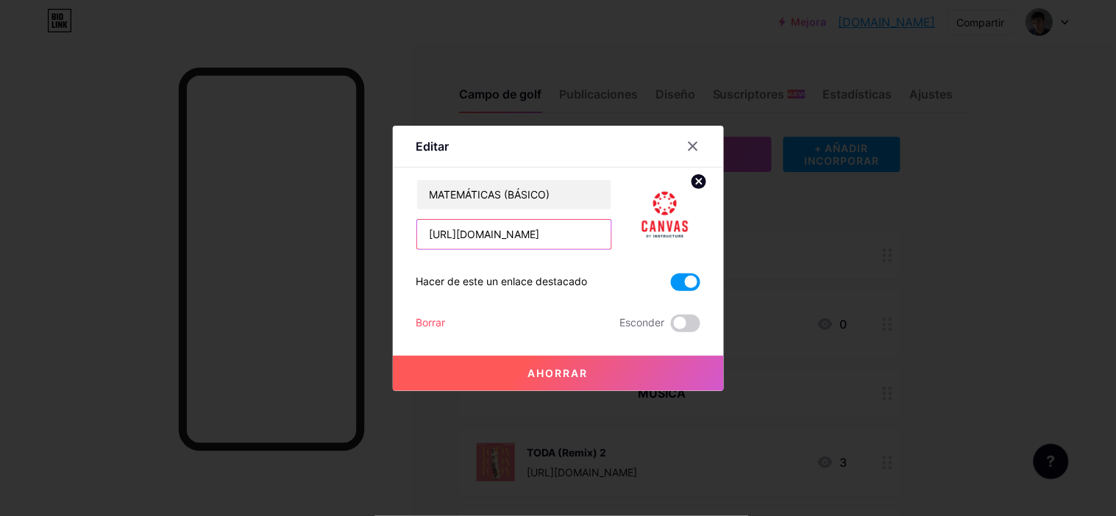
paste input "enroll/RXLR9G"
type input "https://canvas.instructure.com/enroll/RXLR9G"
click at [580, 363] on button "Ahorrar" at bounding box center [558, 373] width 331 height 35
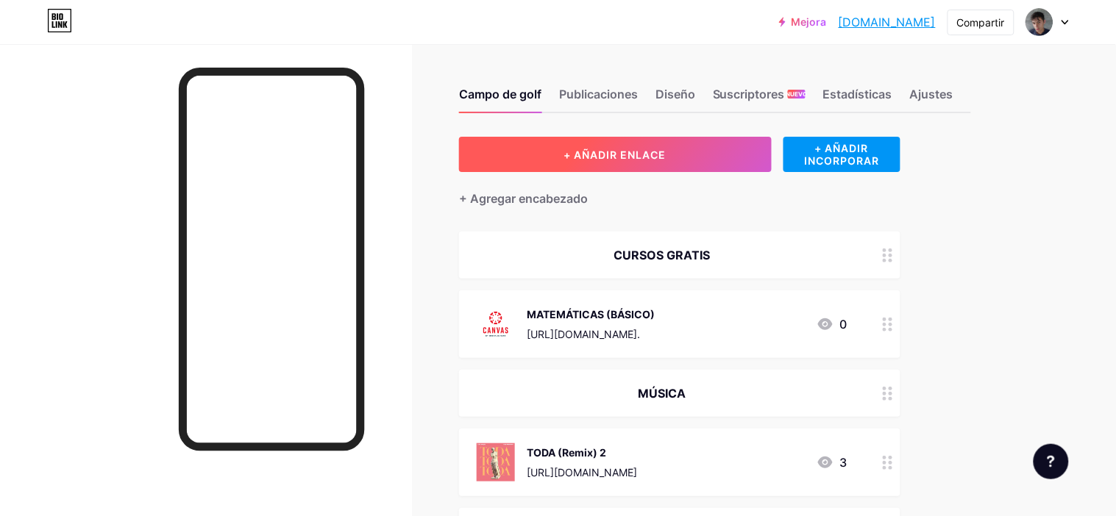
click at [608, 145] on button "+ AÑADIR ENLACE" at bounding box center [615, 154] width 313 height 35
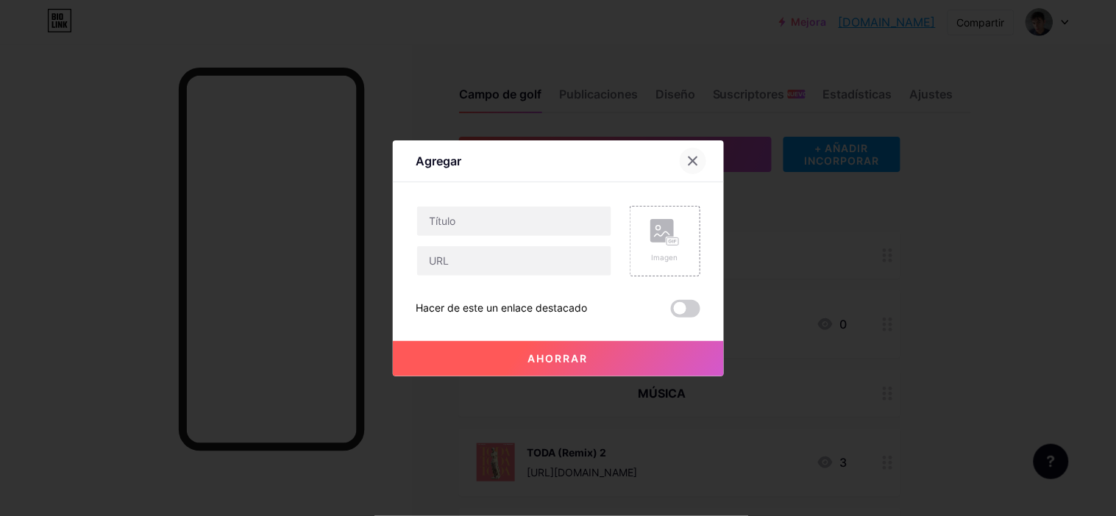
click at [694, 160] on icon at bounding box center [693, 161] width 12 height 12
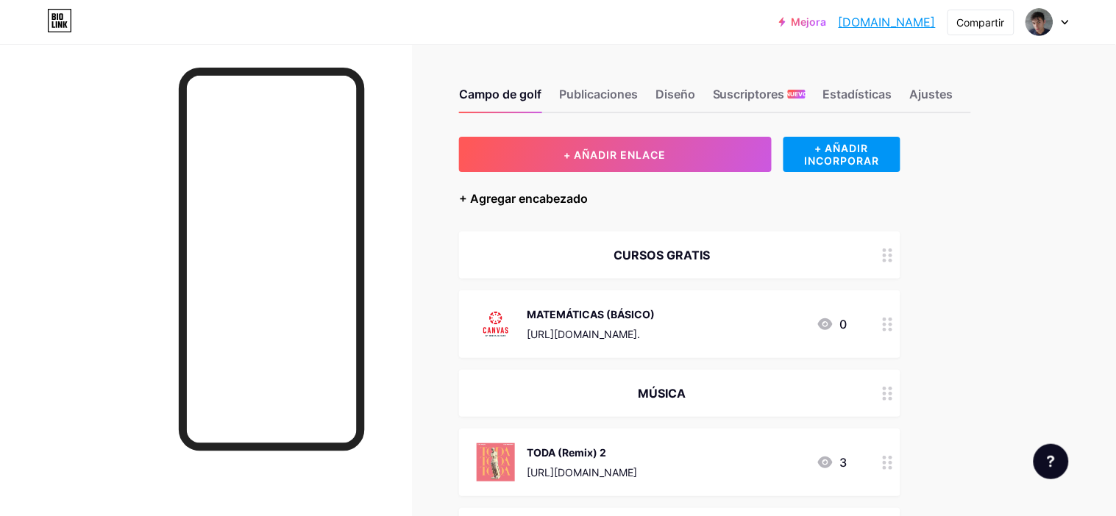
click at [530, 197] on font "+ Agregar encabezado" at bounding box center [523, 198] width 129 height 15
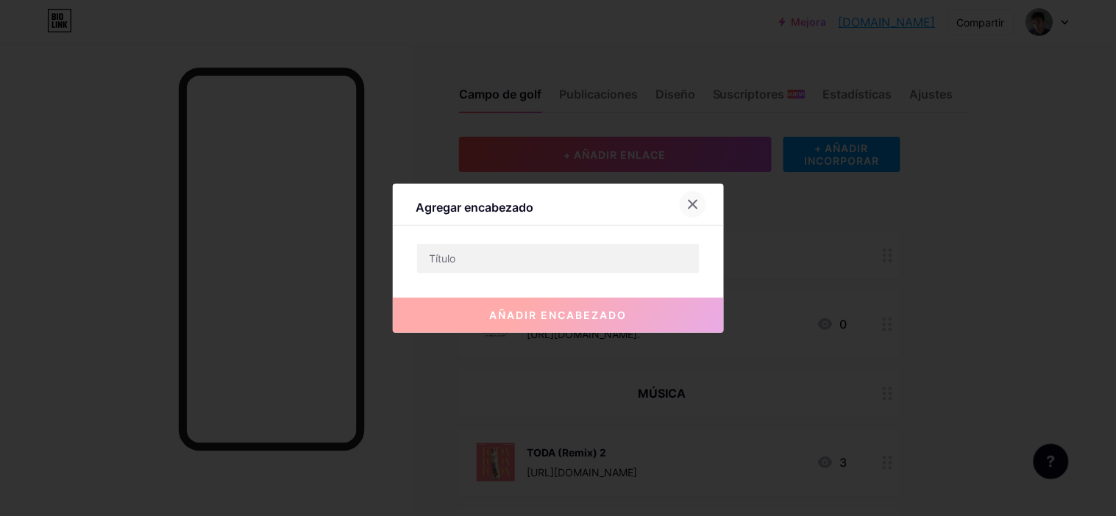
click at [683, 207] on div at bounding box center [693, 204] width 26 height 26
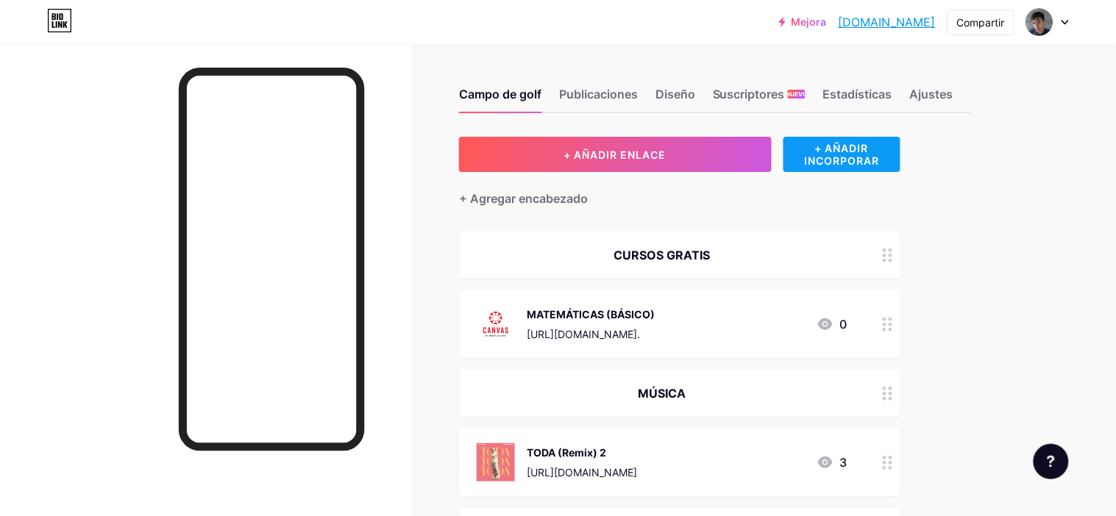
click at [836, 160] on font "+ AÑADIR INCORPORAR" at bounding box center [841, 154] width 75 height 25
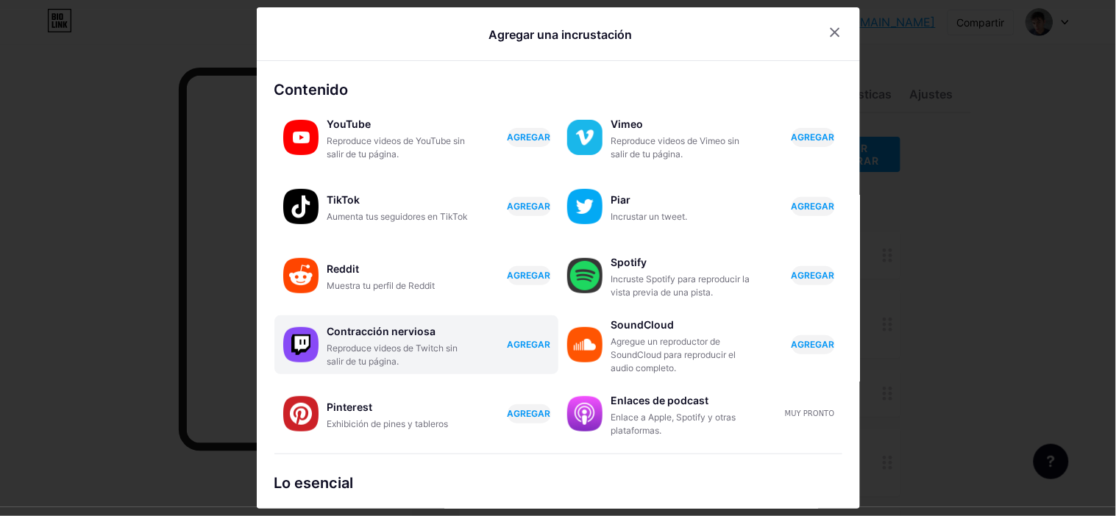
scroll to position [247, 0]
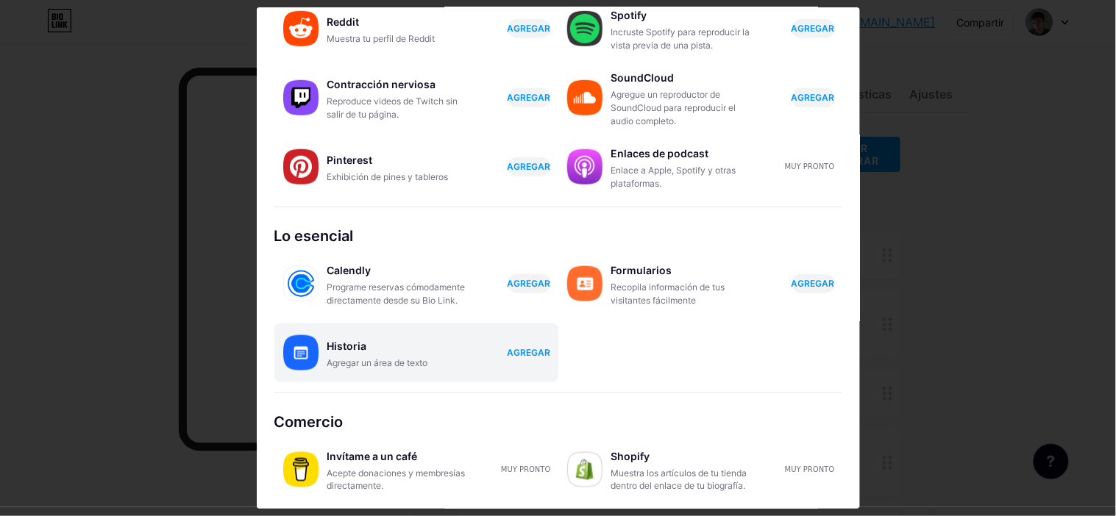
click at [526, 356] on font "AGREGAR" at bounding box center [529, 352] width 43 height 11
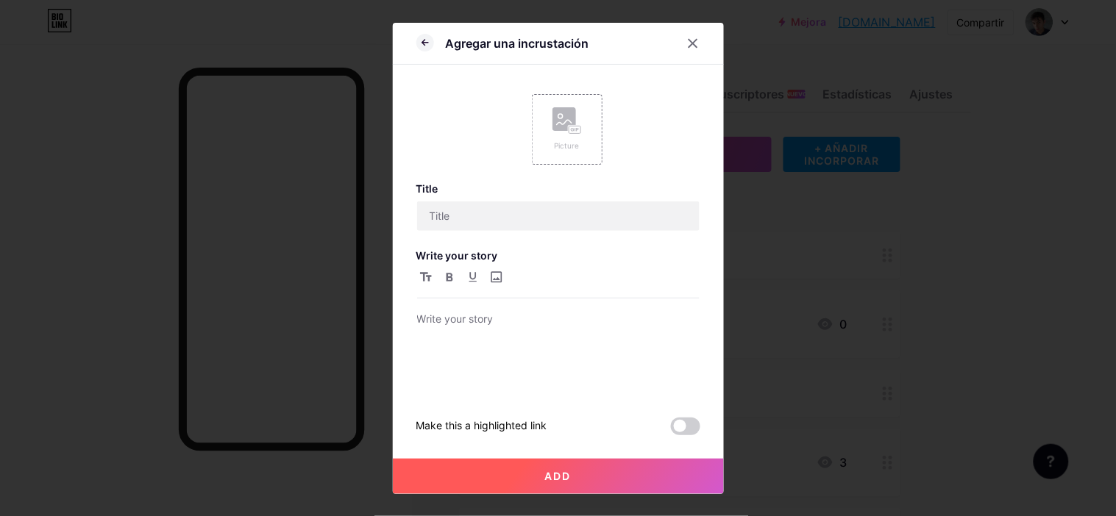
scroll to position [0, 0]
click at [689, 44] on icon at bounding box center [693, 44] width 12 height 12
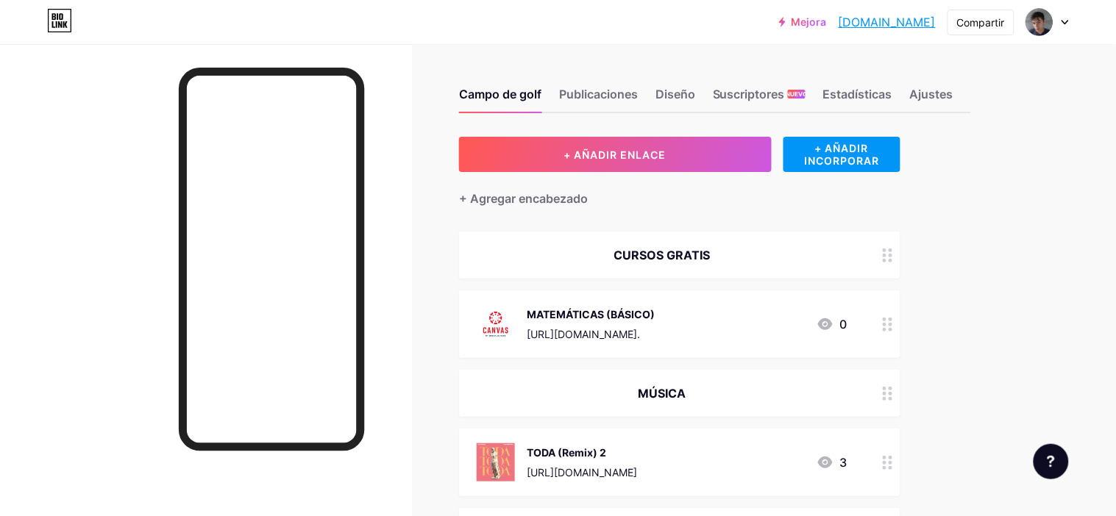
click at [791, 18] on font "Mejora" at bounding box center [808, 21] width 35 height 13
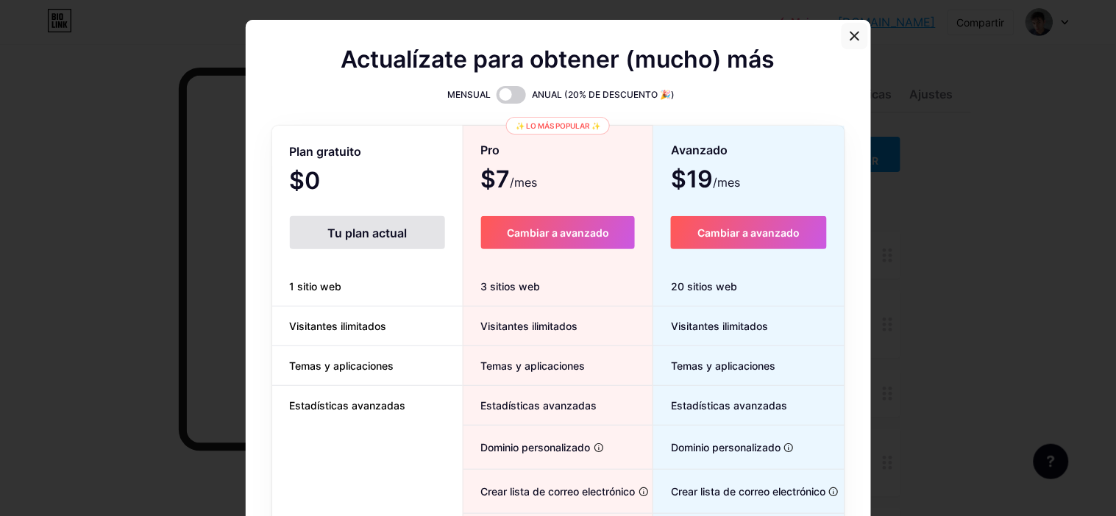
click at [844, 35] on div at bounding box center [854, 36] width 26 height 26
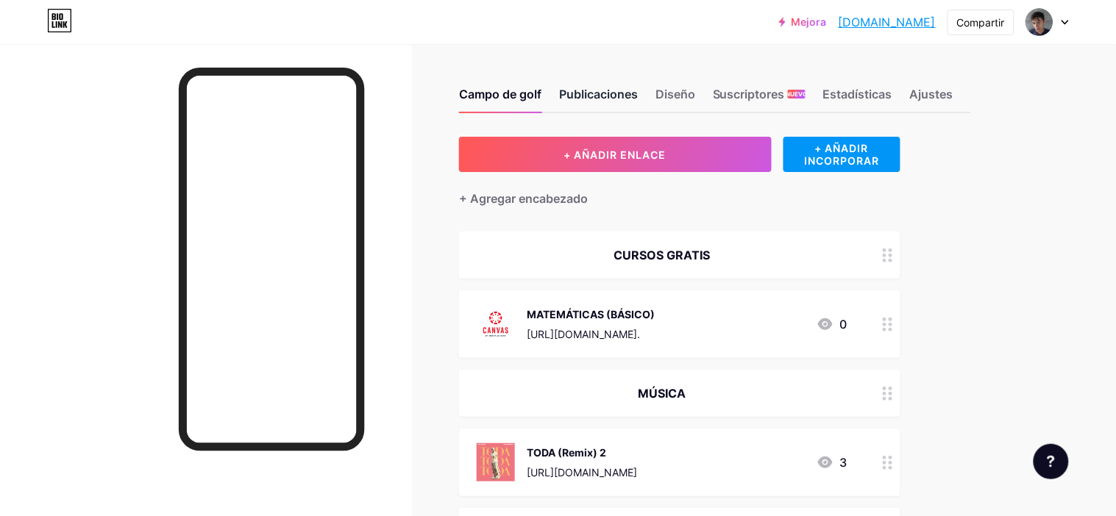
click at [573, 101] on font "Publicaciones" at bounding box center [598, 94] width 79 height 18
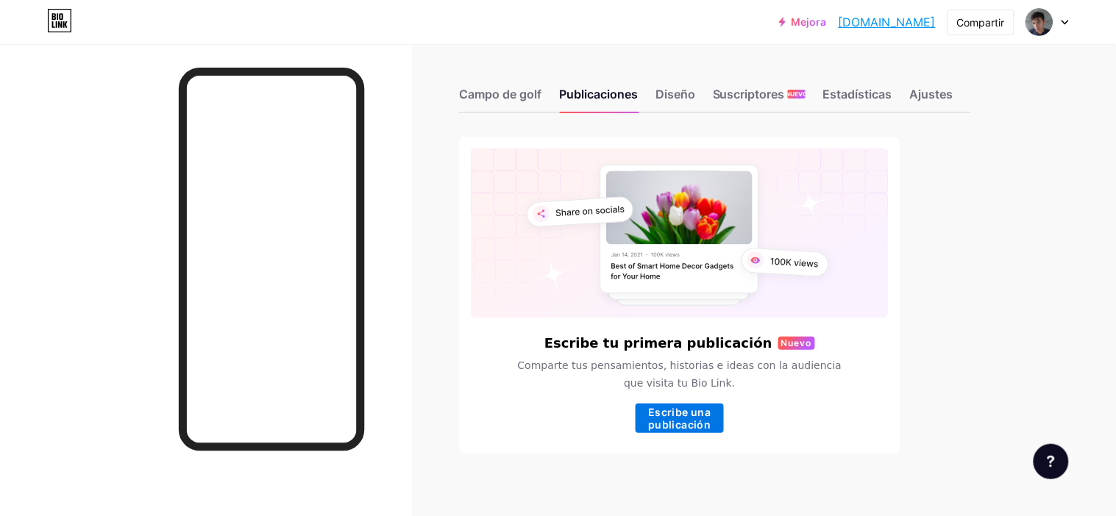
click at [662, 424] on font "Escribe una publicación" at bounding box center [680, 418] width 63 height 25
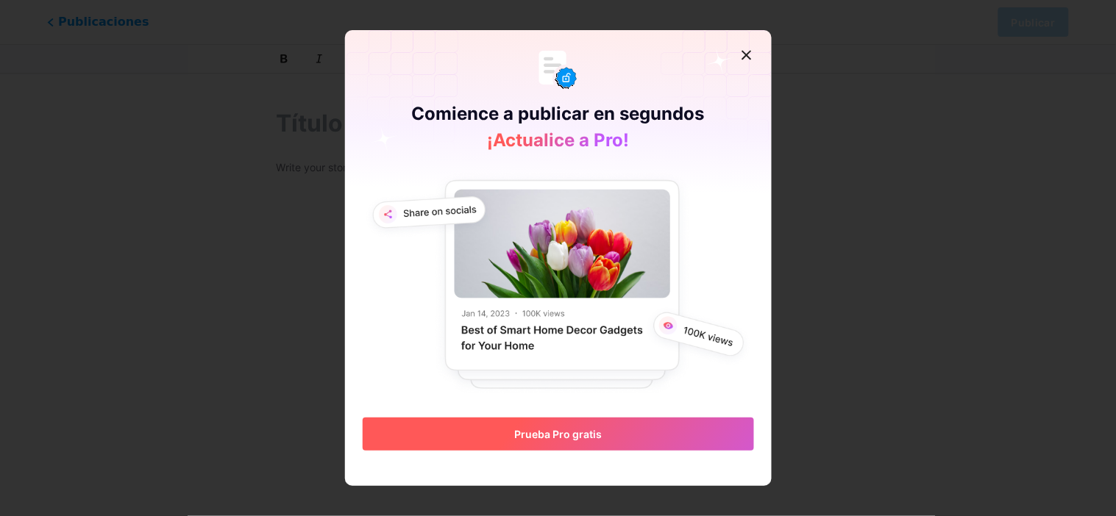
click at [608, 433] on button "Prueba Pro gratis" at bounding box center [558, 434] width 391 height 33
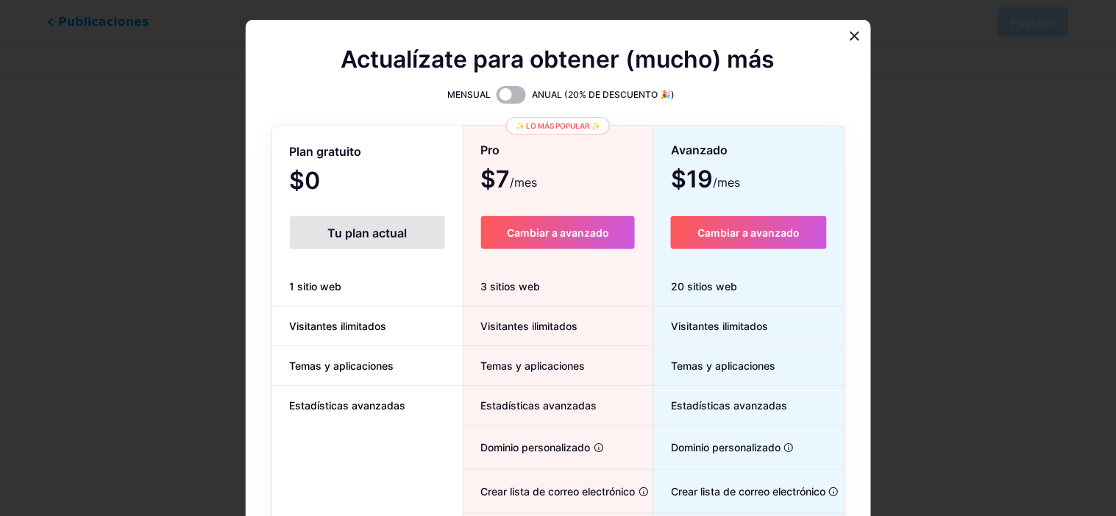
click at [513, 86] on span at bounding box center [511, 95] width 29 height 18
click at [497, 99] on input "checkbox" at bounding box center [497, 99] width 0 height 0
click at [563, 118] on font "✨ Lo más popular ✨" at bounding box center [558, 126] width 85 height 16
click at [563, 121] on font "✨ Lo más popular ✨" at bounding box center [558, 125] width 85 height 9
click at [717, 110] on div "Actualízate para obtener (mucho) más MENSUAL ANUAL (20% DE DESCUENTO 🎉) Plan gr…" at bounding box center [558, 349] width 572 height 596
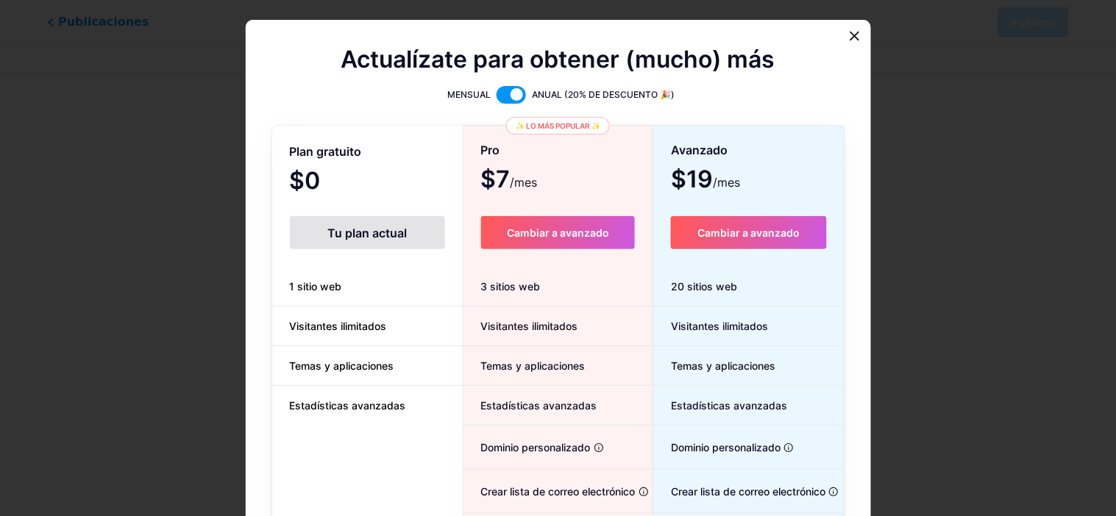
click at [717, 110] on div "Actualízate para obtener (mucho) más MENSUAL ANUAL (20% DE DESCUENTO 🎉) Plan gr…" at bounding box center [558, 349] width 572 height 596
click at [786, 51] on div "Actualízate para obtener (mucho) más" at bounding box center [558, 68] width 572 height 35
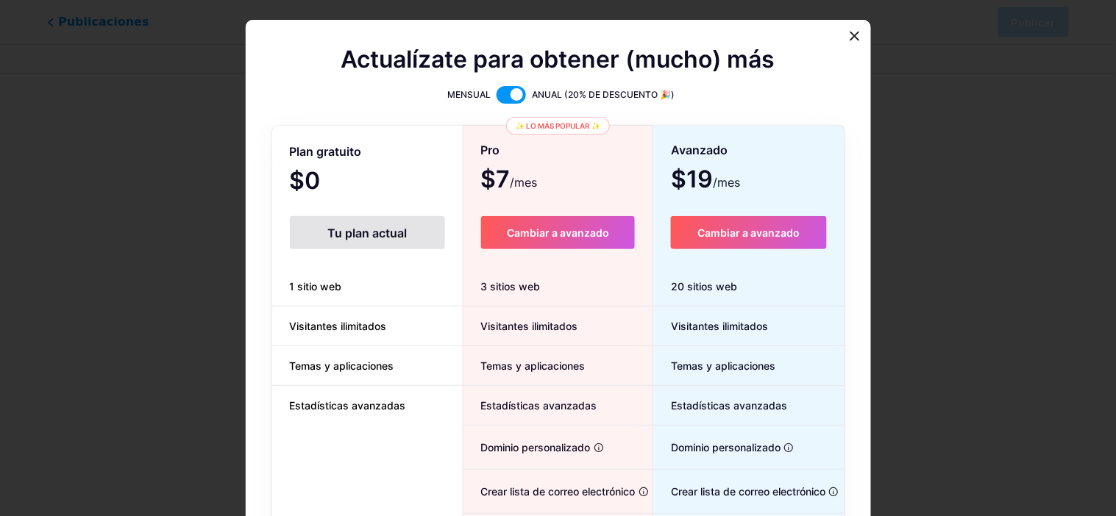
click at [518, 88] on span at bounding box center [511, 95] width 29 height 18
click at [497, 99] on input "checkbox" at bounding box center [497, 99] width 0 height 0
click at [529, 236] on button "Cambiar a avanzado" at bounding box center [558, 232] width 154 height 33
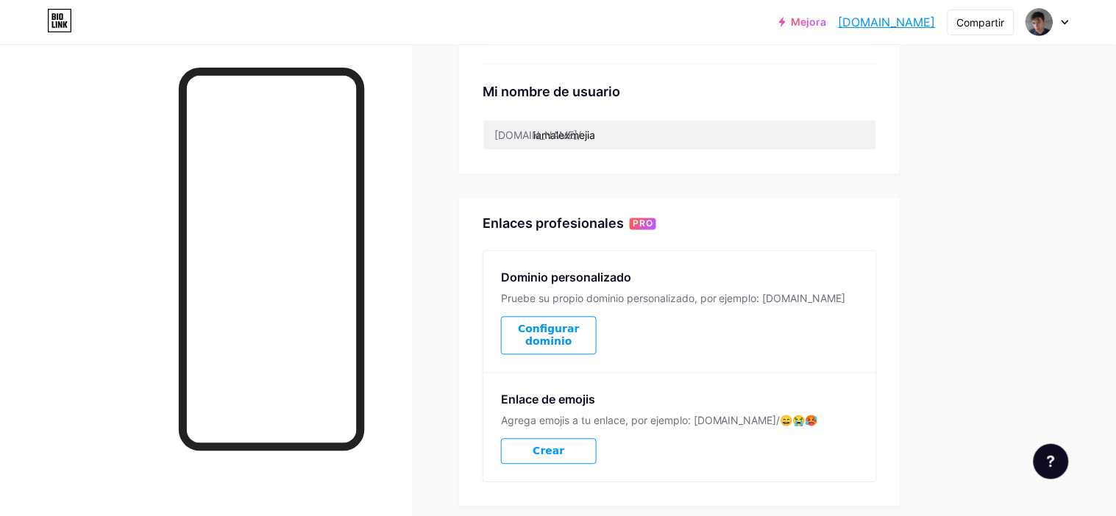
scroll to position [629, 0]
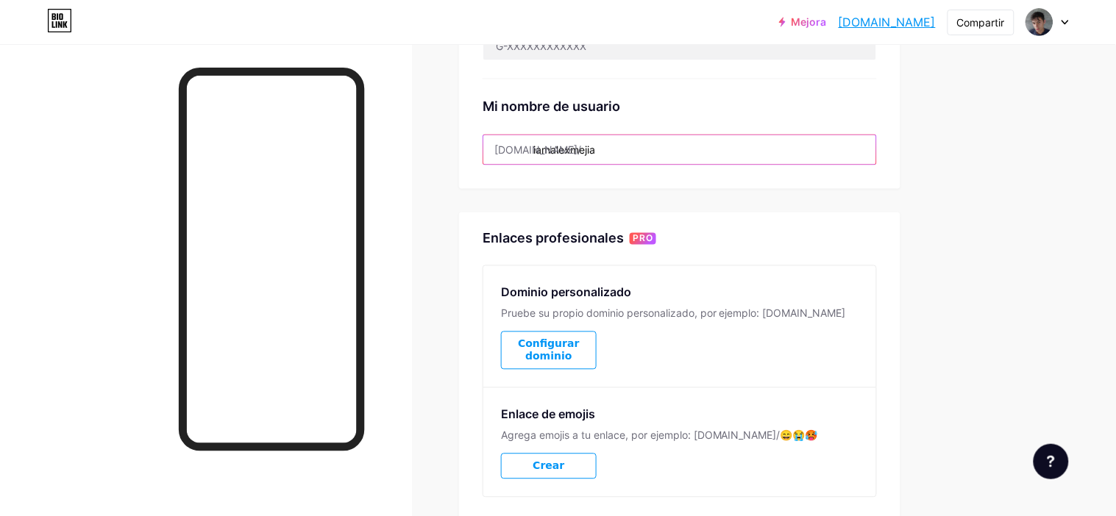
click at [610, 157] on input "iamalexmejia" at bounding box center [679, 149] width 393 height 29
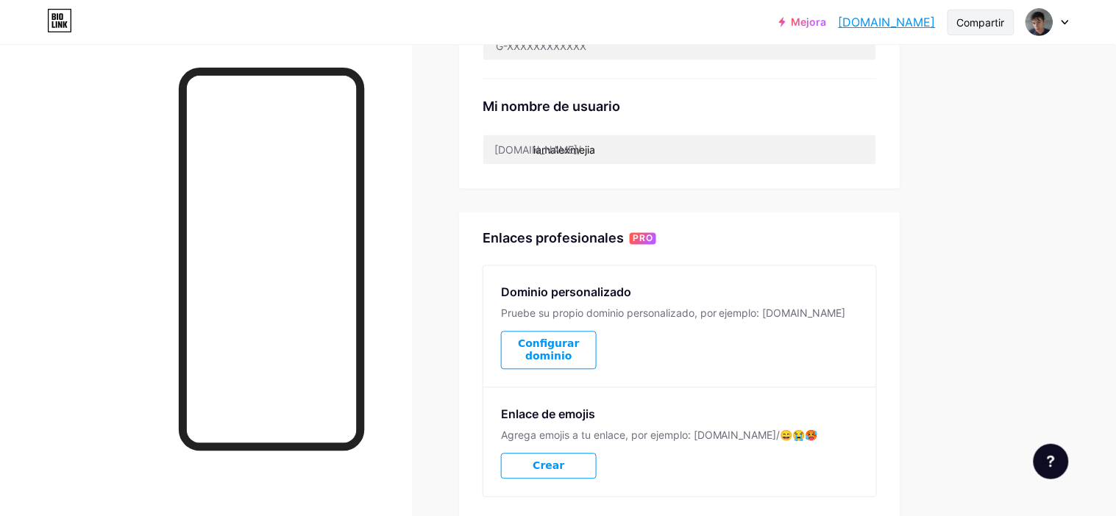
click at [975, 16] on font "Compartir" at bounding box center [981, 22] width 48 height 13
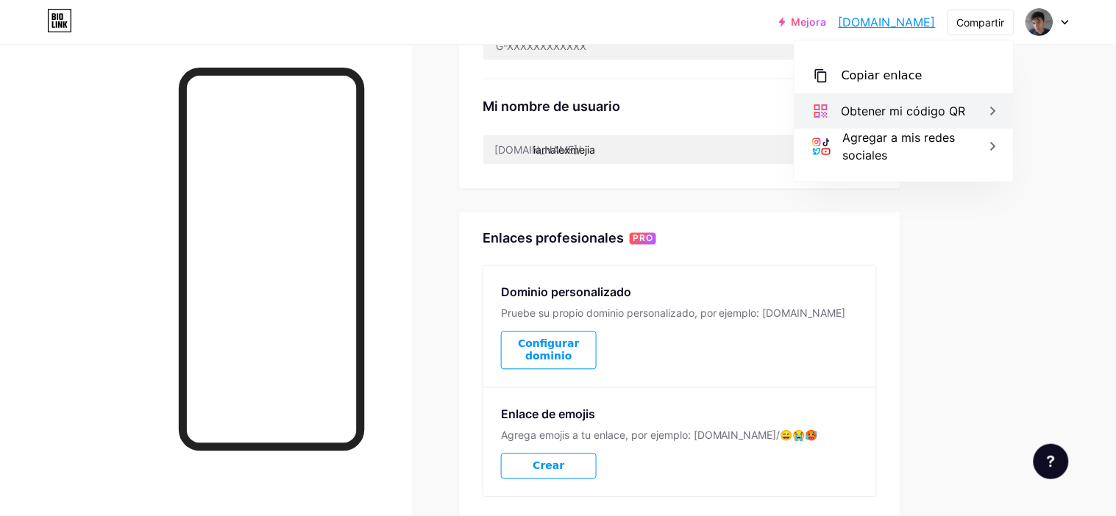
click at [969, 108] on div "Obtener mi código QR" at bounding box center [903, 110] width 219 height 35
